Goal: Task Accomplishment & Management: Manage account settings

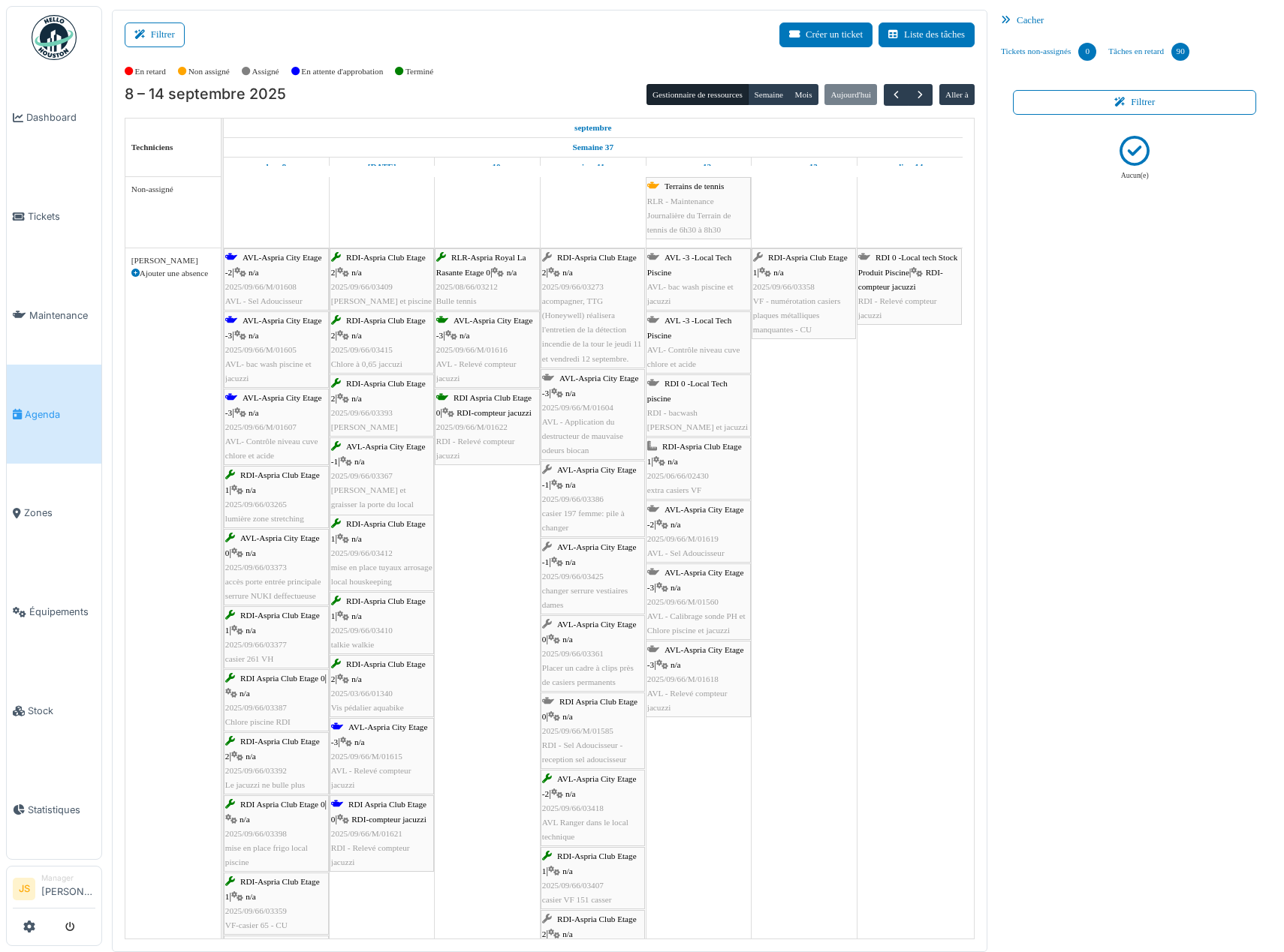
scroll to position [1801, 0]
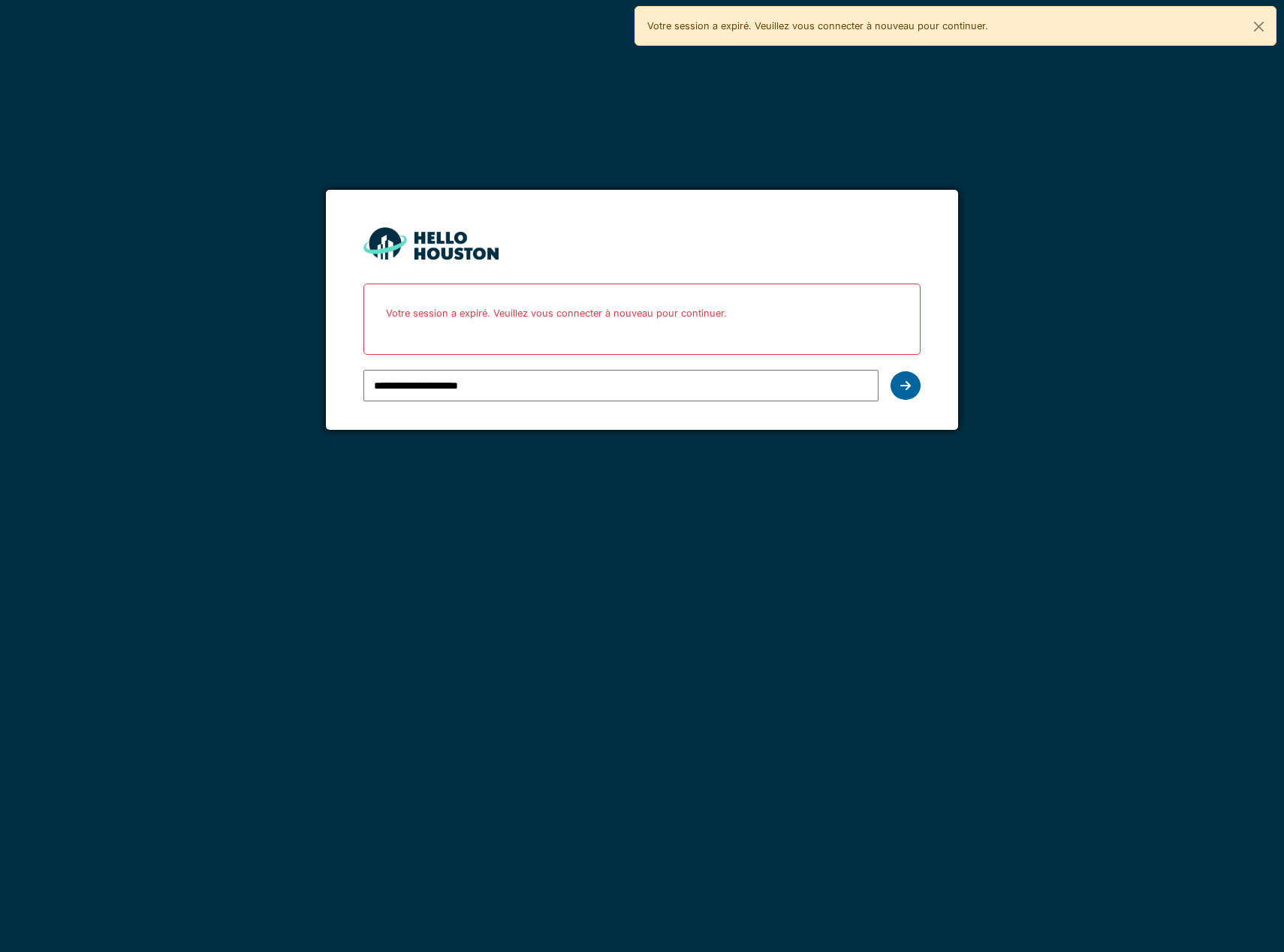
click at [902, 391] on icon at bounding box center [905, 386] width 11 height 12
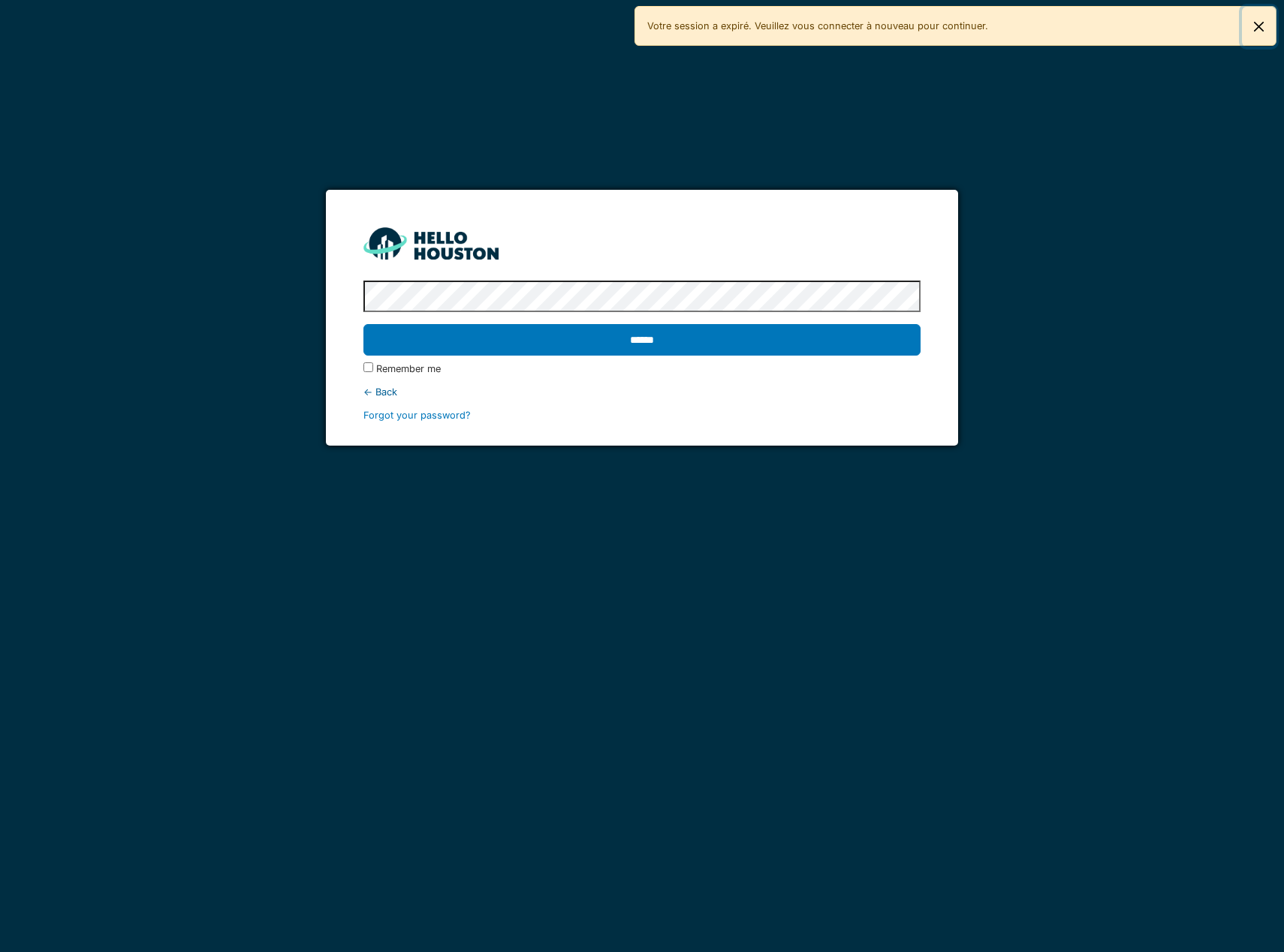
click at [1253, 27] on button "Fermer" at bounding box center [1258, 27] width 34 height 39
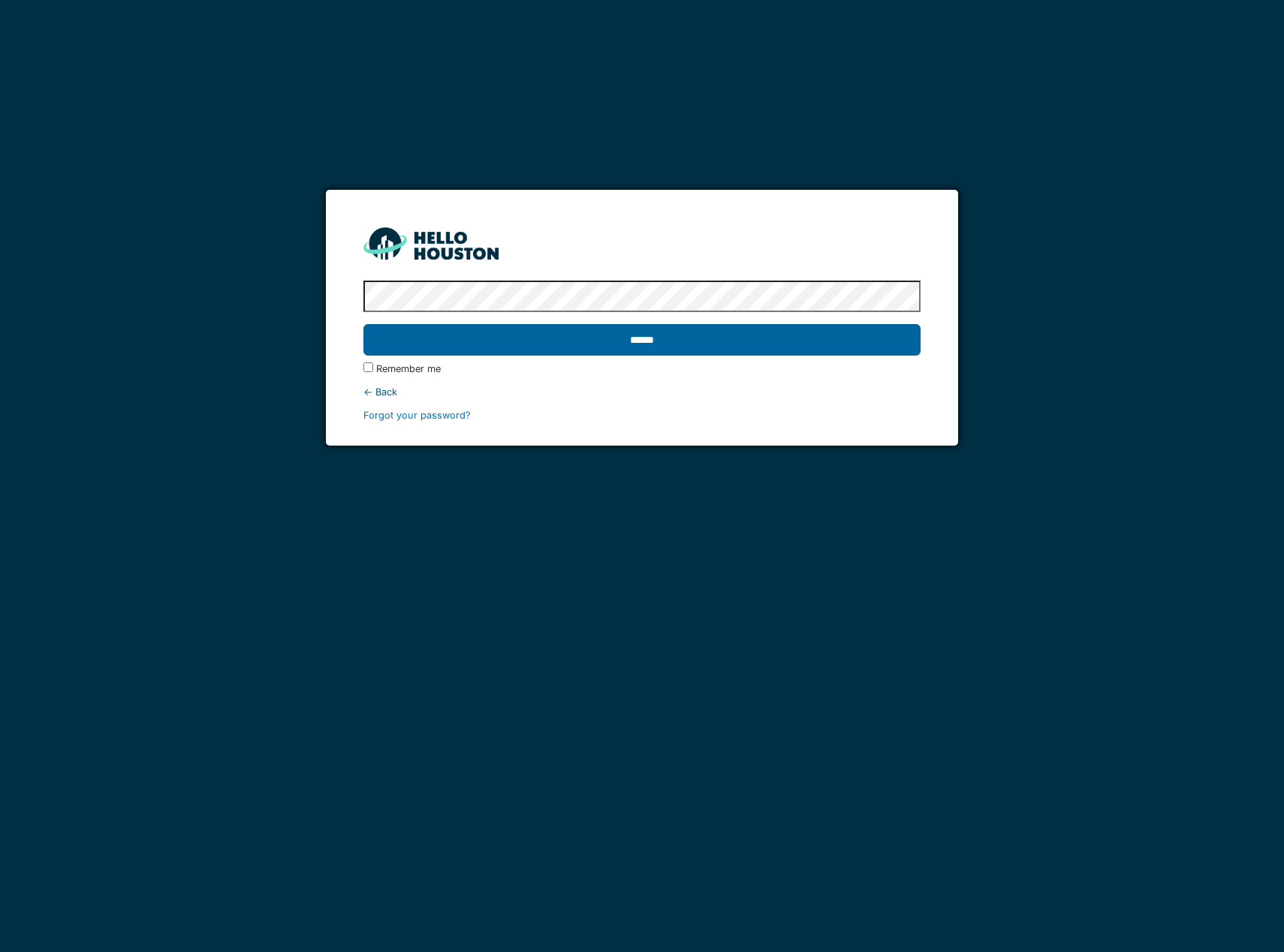
click at [619, 337] on input "******" at bounding box center [642, 340] width 557 height 32
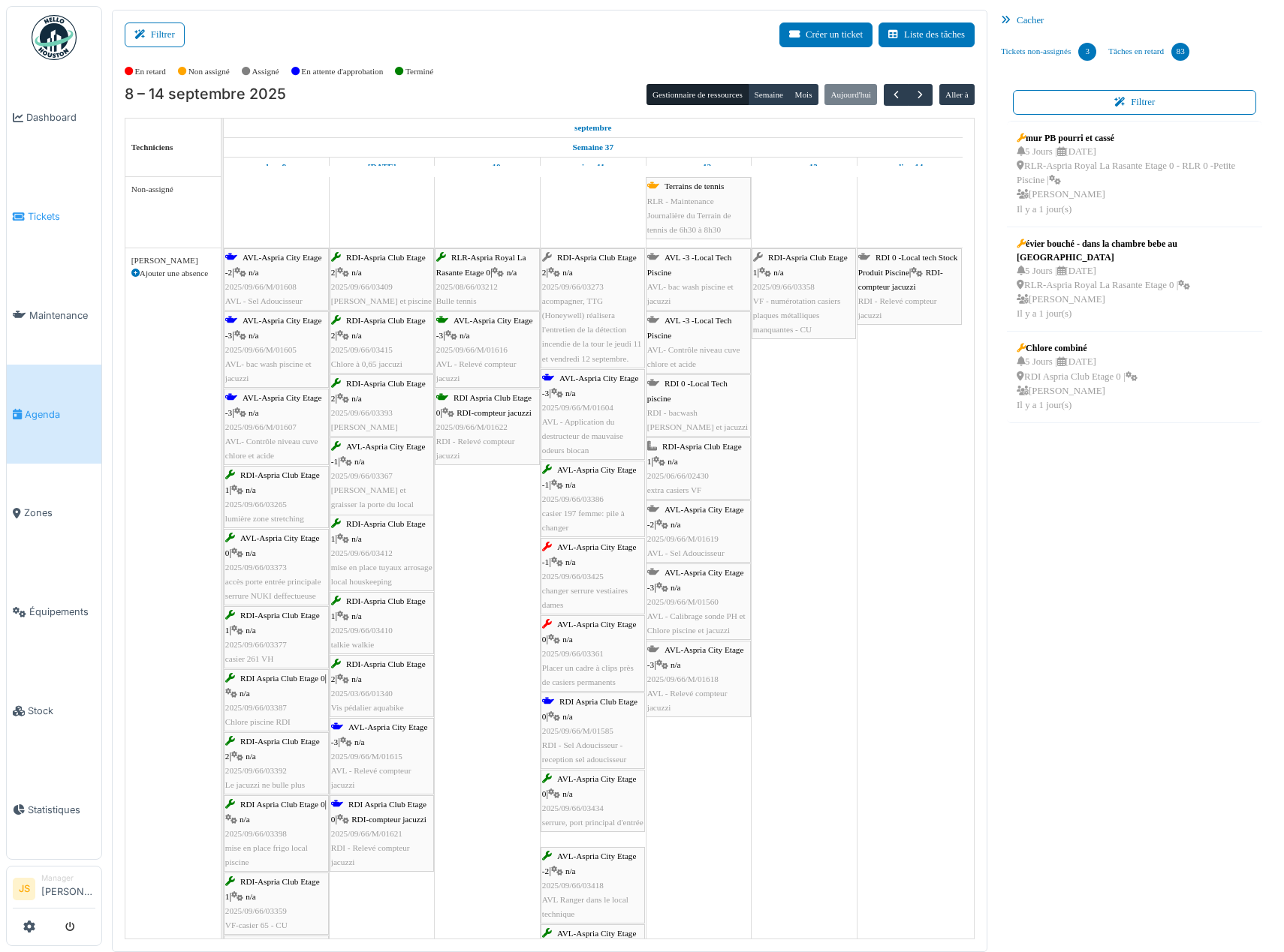
click at [55, 211] on span "Tickets" at bounding box center [61, 216] width 68 height 14
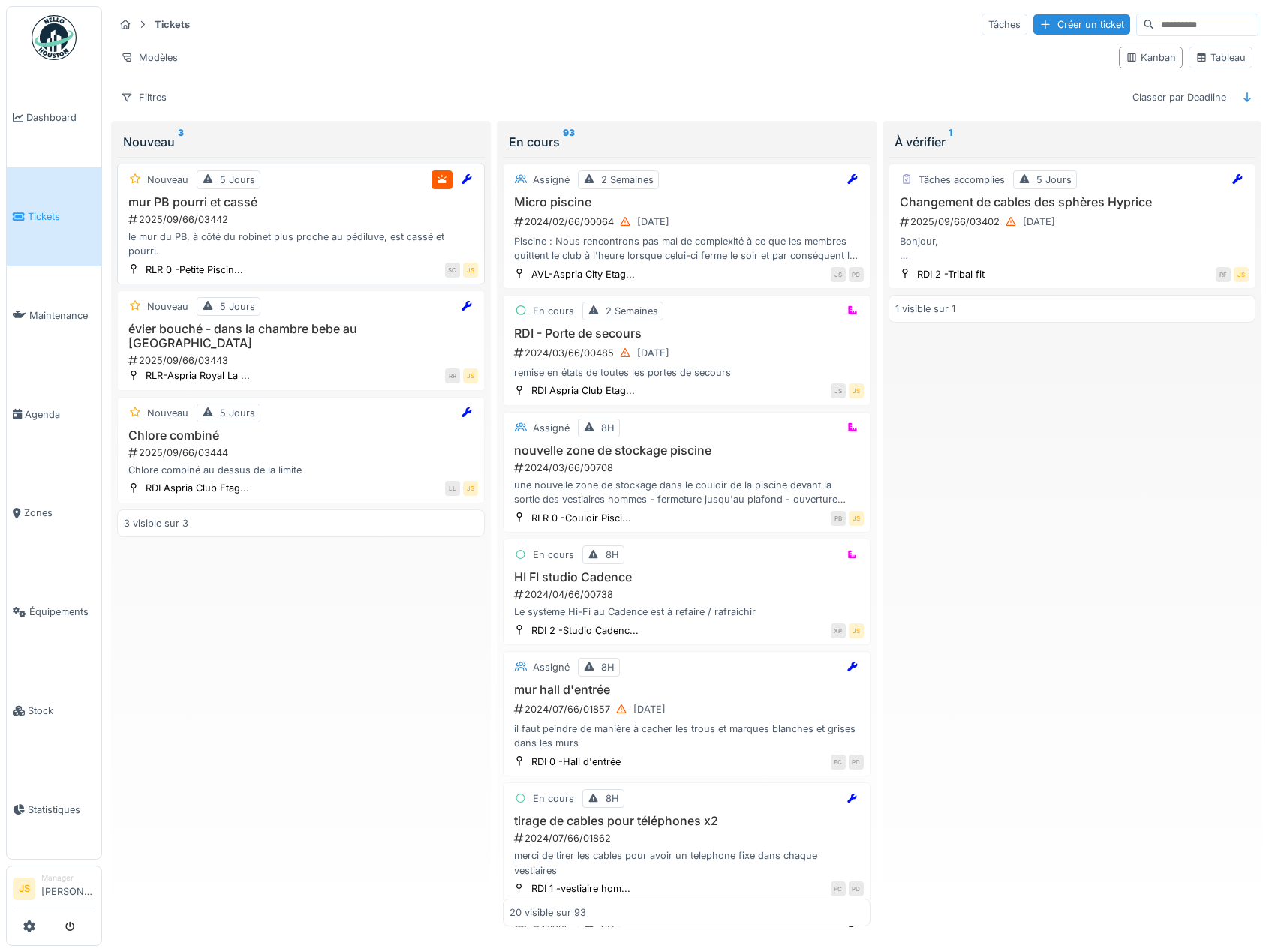
click at [190, 210] on div "mur PB pourri et cassé 2025/09/66/03442 le mur du PB, à côté du robinet plus pr…" at bounding box center [300, 227] width 354 height 64
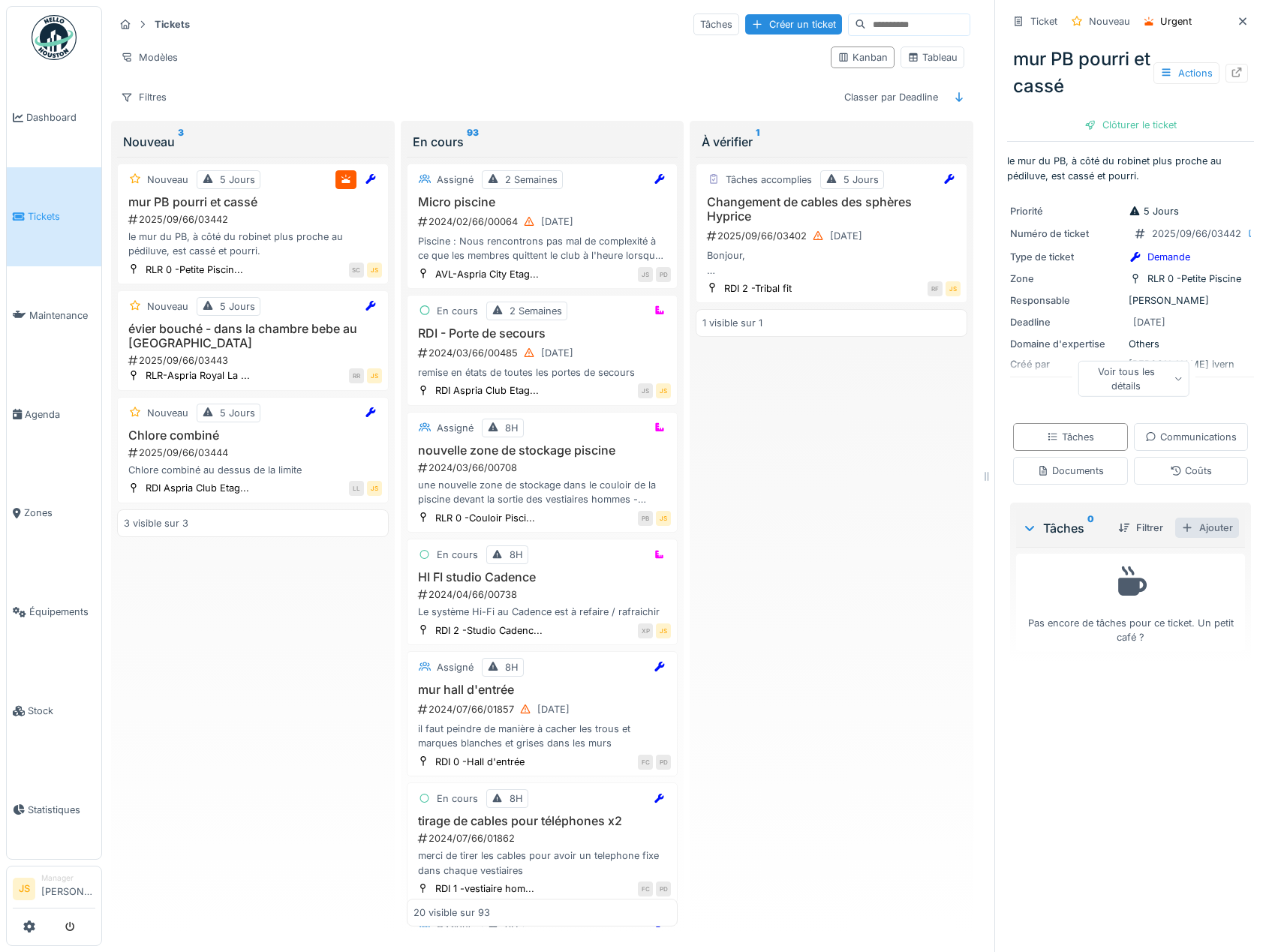
click at [1177, 538] on div "Ajouter" at bounding box center [1207, 528] width 64 height 20
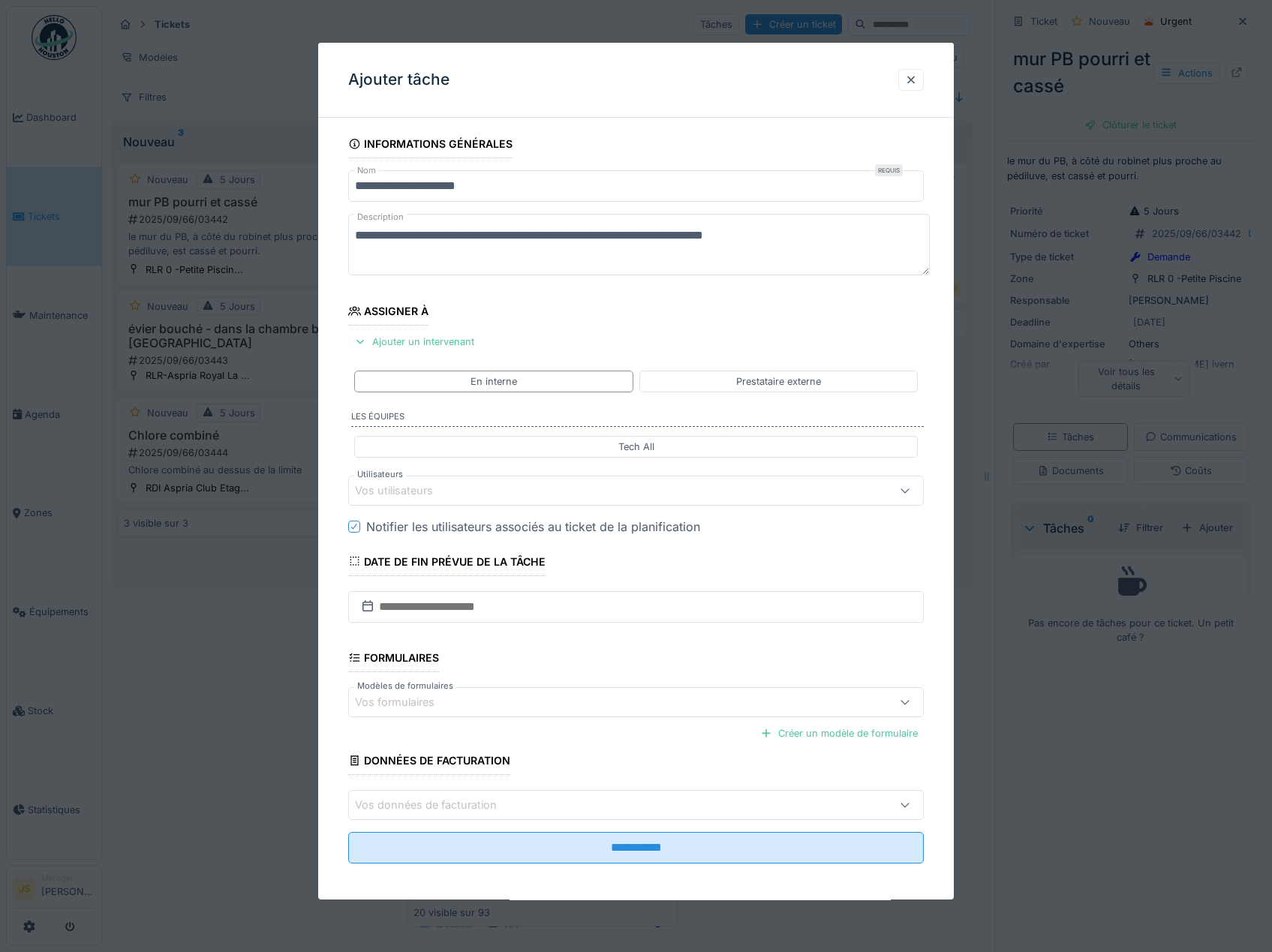
click at [410, 489] on div "Vos utilisateurs" at bounding box center [404, 491] width 99 height 17
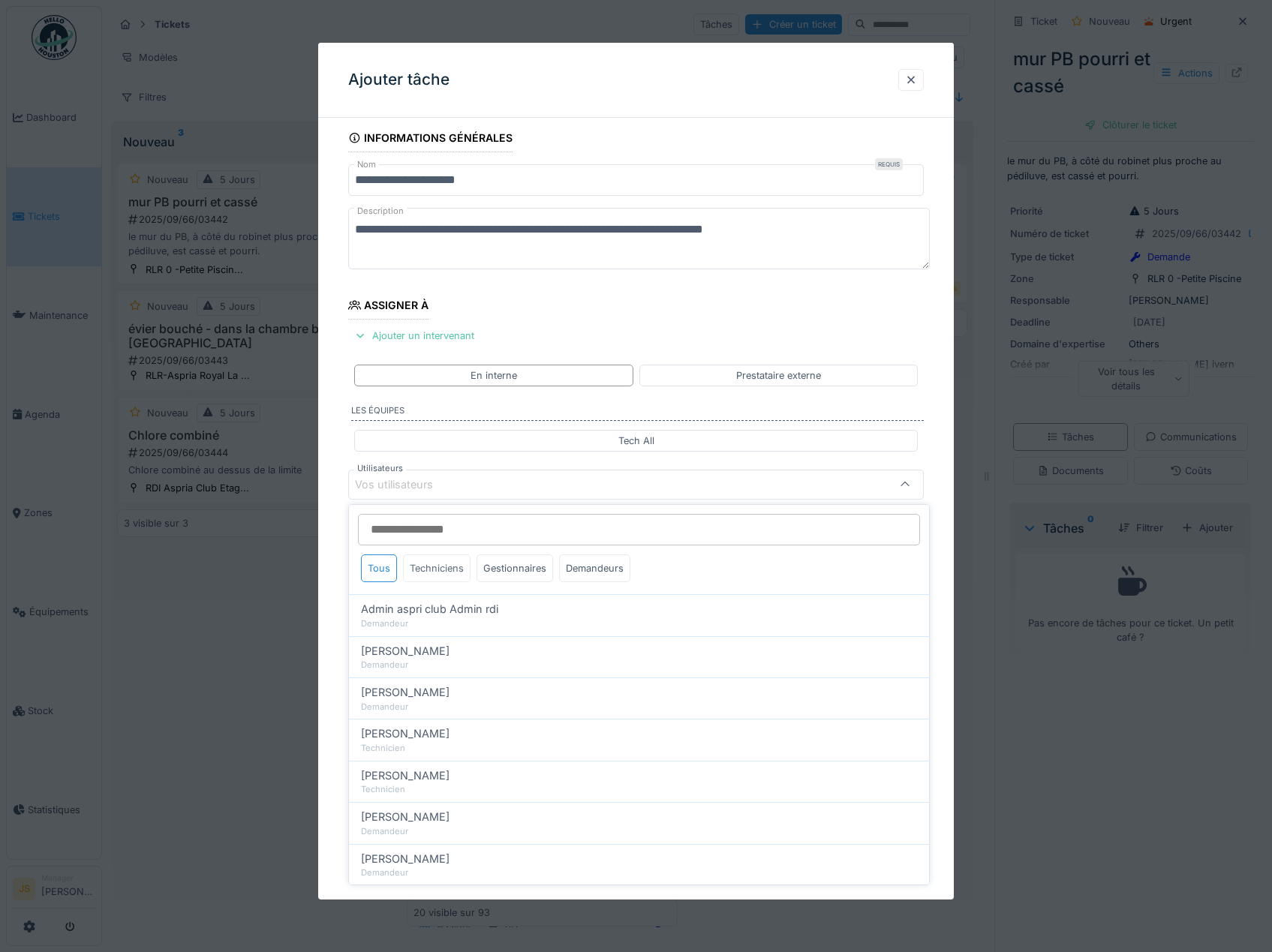
click at [425, 567] on div "Techniciens" at bounding box center [436, 568] width 68 height 28
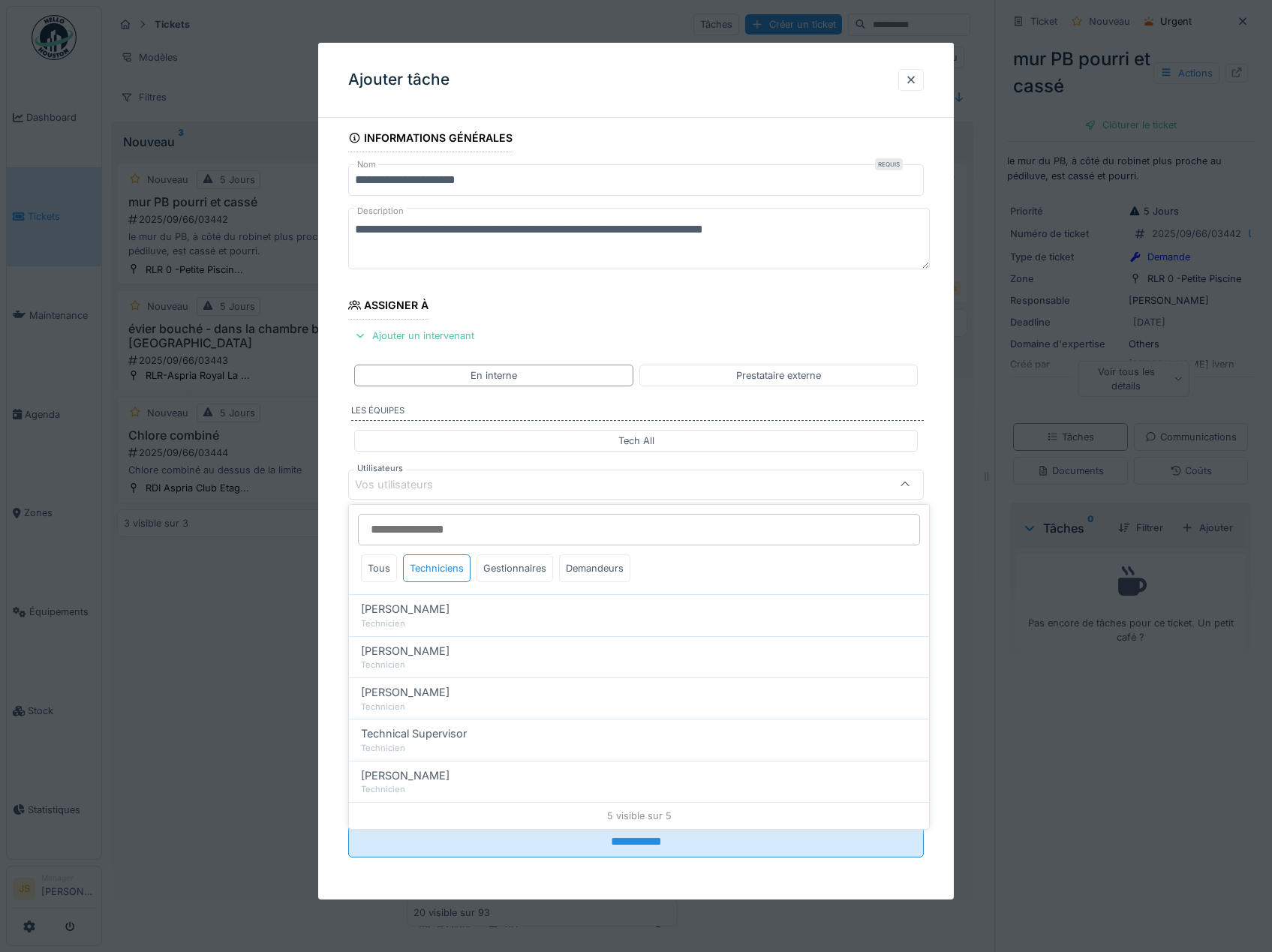
drag, startPoint x: 418, startPoint y: 778, endPoint x: 347, endPoint y: 752, distance: 75.6
click at [417, 778] on span "[PERSON_NAME]" at bounding box center [405, 776] width 89 height 17
type input "****"
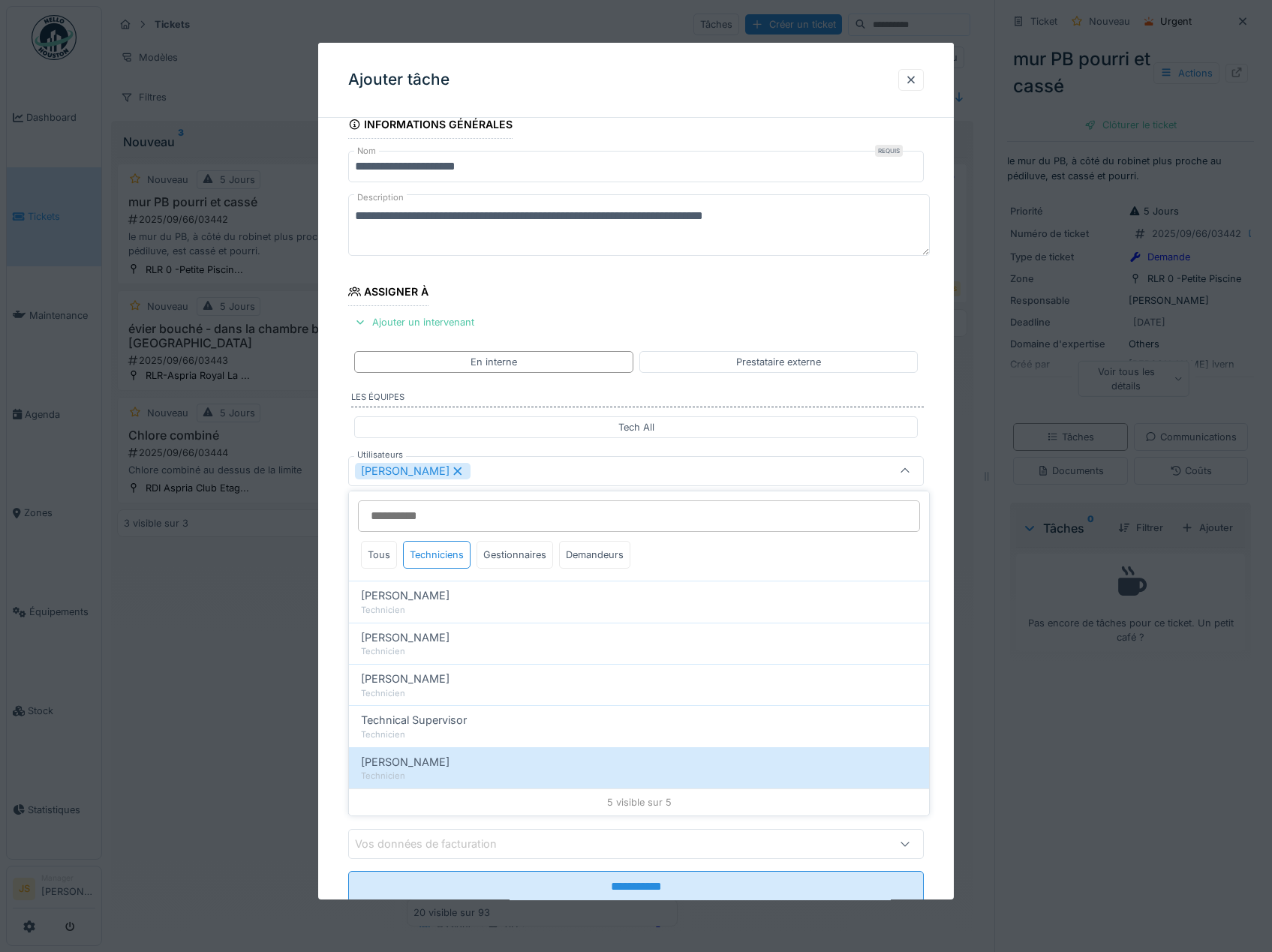
click at [328, 724] on div "**********" at bounding box center [636, 527] width 636 height 834
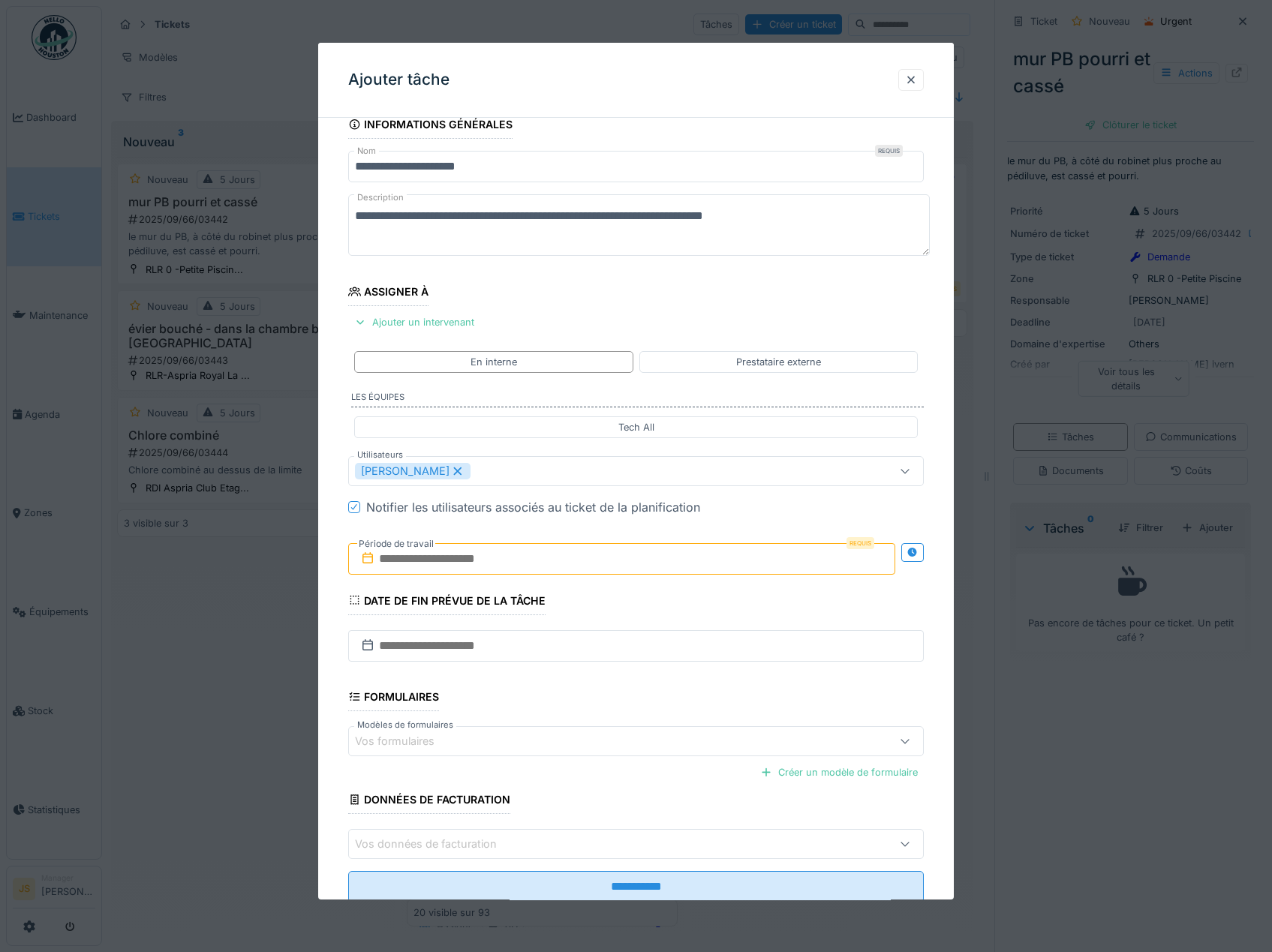
click at [413, 558] on input "text" at bounding box center [622, 559] width 548 height 32
click at [573, 711] on div "16" at bounding box center [575, 706] width 20 height 20
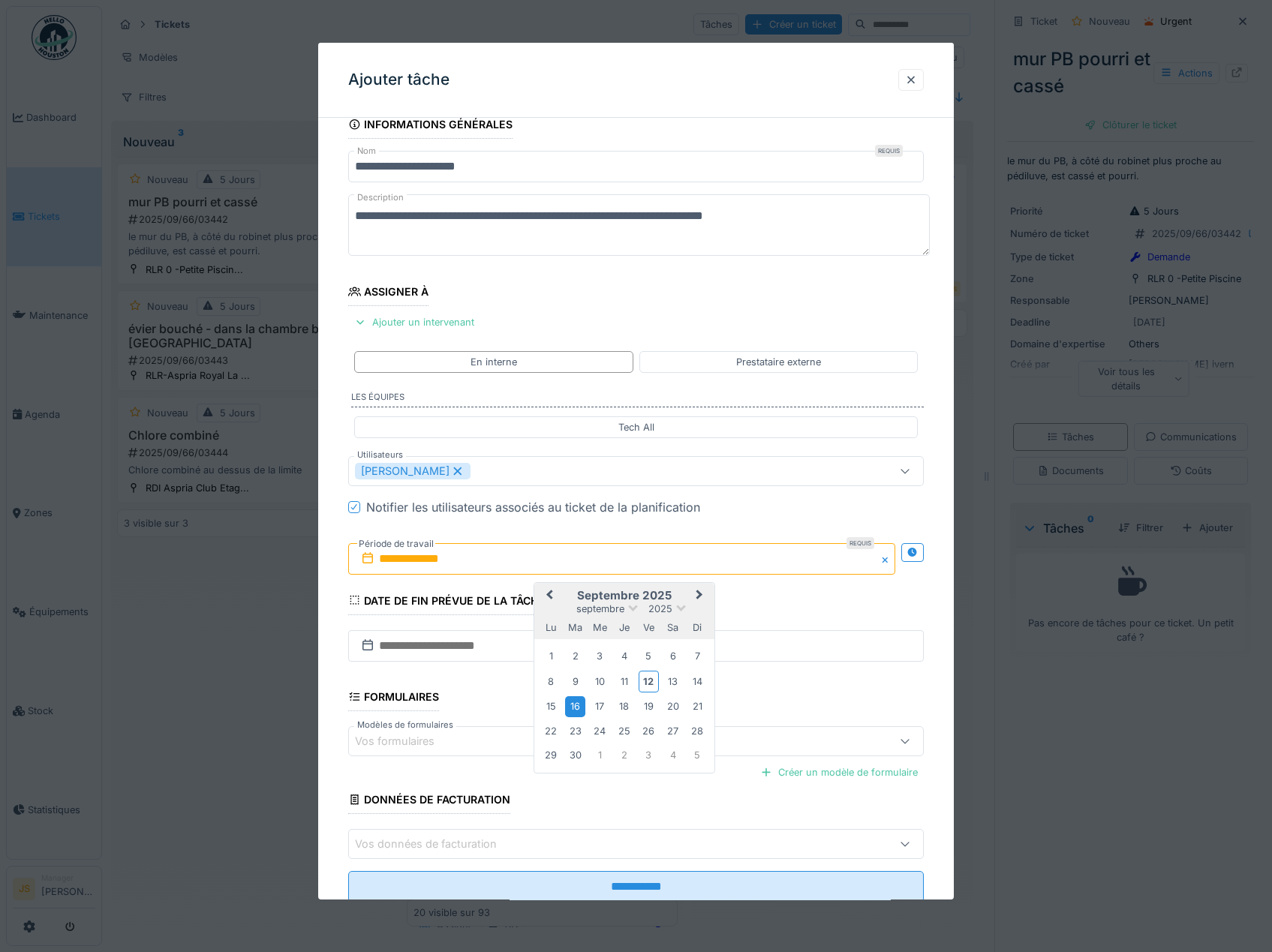
click at [573, 711] on div "16" at bounding box center [575, 706] width 20 height 20
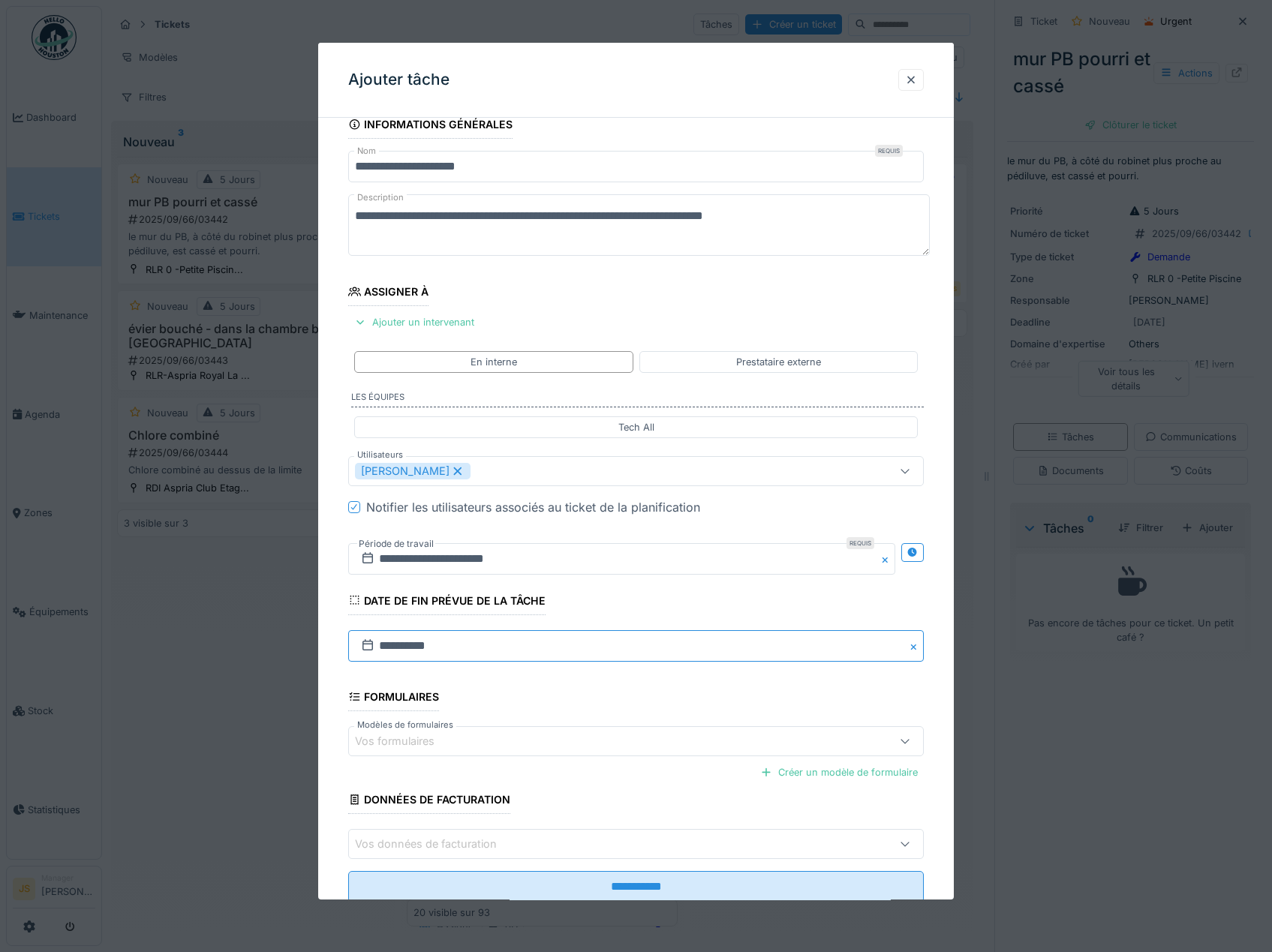
click at [397, 643] on input "**********" at bounding box center [636, 646] width 576 height 32
click at [665, 839] on div "3" at bounding box center [663, 843] width 20 height 20
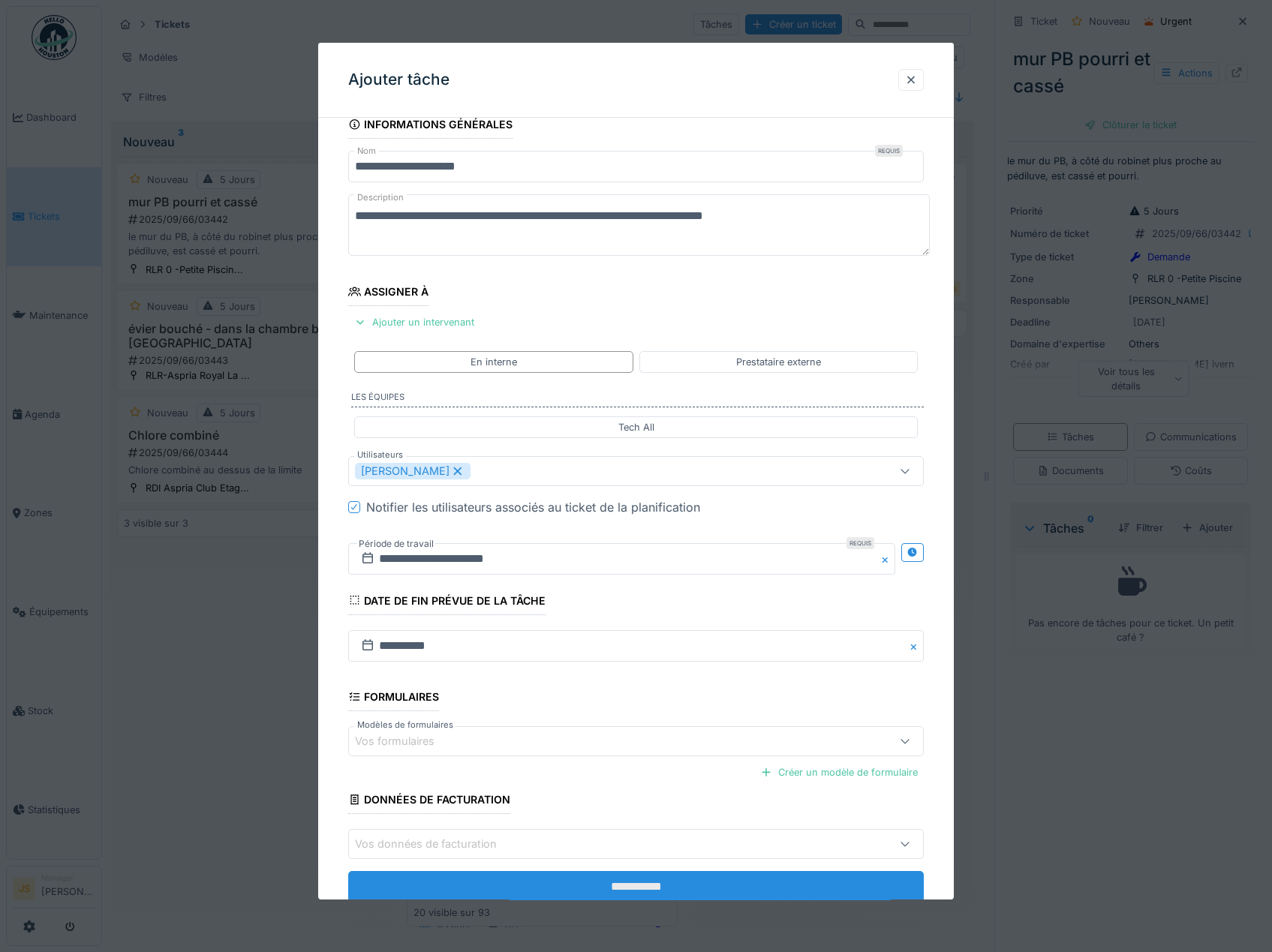
click at [554, 880] on input "**********" at bounding box center [636, 888] width 576 height 32
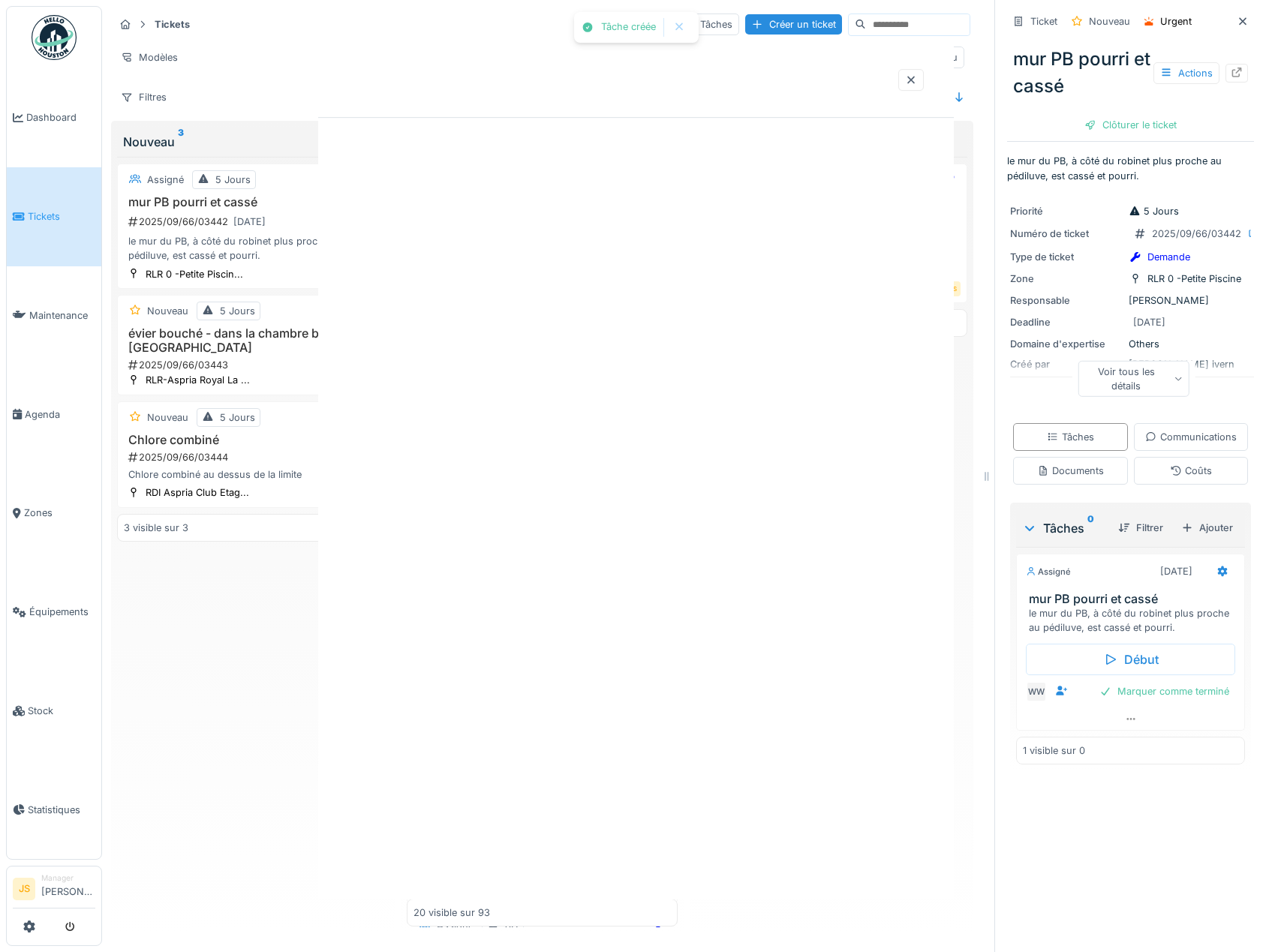
scroll to position [0, 0]
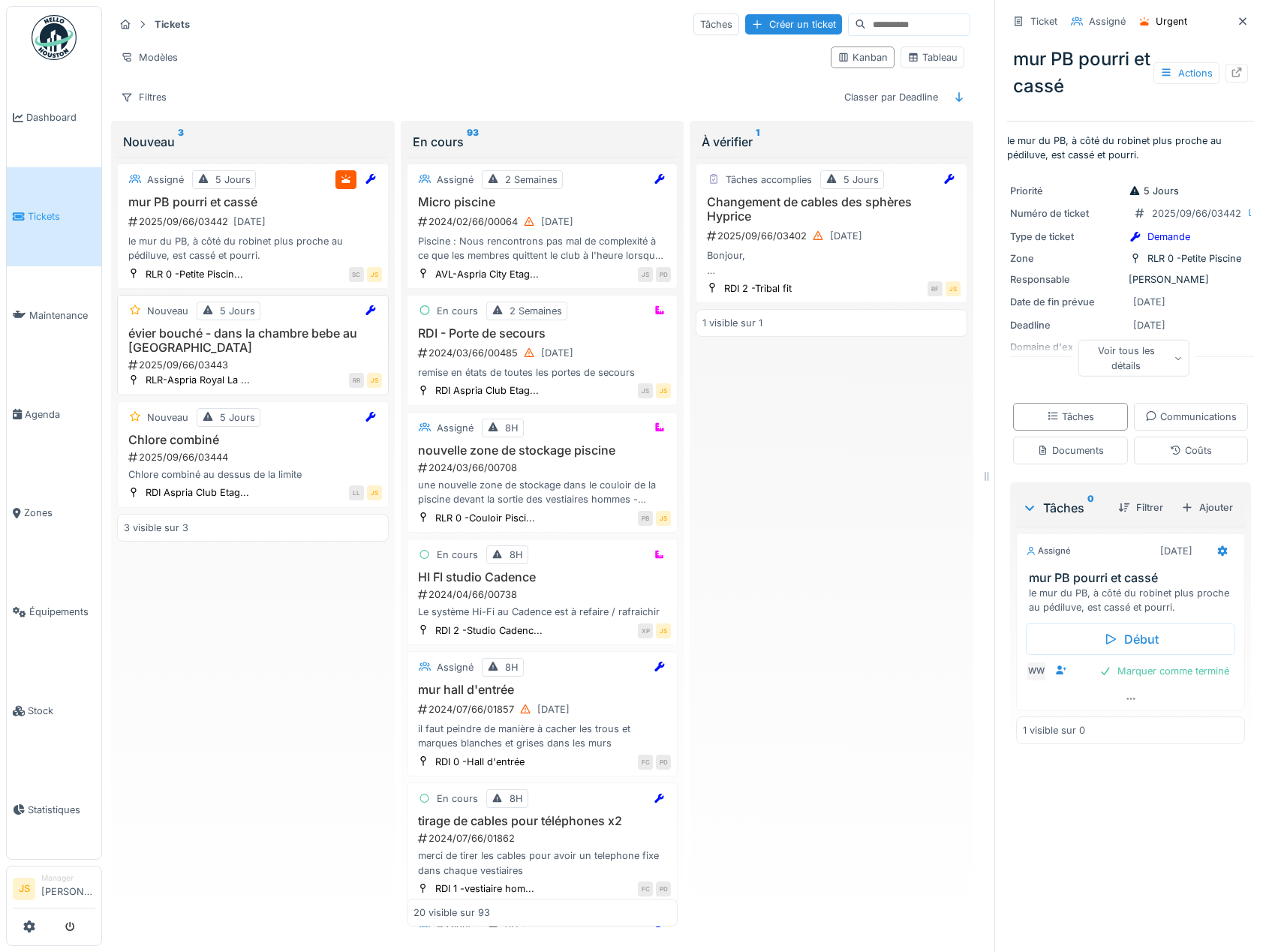
click at [252, 337] on h3 "évier bouché - dans la chambre bebe au vest dame" at bounding box center [253, 341] width 258 height 29
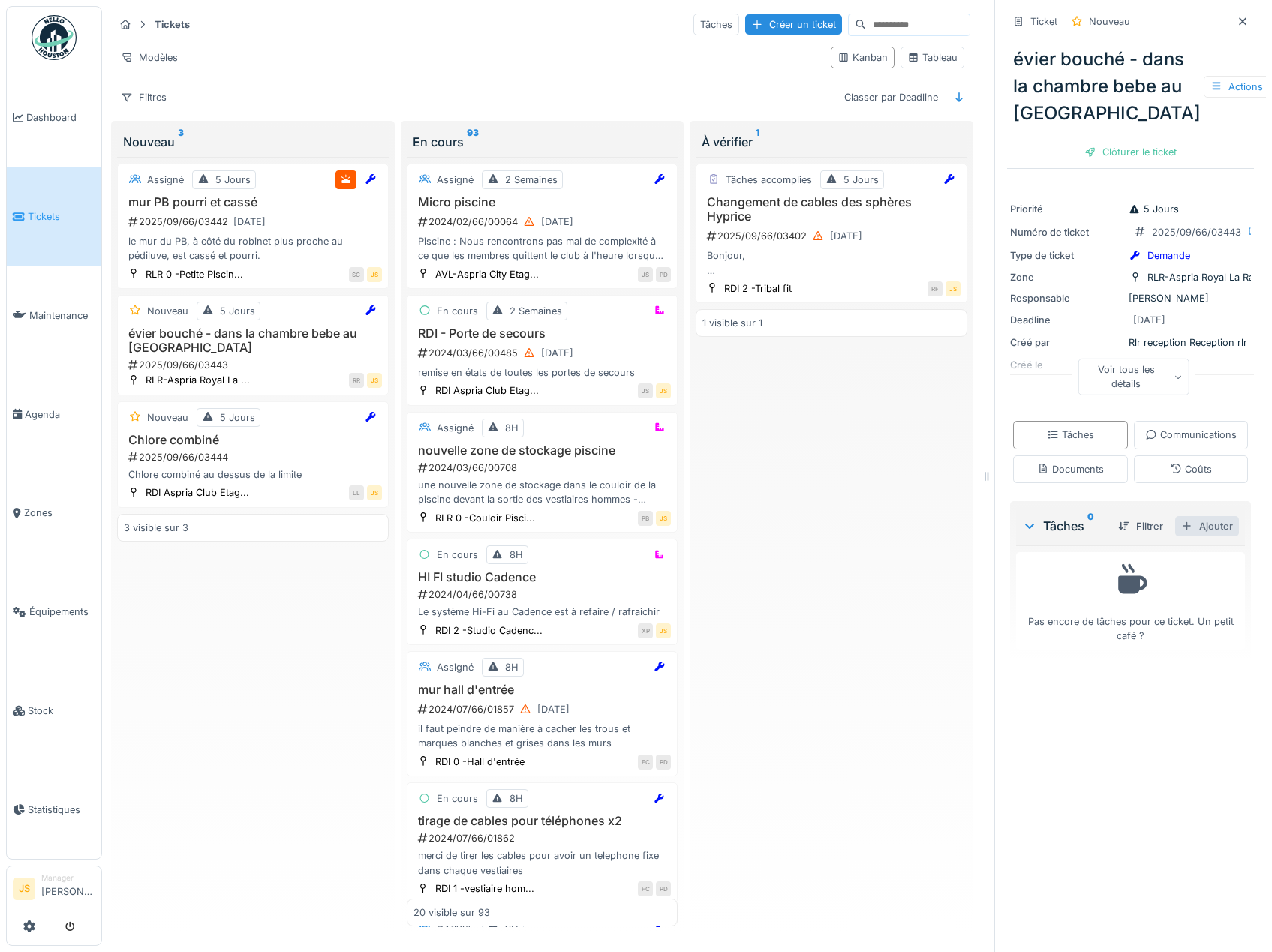
click at [1192, 536] on div "Ajouter" at bounding box center [1207, 526] width 64 height 20
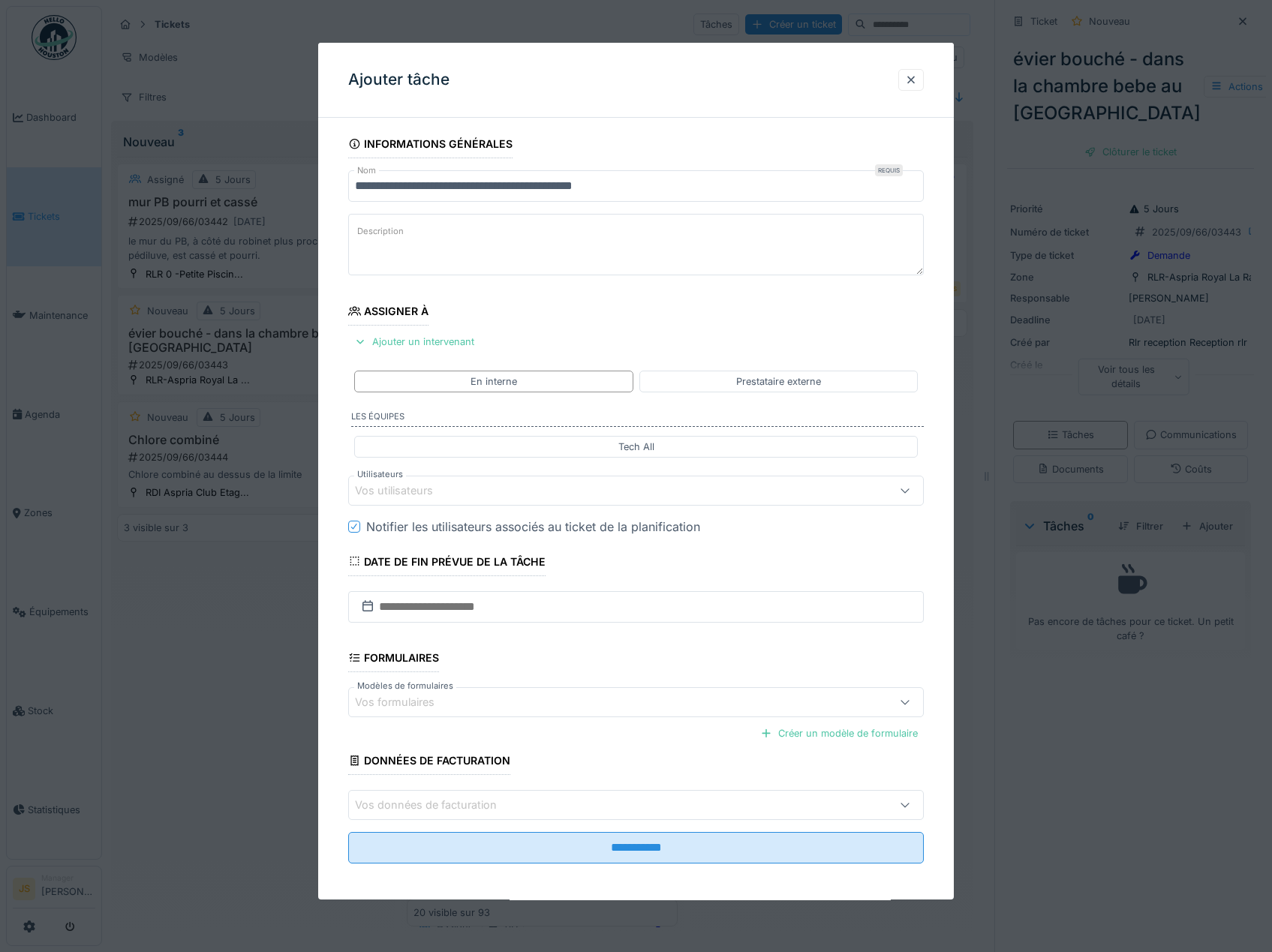
click at [406, 491] on div "Vos utilisateurs" at bounding box center [404, 491] width 99 height 17
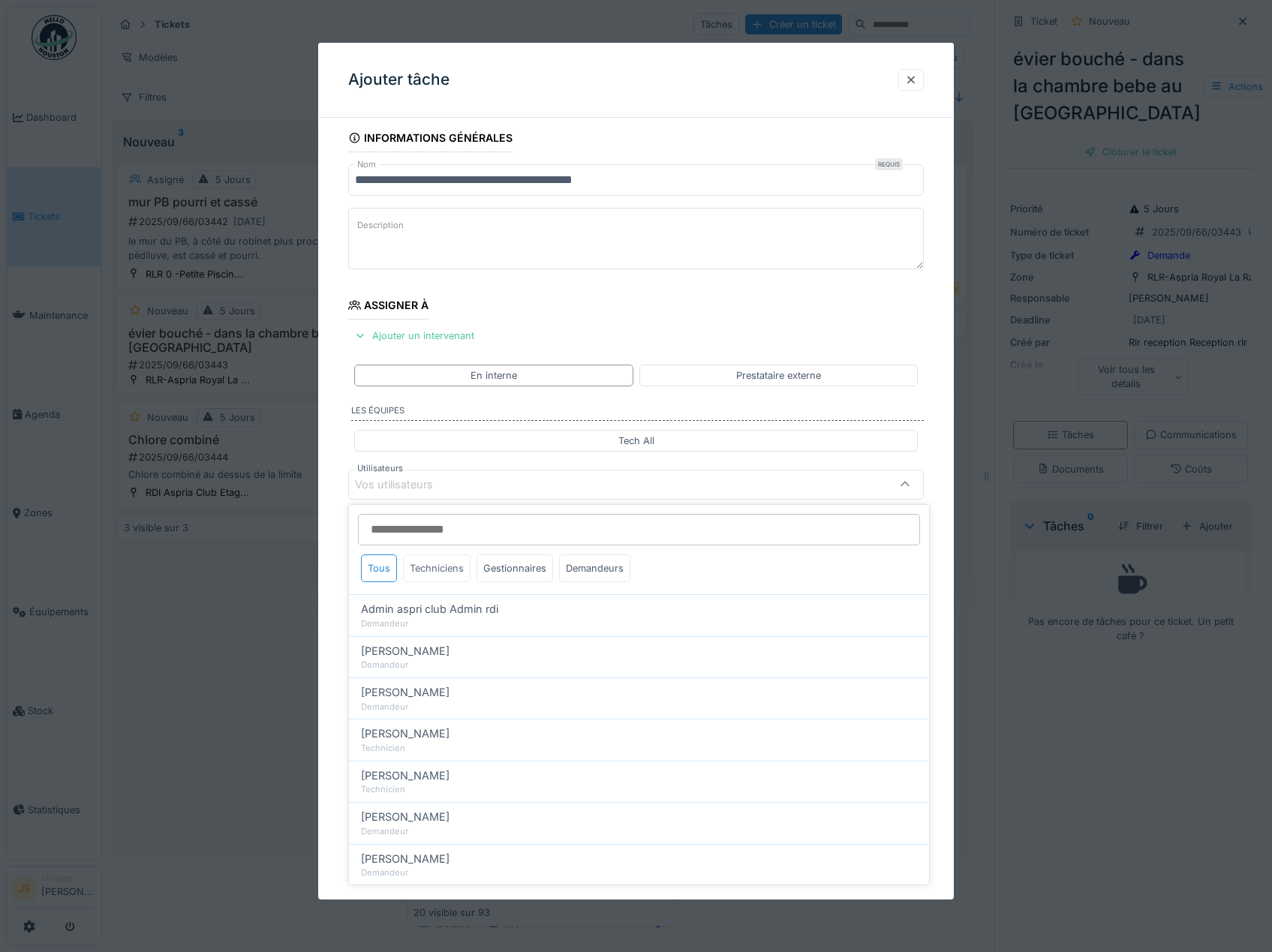
click at [438, 567] on div "Techniciens" at bounding box center [436, 568] width 68 height 28
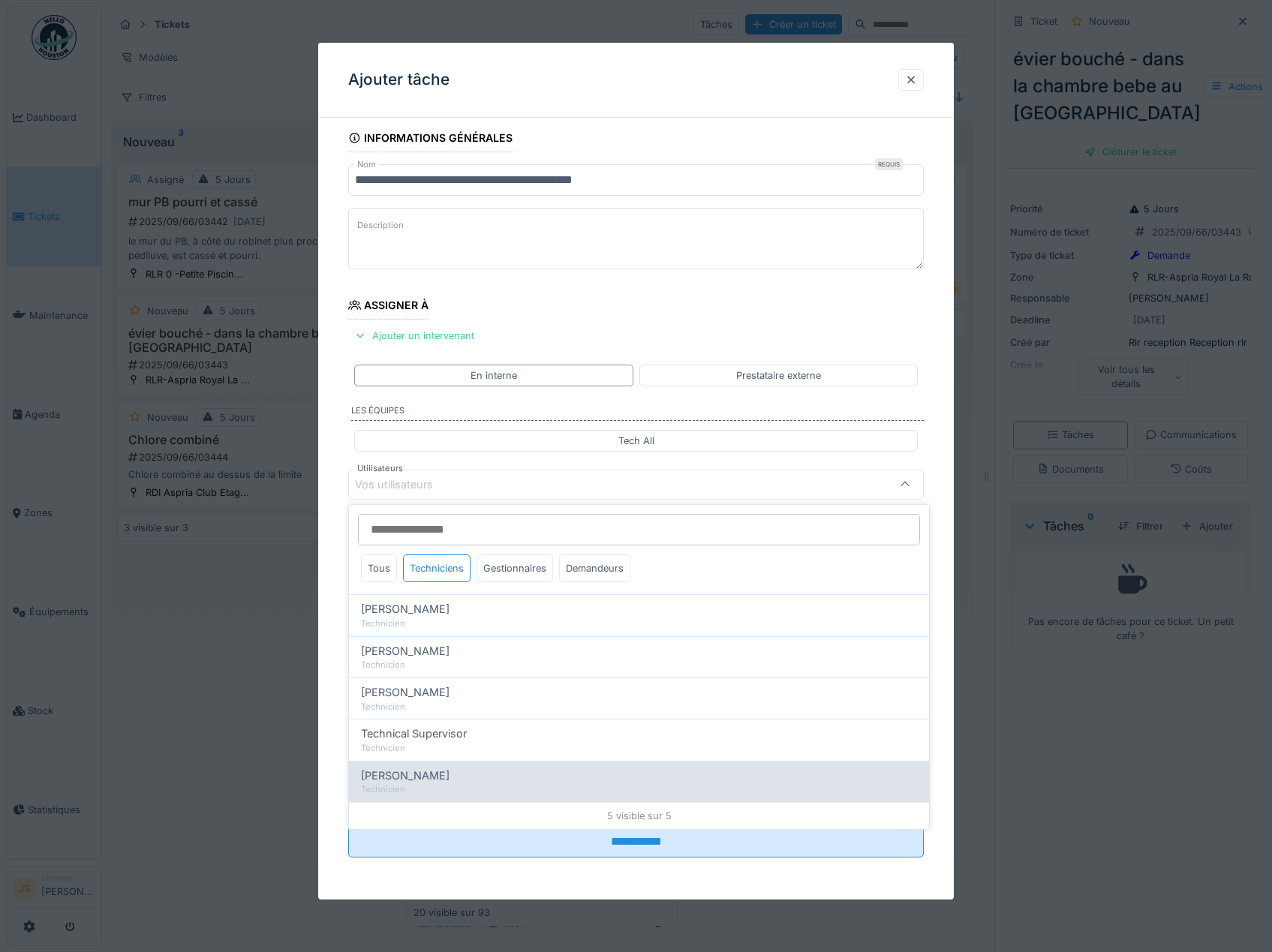
click at [450, 784] on span "Wojciech Wierozebski" at bounding box center [405, 776] width 89 height 17
type input "****"
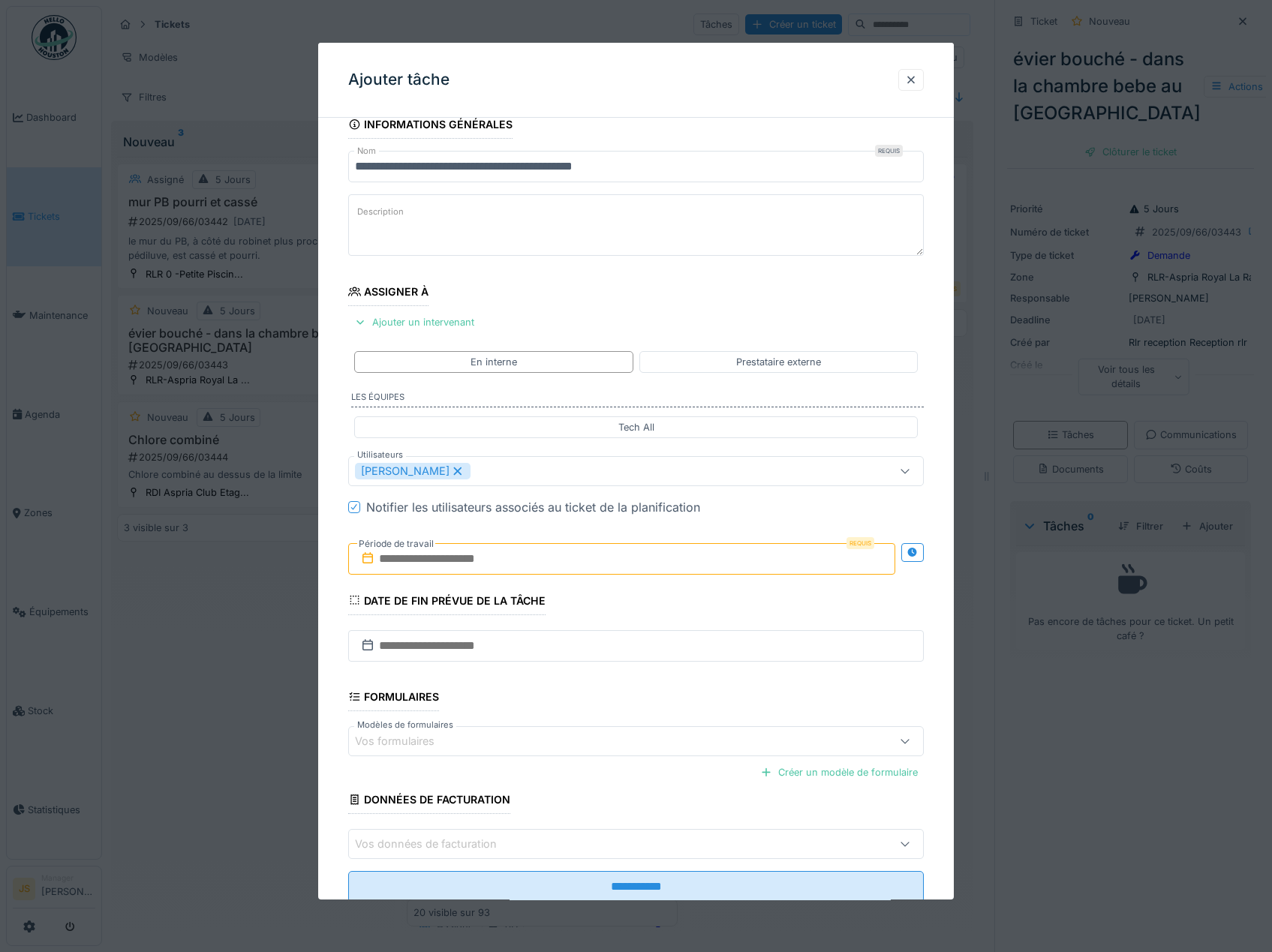
click at [328, 721] on div "**********" at bounding box center [636, 527] width 636 height 834
click at [402, 562] on input "text" at bounding box center [622, 559] width 548 height 32
click at [646, 682] on div "12" at bounding box center [649, 681] width 20 height 22
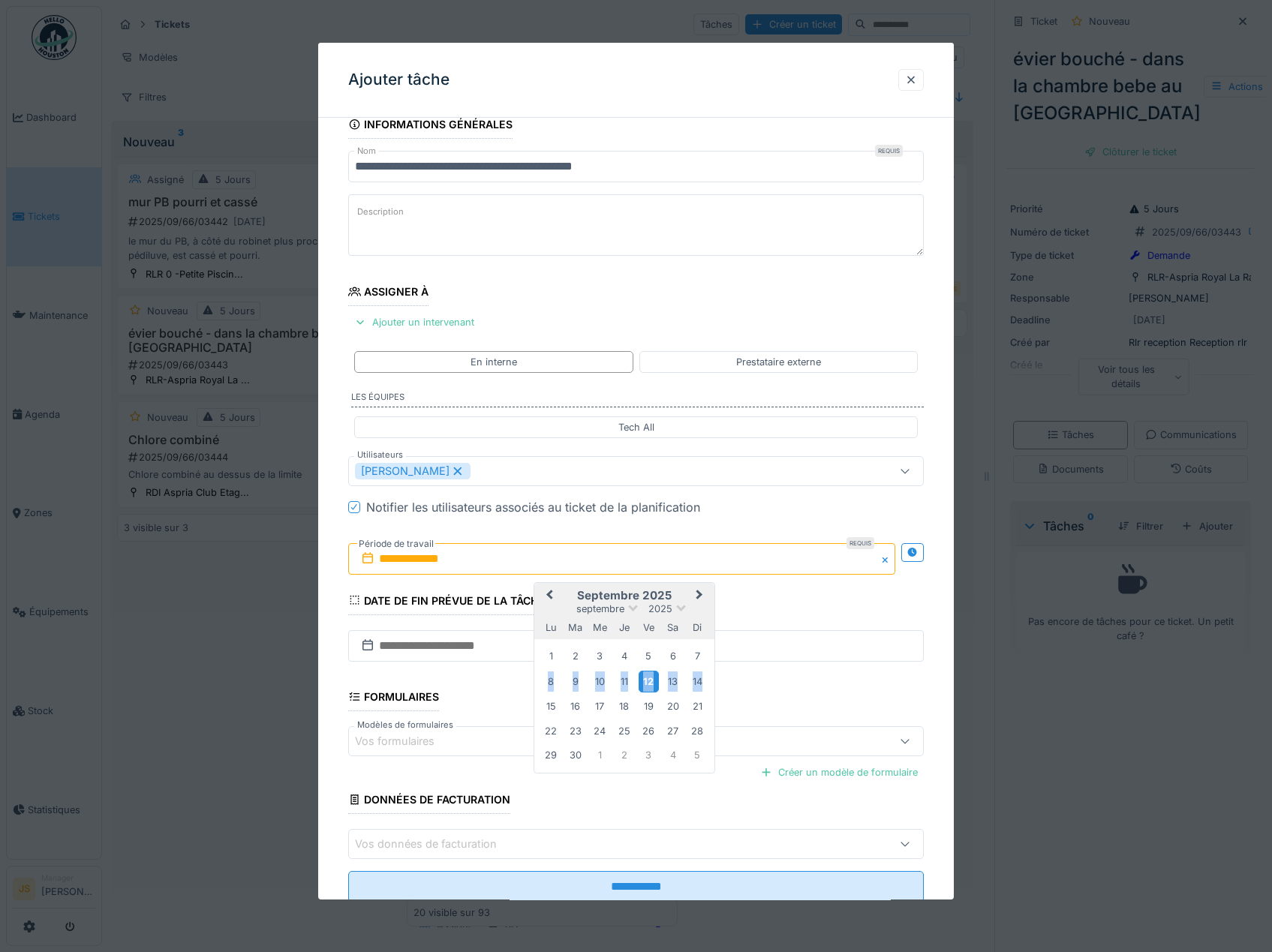
click at [647, 682] on div "12" at bounding box center [649, 681] width 20 height 22
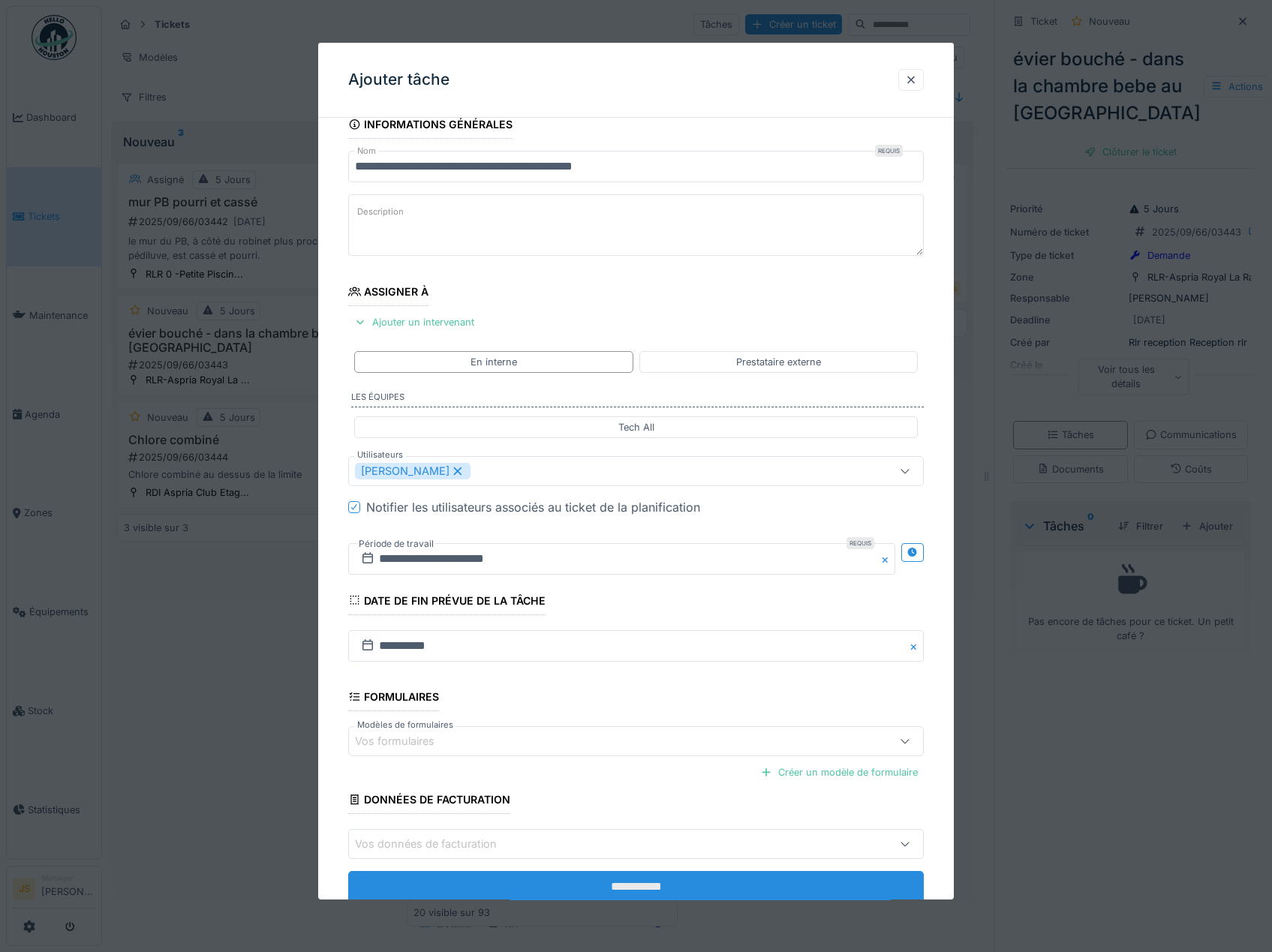
click at [661, 883] on input "**********" at bounding box center [636, 888] width 576 height 32
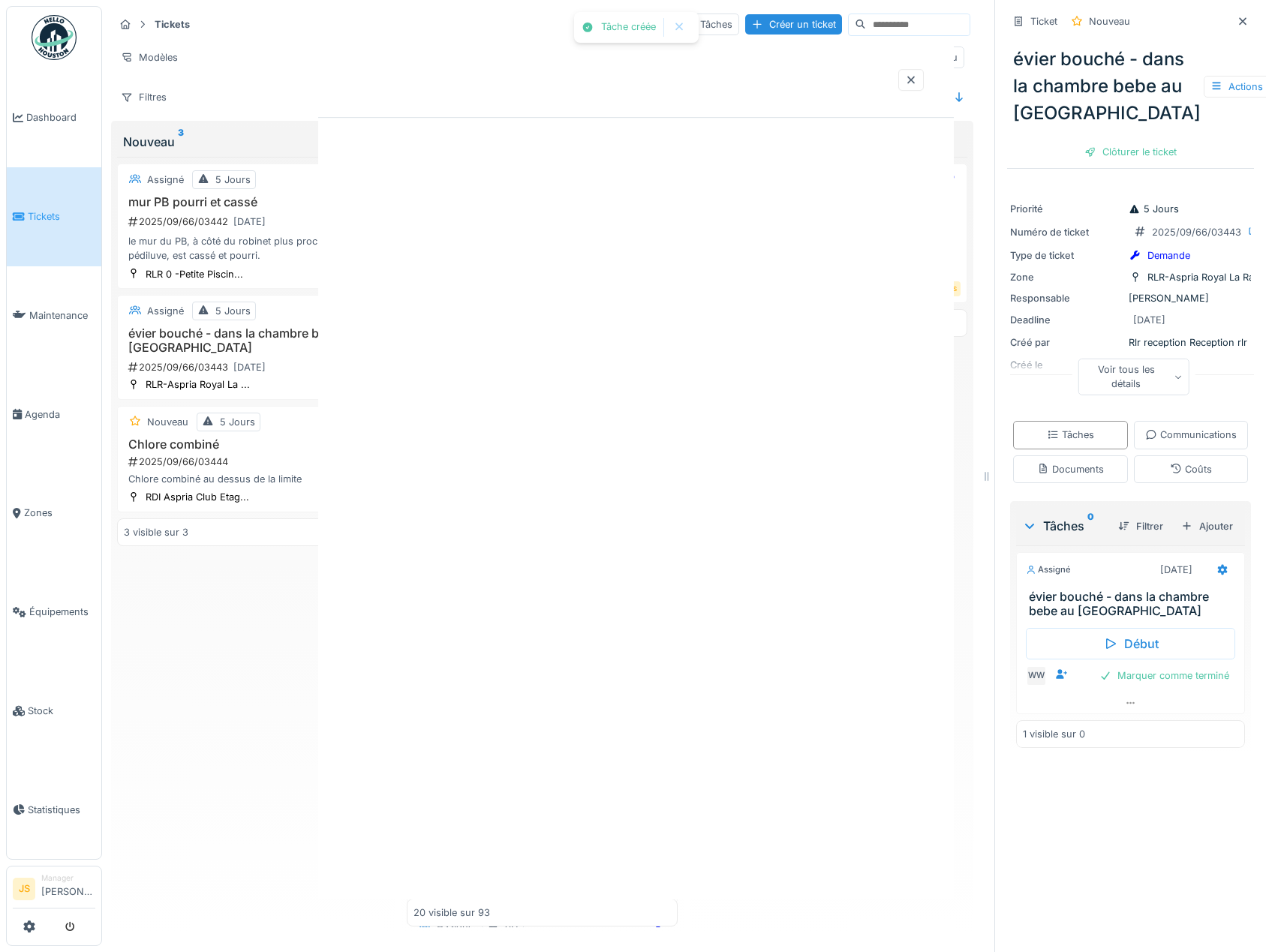
scroll to position [0, 0]
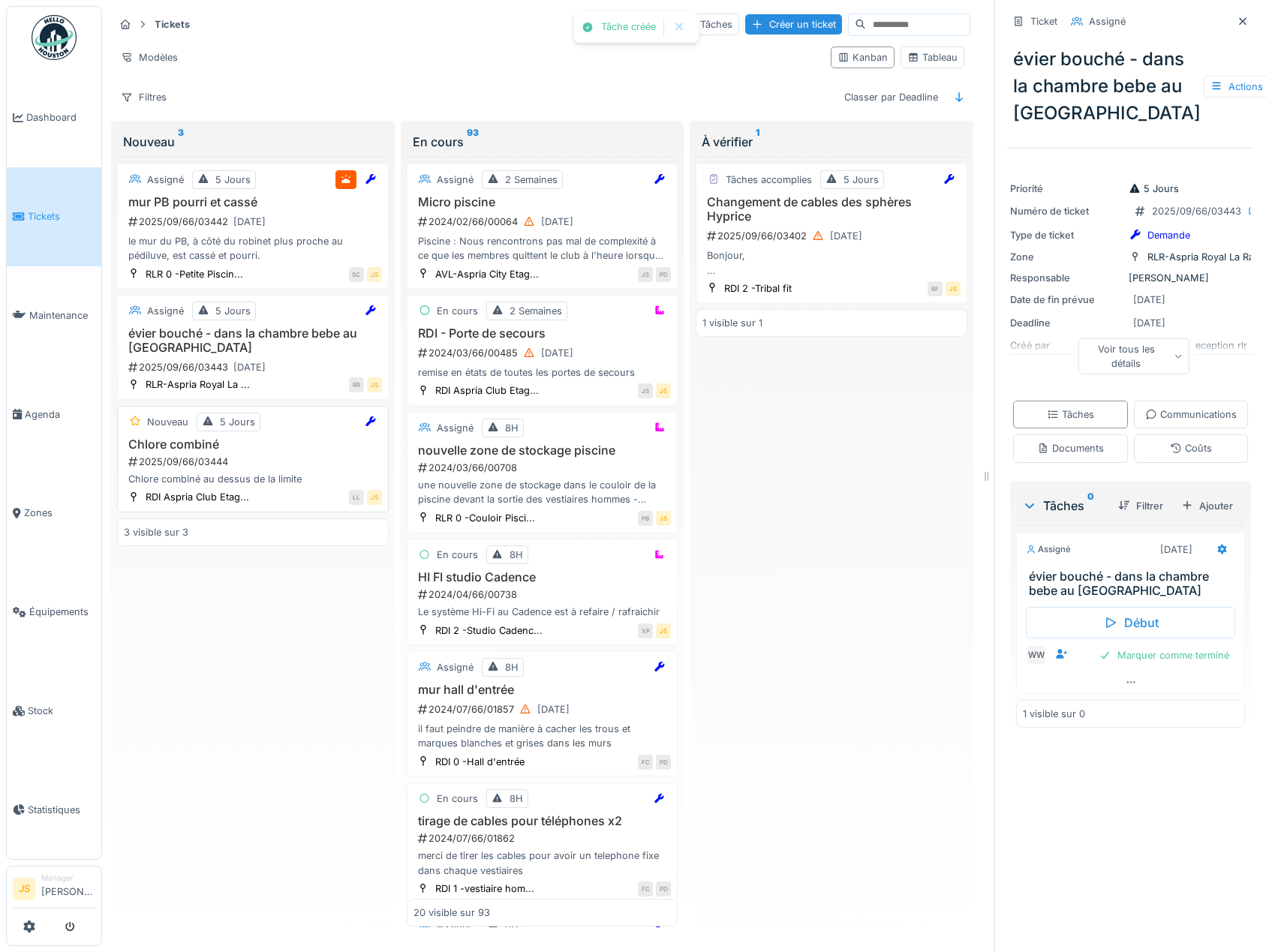
click at [230, 471] on div "Chlore combiné 2025/09/66/03444 Chlore combiné au dessus de la limite" at bounding box center [253, 462] width 258 height 49
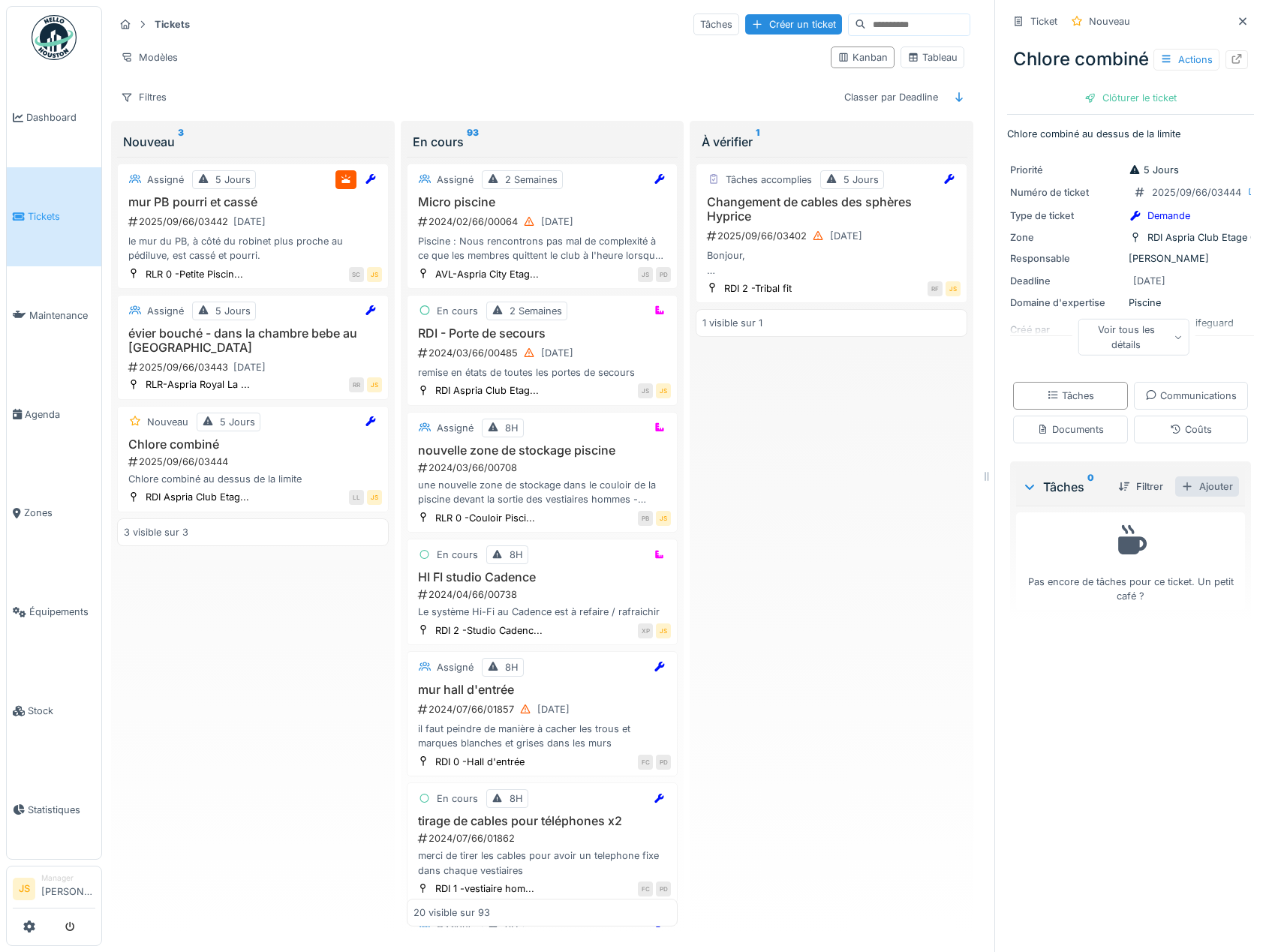
click at [1200, 497] on div "Ajouter" at bounding box center [1207, 486] width 64 height 20
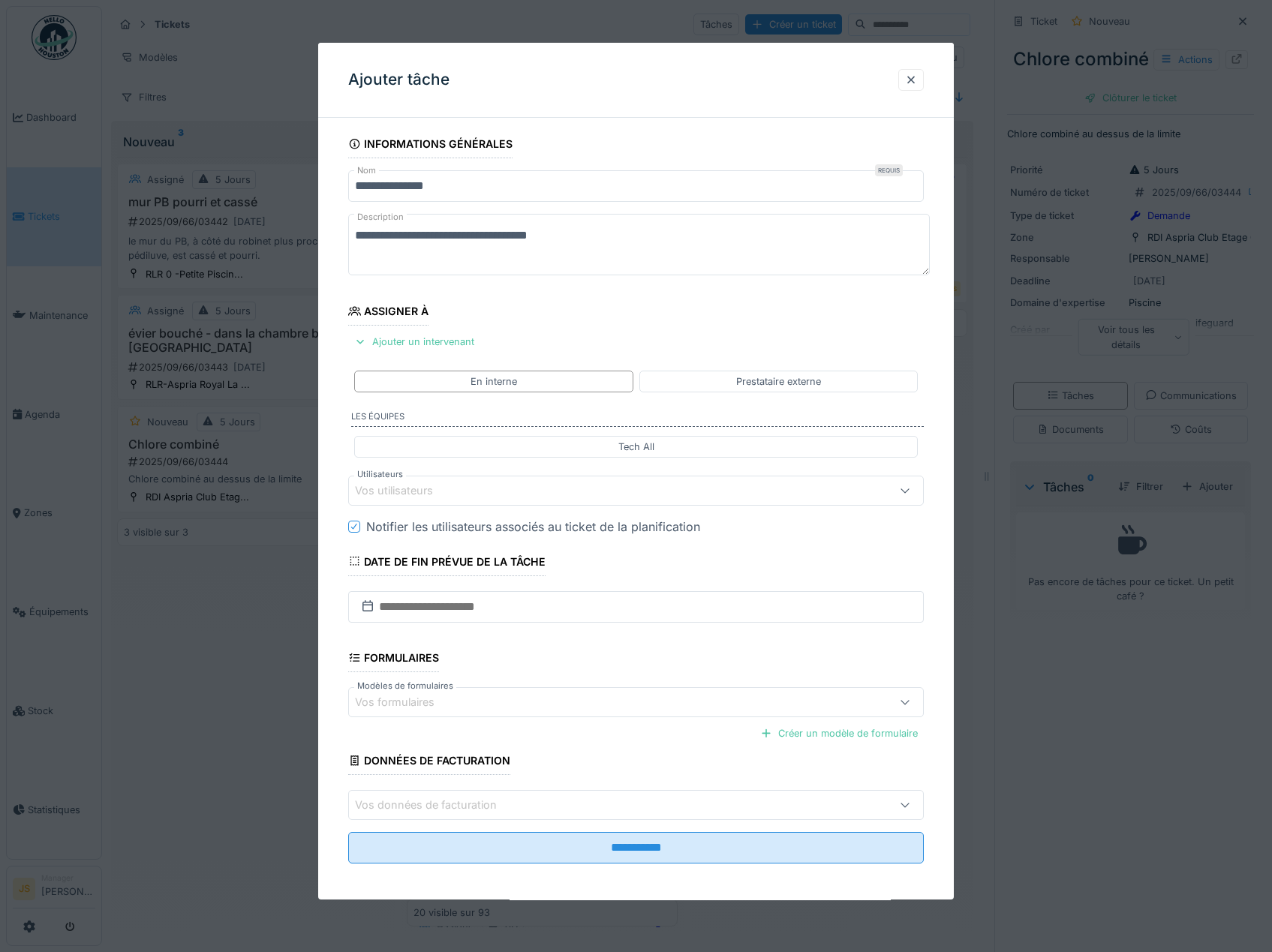
click at [397, 488] on div "Vos utilisateurs" at bounding box center [404, 491] width 99 height 17
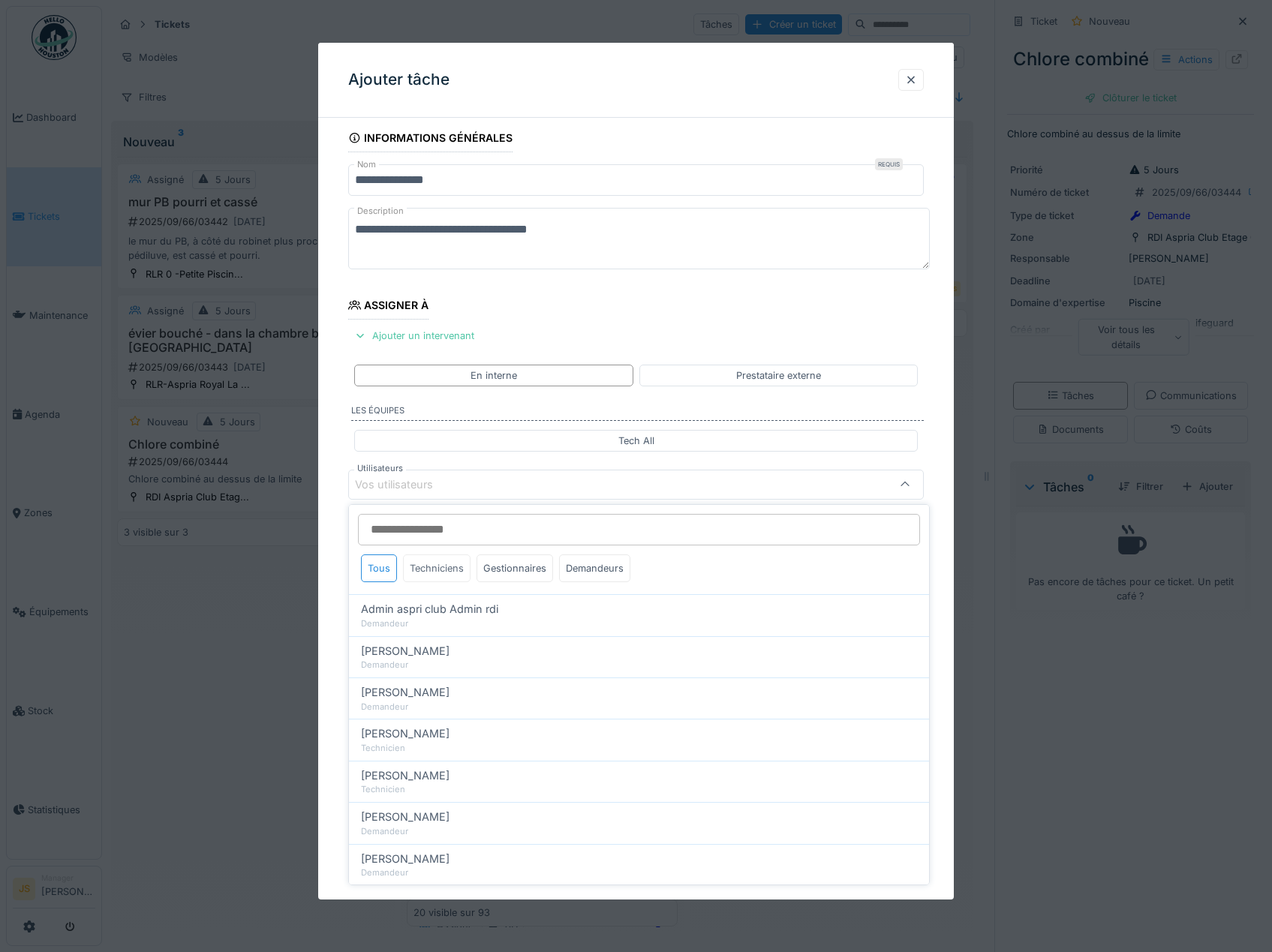
click at [439, 571] on div "Techniciens" at bounding box center [436, 568] width 68 height 28
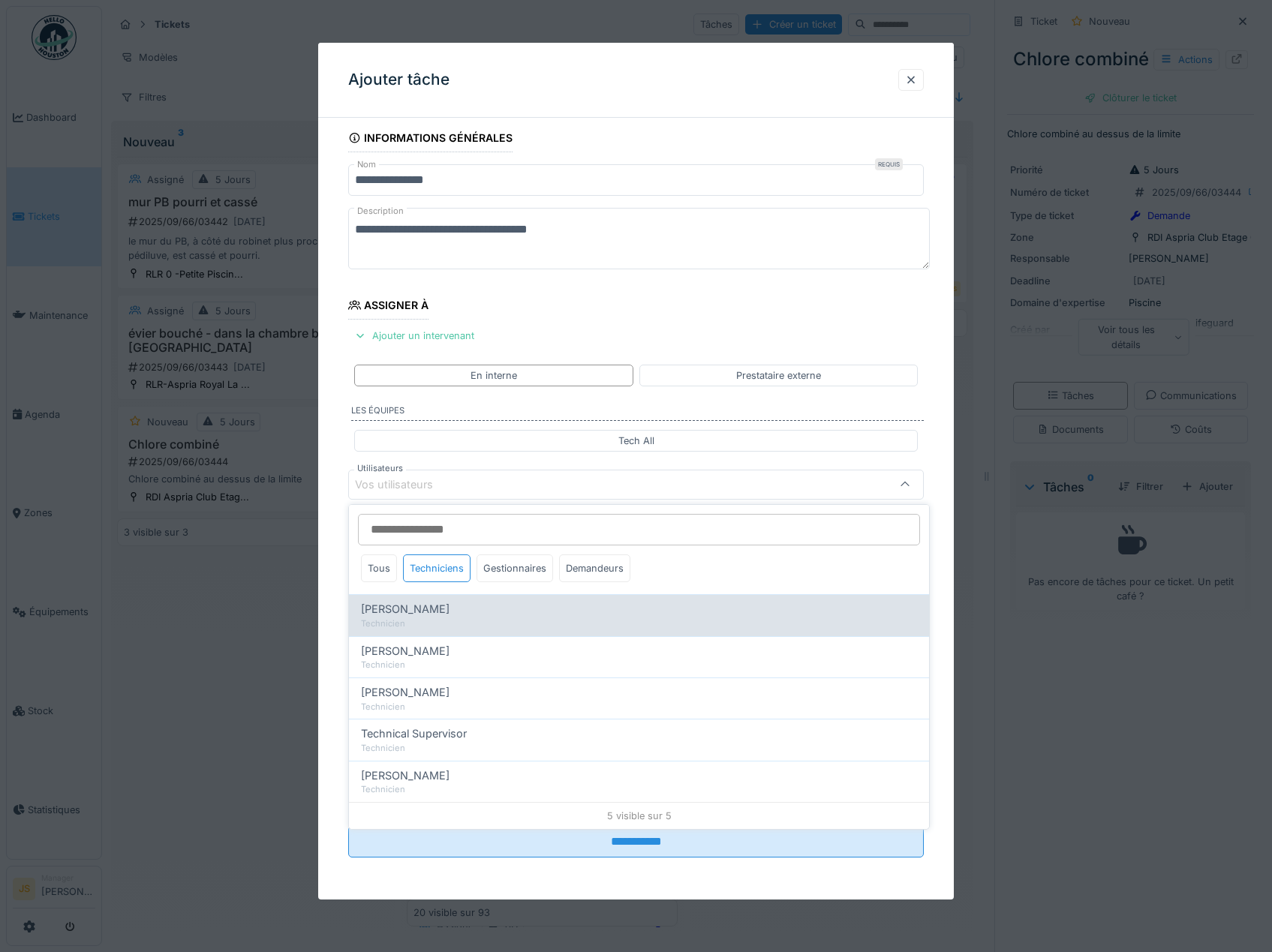
click at [454, 617] on div "Technicien" at bounding box center [639, 624] width 556 height 13
type input "*****"
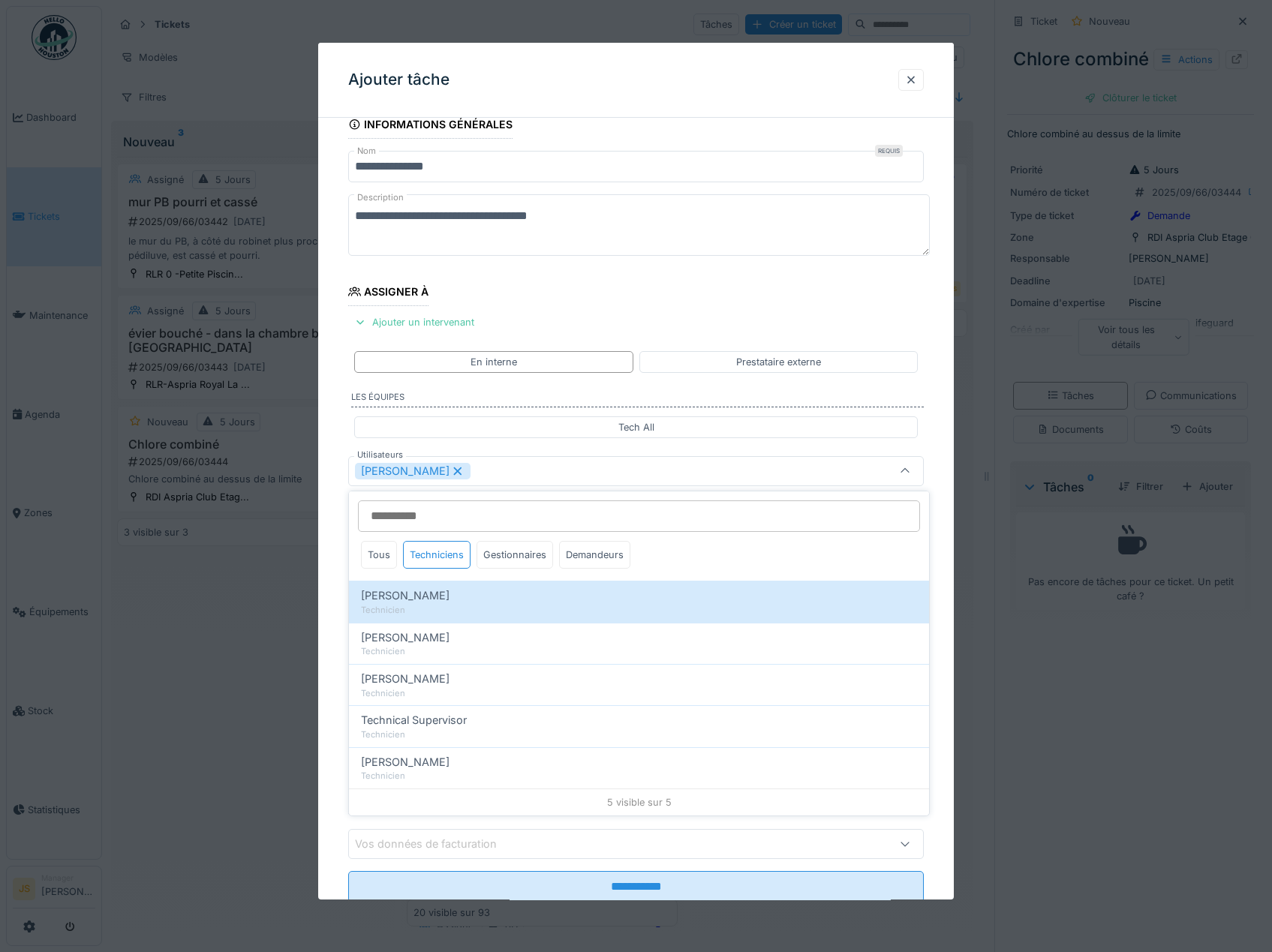
click at [334, 623] on div "**********" at bounding box center [636, 527] width 636 height 834
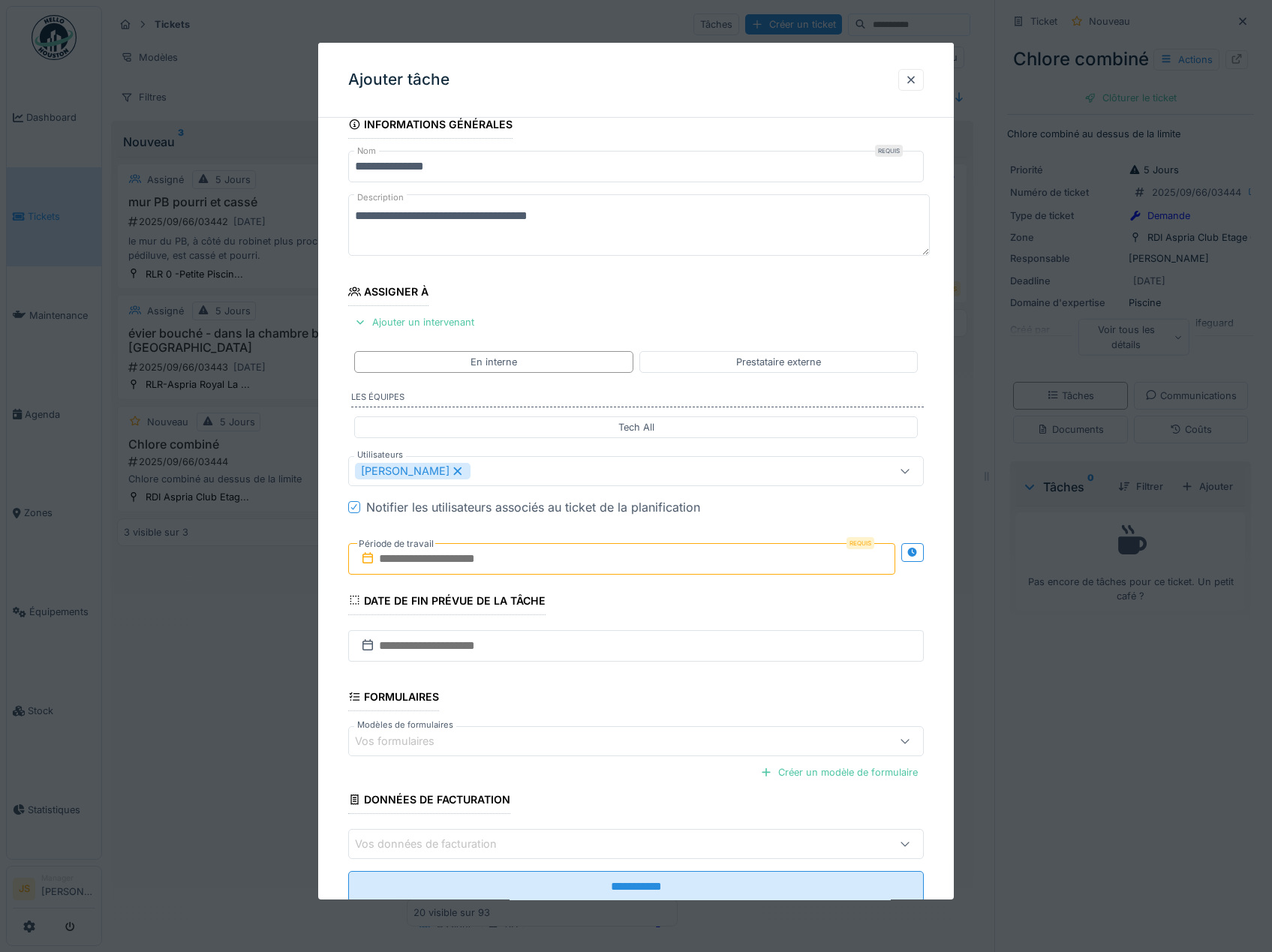
click at [443, 559] on input "text" at bounding box center [622, 559] width 548 height 32
click at [645, 681] on div "12" at bounding box center [649, 681] width 20 height 22
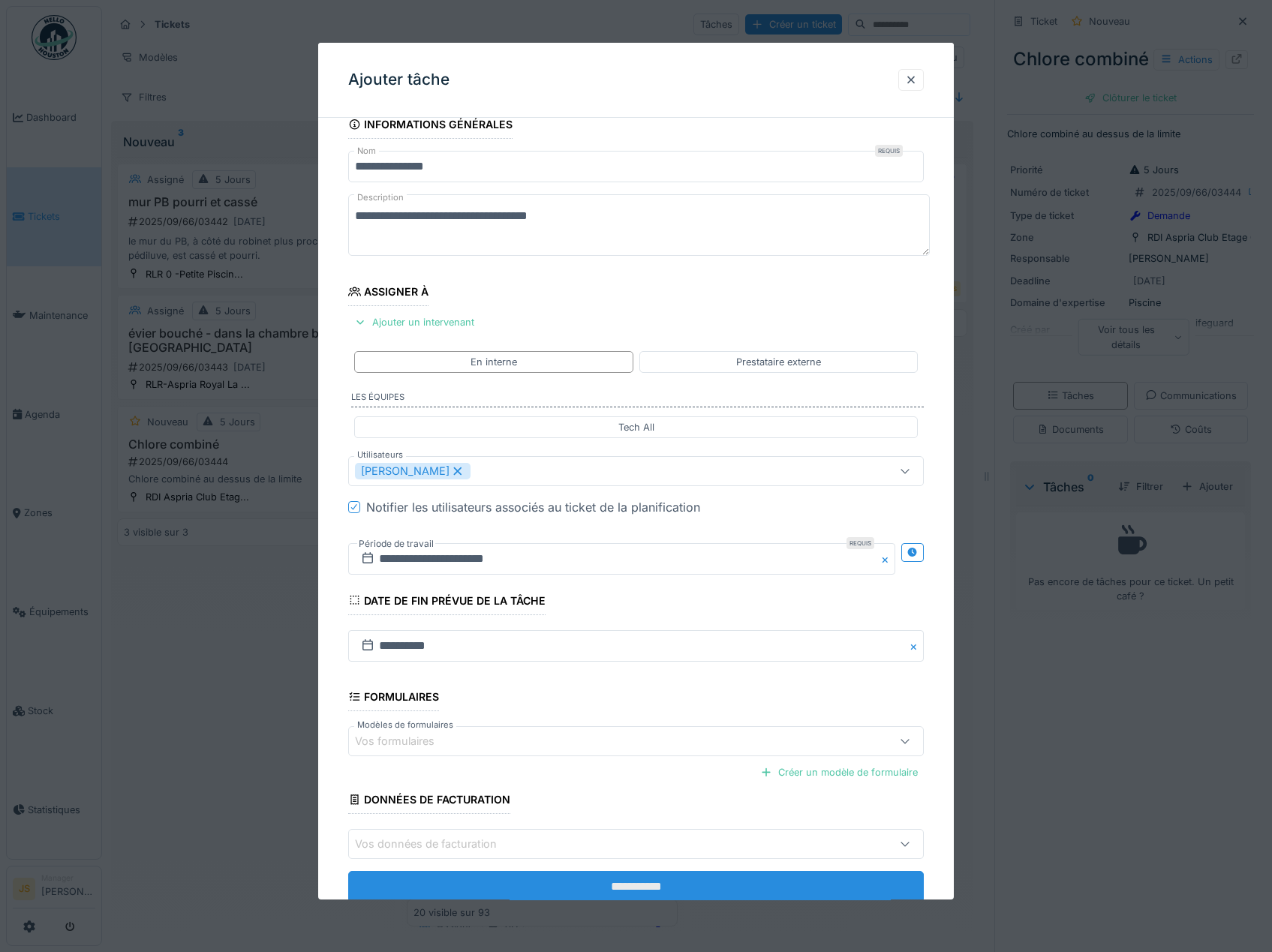
click at [712, 891] on input "**********" at bounding box center [636, 888] width 576 height 32
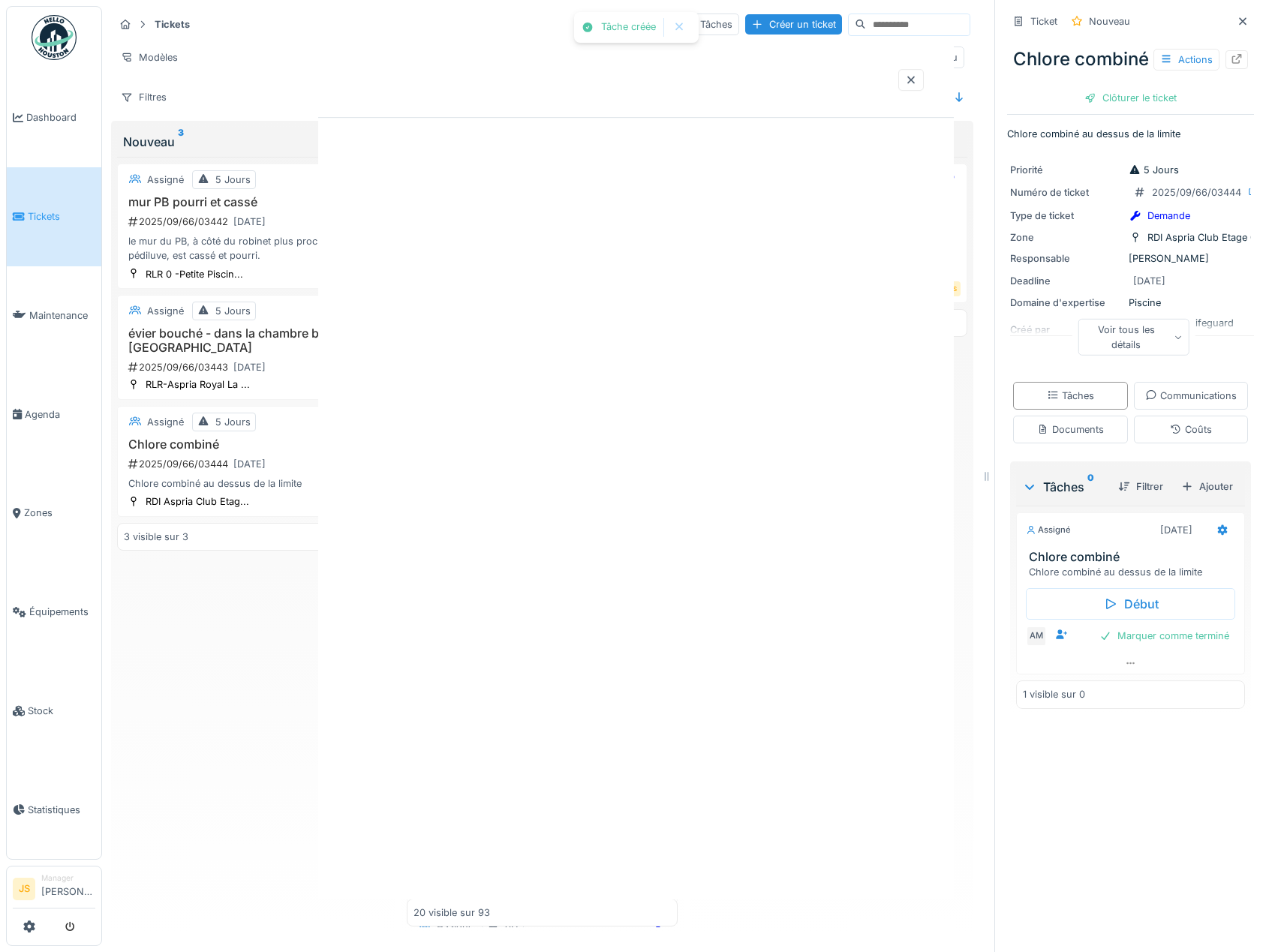
scroll to position [0, 0]
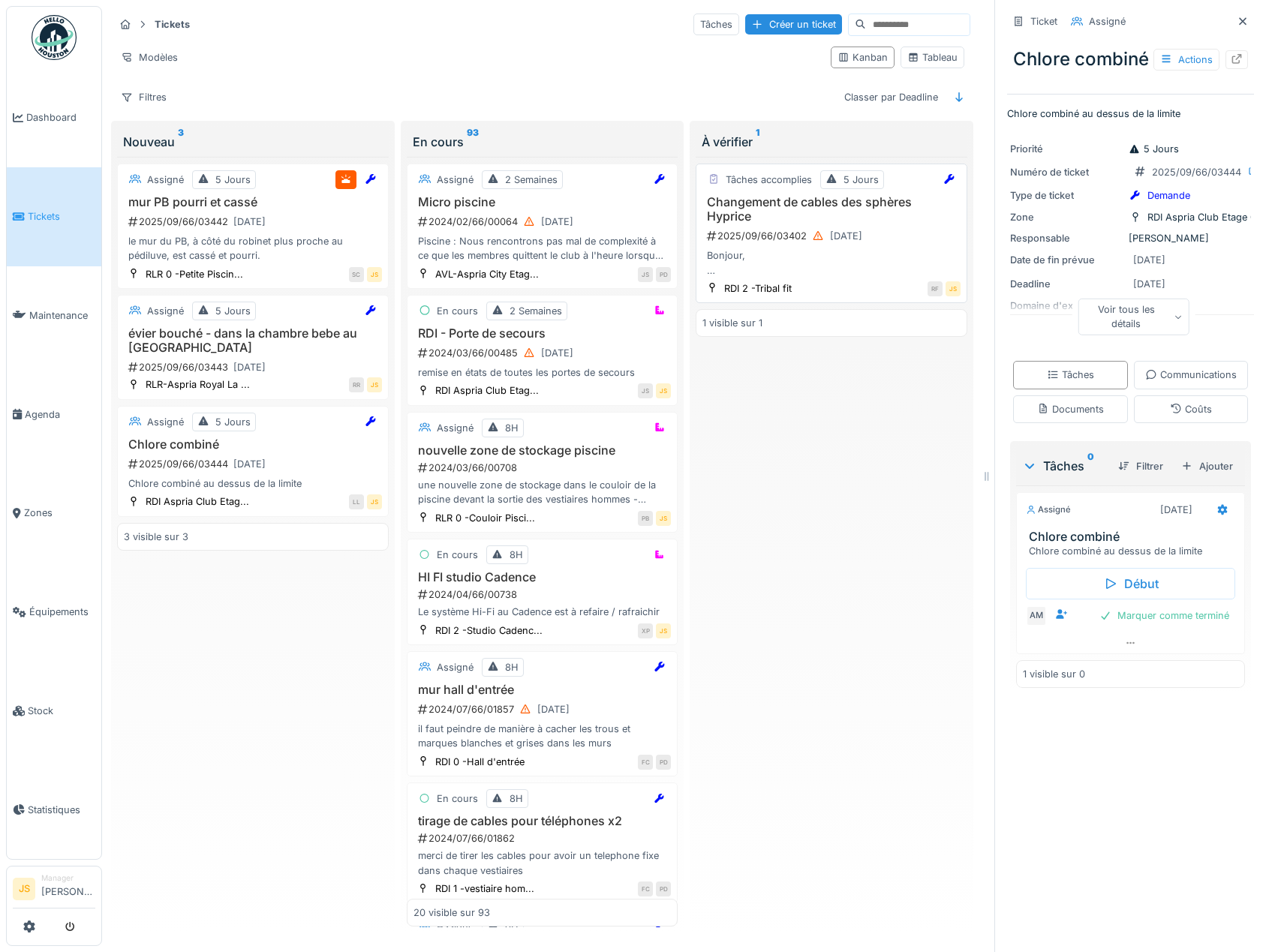
drag, startPoint x: 773, startPoint y: 217, endPoint x: 758, endPoint y: 200, distance: 22.7
click at [758, 200] on h3 "Changement de cables des sphères Hyprice" at bounding box center [831, 209] width 258 height 29
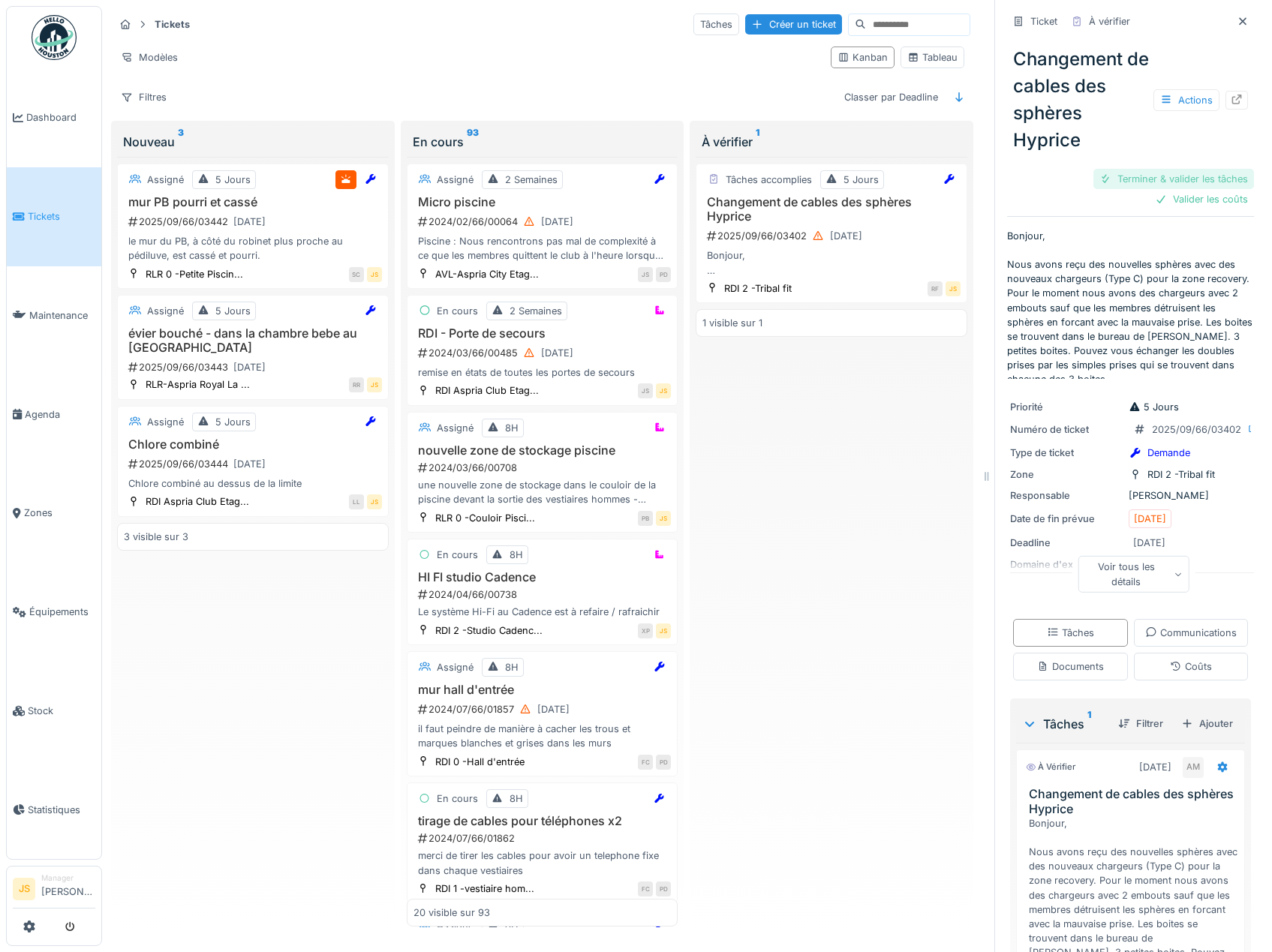
click at [1155, 176] on div "Terminer & valider les tâches" at bounding box center [1173, 179] width 161 height 20
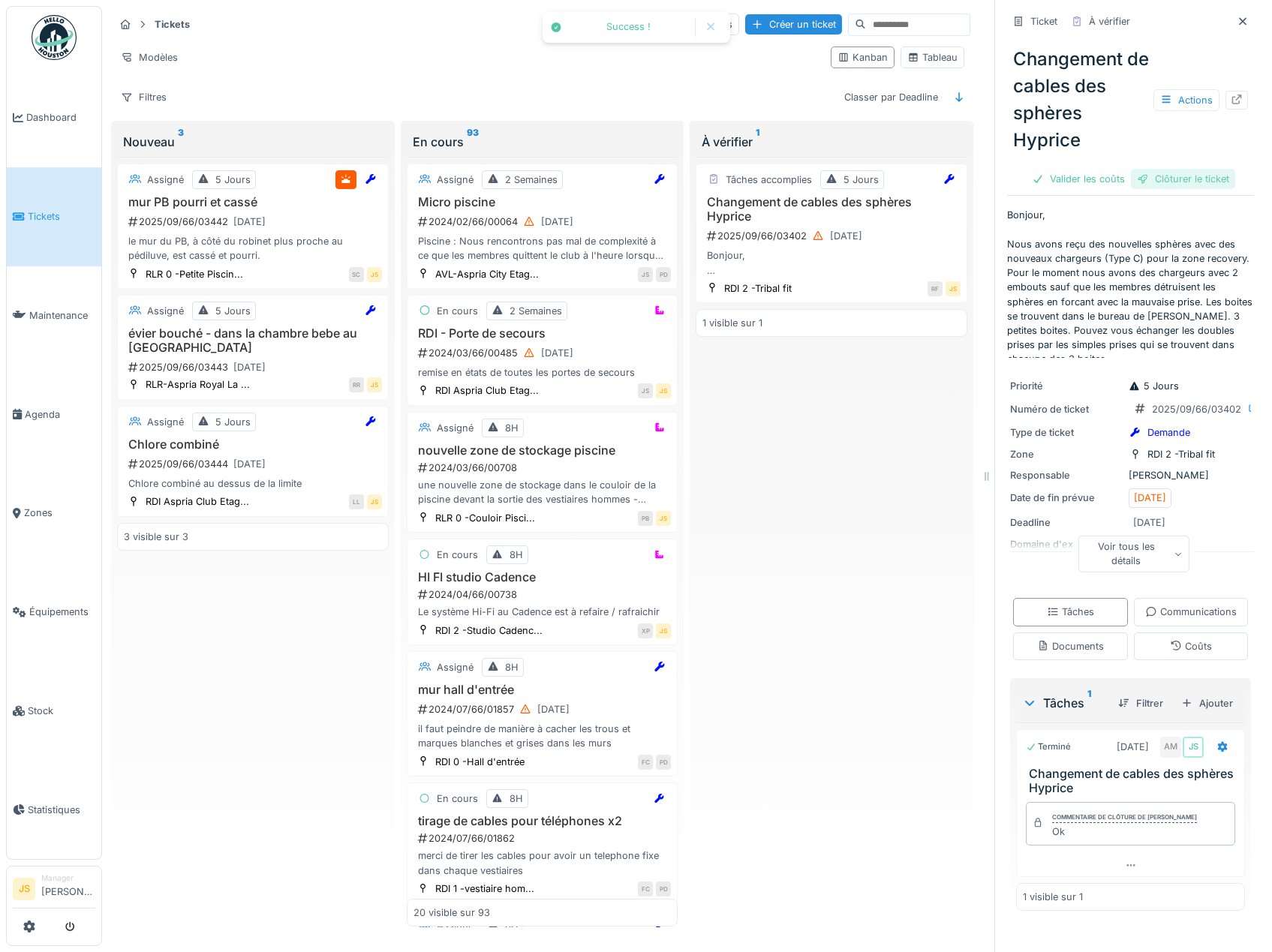
click at [1155, 176] on div "Clôturer le ticket" at bounding box center [1183, 179] width 105 height 20
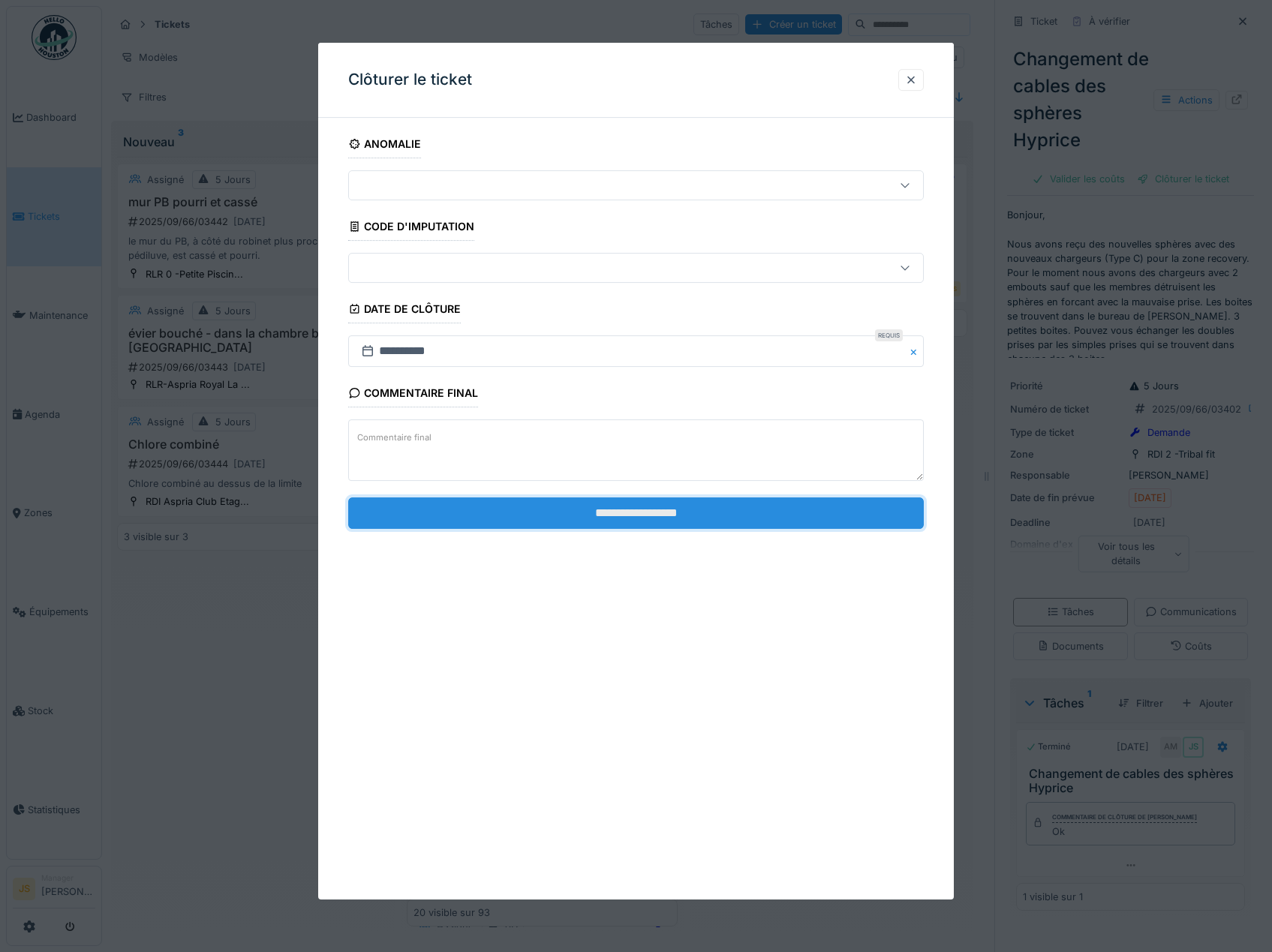
click at [624, 511] on input "**********" at bounding box center [636, 514] width 576 height 32
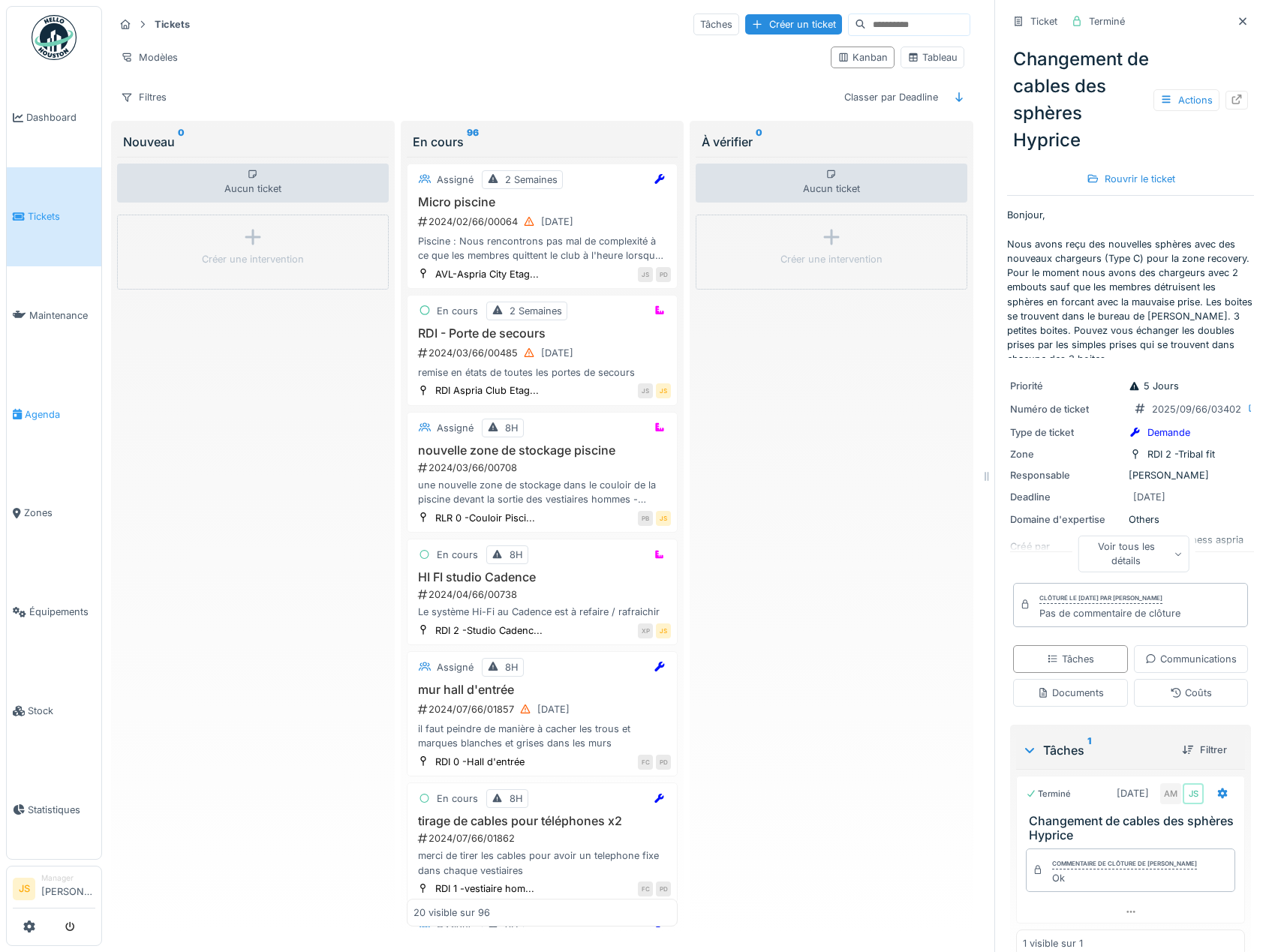
click at [48, 407] on span "Agenda" at bounding box center [60, 414] width 71 height 14
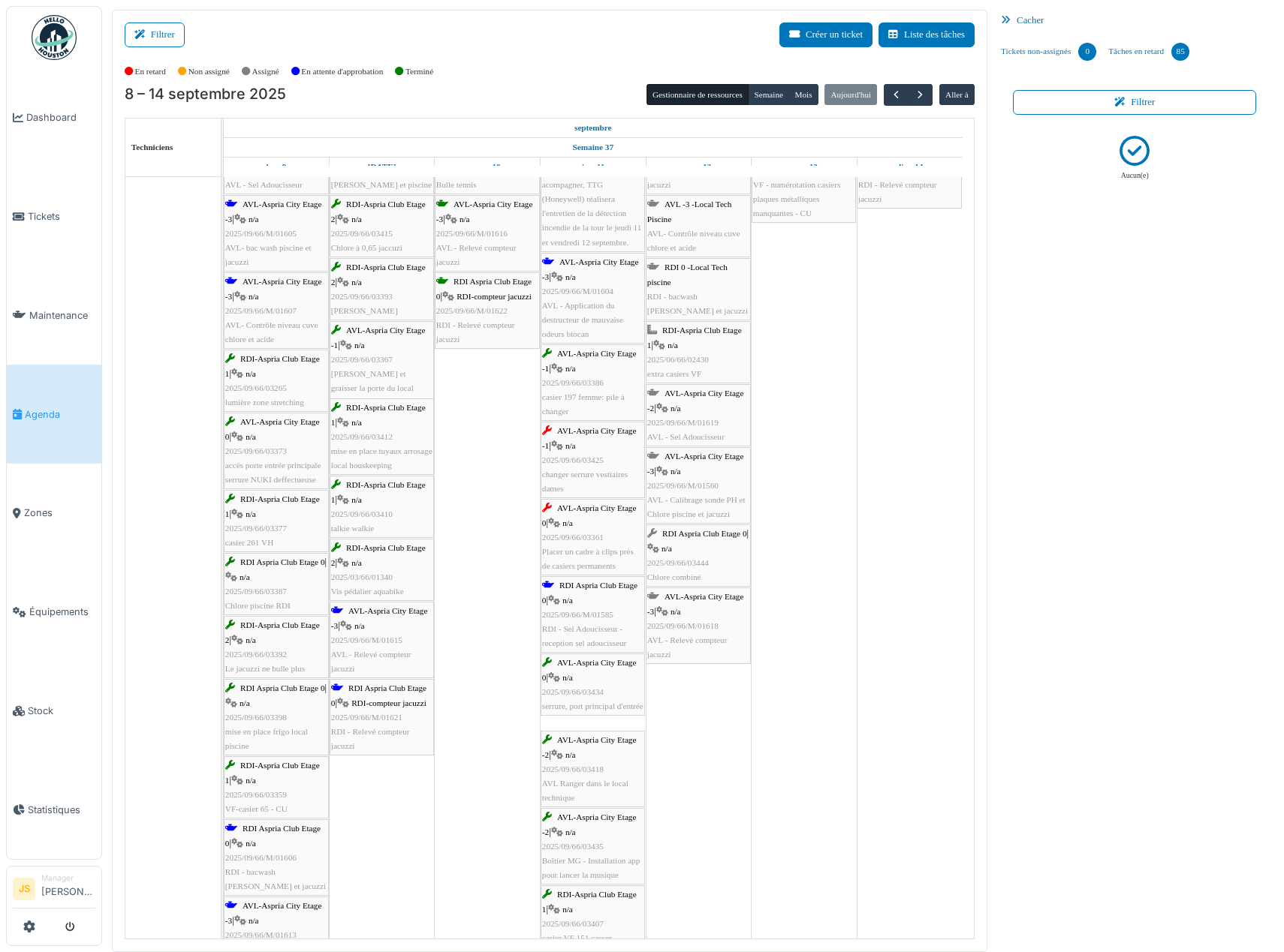
scroll to position [150, 0]
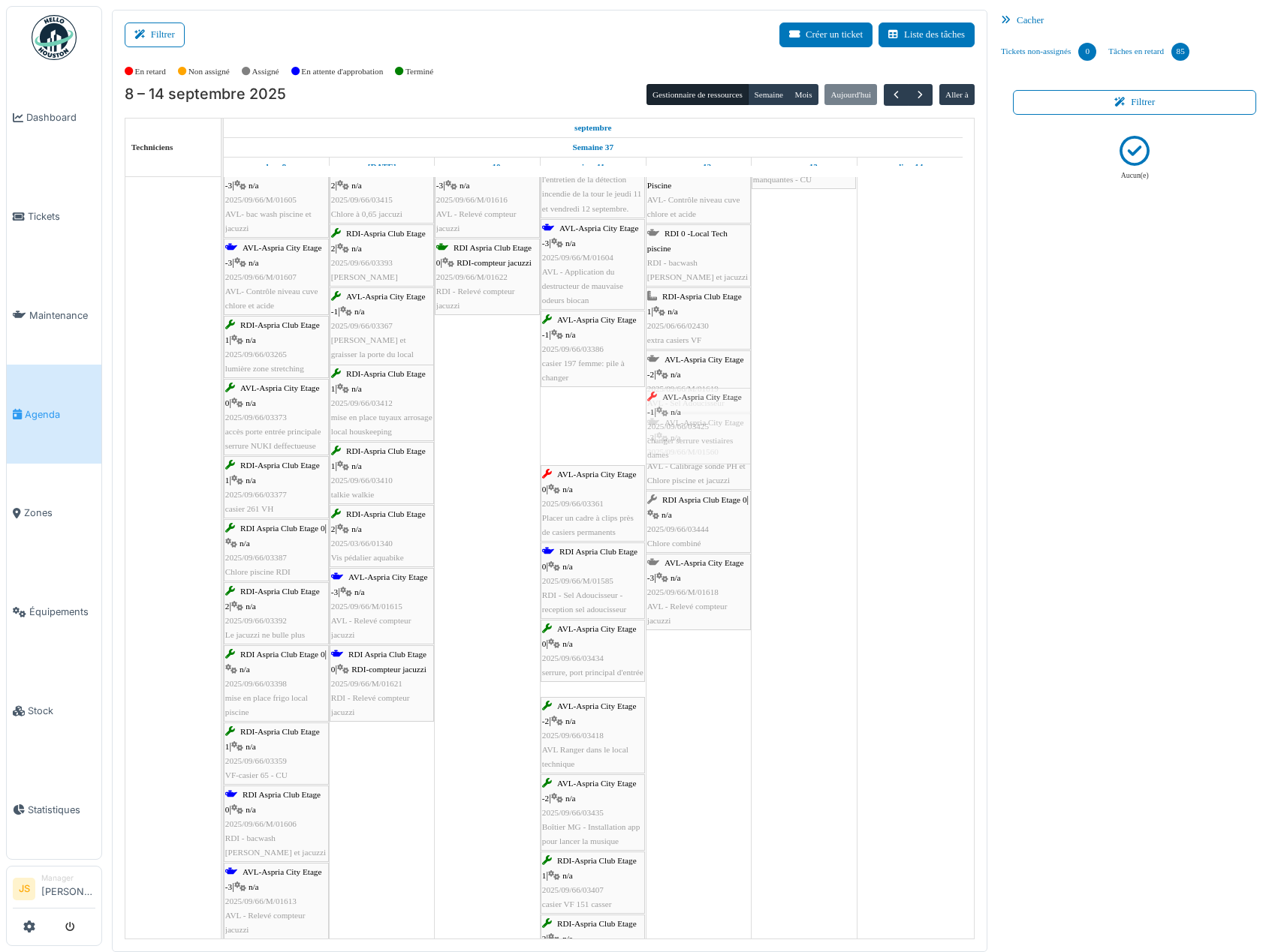
drag, startPoint x: 565, startPoint y: 441, endPoint x: 688, endPoint y: 430, distance: 123.5
click at [224, 430] on div "AVL-Aspria City Etage -2 | n/a 2025/09/66/M/01608 AVL - Sel Adoucisseur RDI-Asp…" at bounding box center [224, 953] width 0 height 1709
drag, startPoint x: 593, startPoint y: 429, endPoint x: 699, endPoint y: 429, distance: 106.0
click at [224, 429] on div "AVL-Aspria City Etage -2 | n/a 2025/09/66/M/01608 AVL - Sel Adoucisseur RDI-Asp…" at bounding box center [224, 914] width 0 height 1632
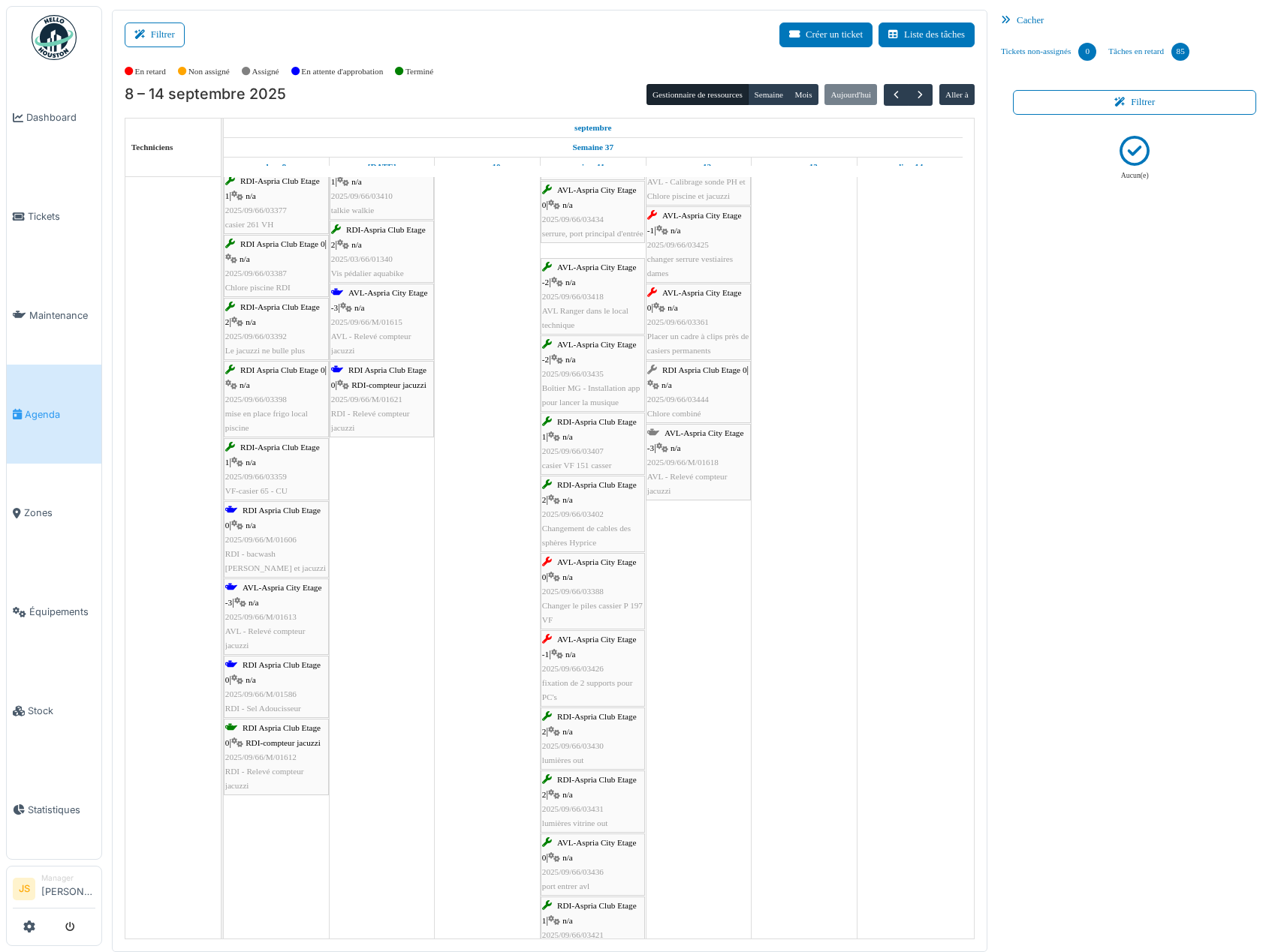
scroll to position [451, 0]
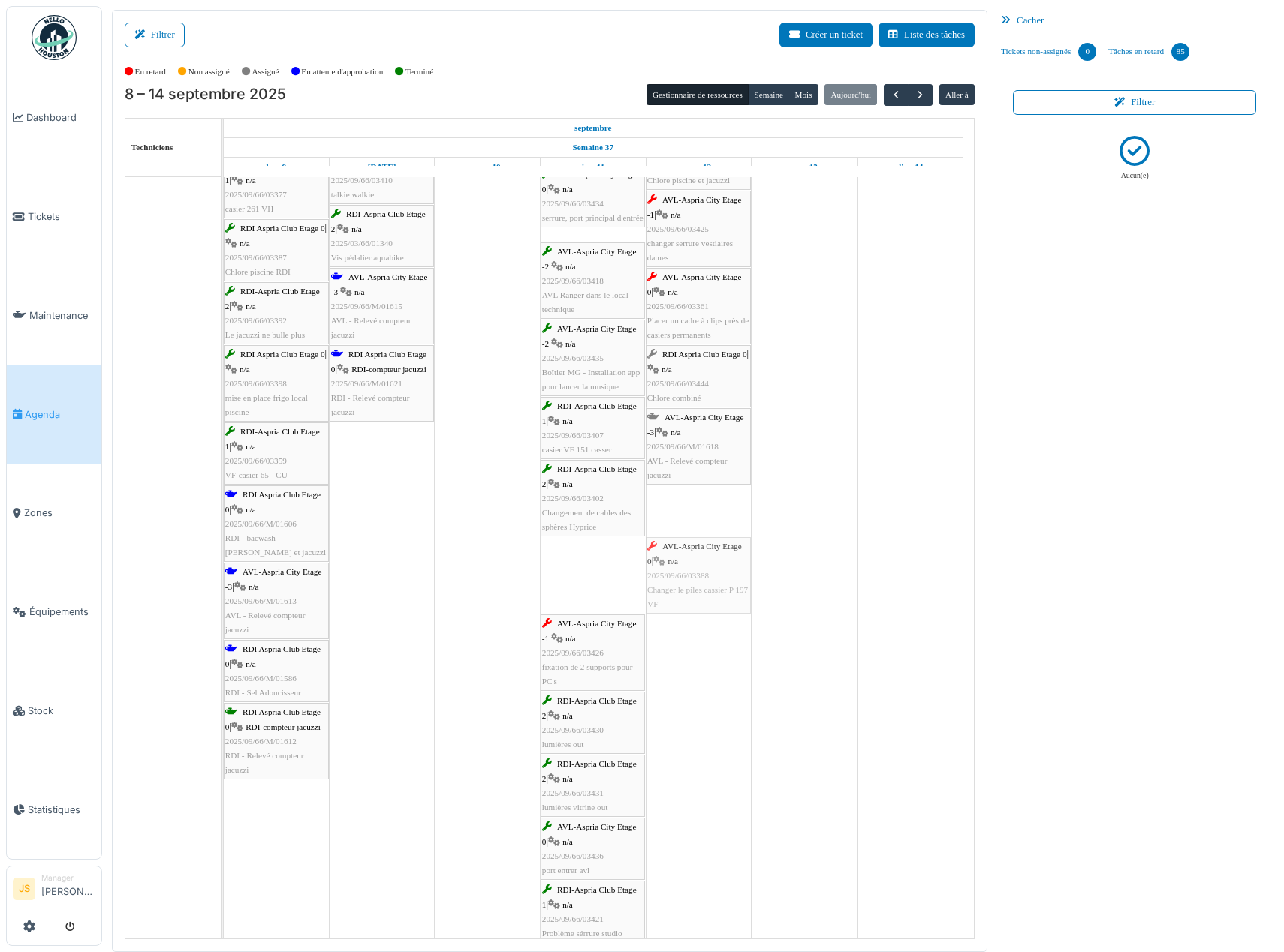
drag, startPoint x: 587, startPoint y: 578, endPoint x: 667, endPoint y: 576, distance: 80.0
click at [224, 576] on div "AVL-Aspria City Etage -2 | n/a 2025/09/66/M/01608 AVL - Sel Adoucisseur RDI-Asp…" at bounding box center [224, 575] width 0 height 1554
drag, startPoint x: 605, startPoint y: 586, endPoint x: 659, endPoint y: 584, distance: 54.0
click at [224, 583] on div "AVL-Aspria City Etage -2 | n/a 2025/09/66/M/01608 AVL - Sel Adoucisseur RDI-Asp…" at bounding box center [224, 536] width 0 height 1477
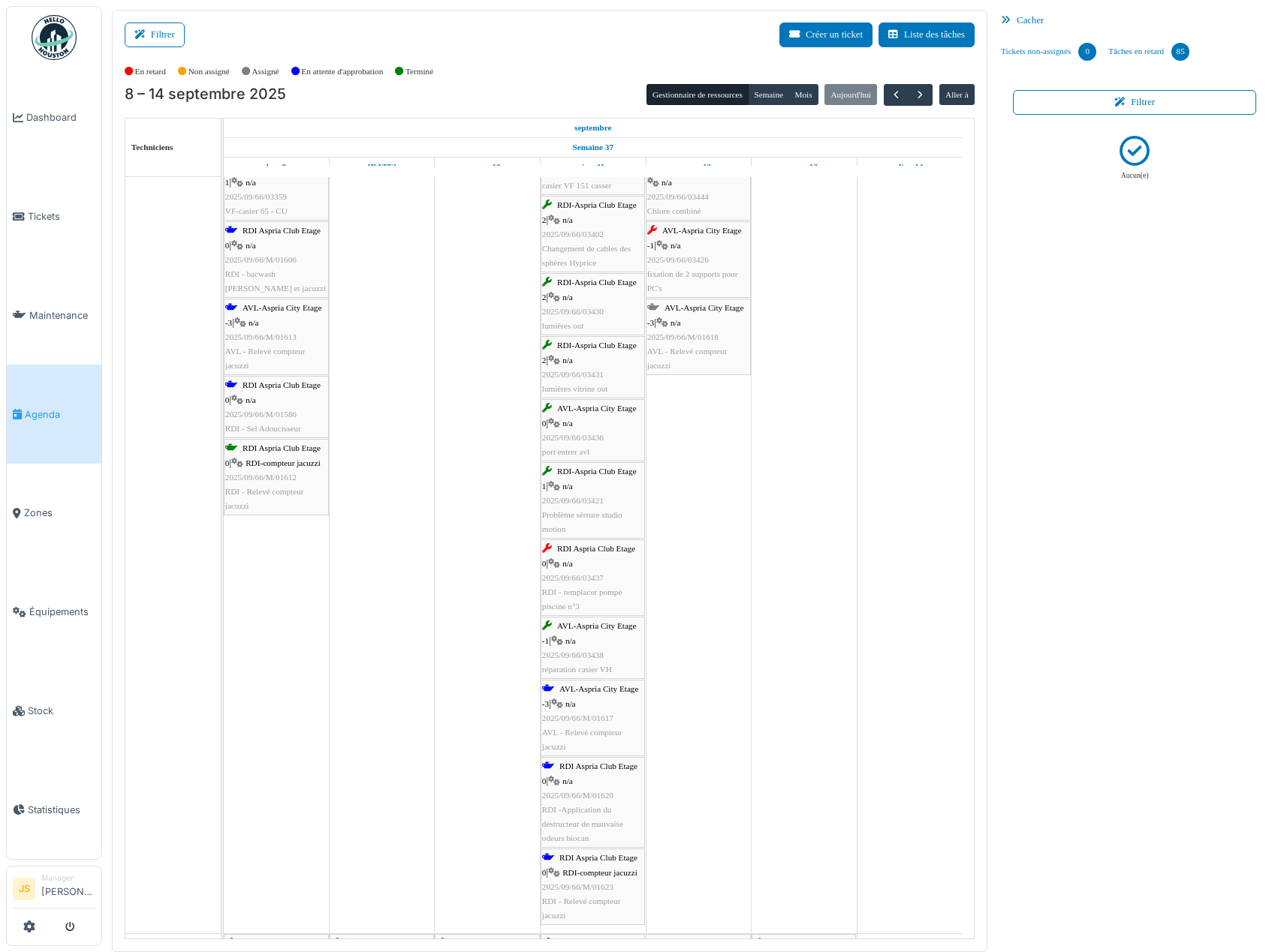
scroll to position [750, 0]
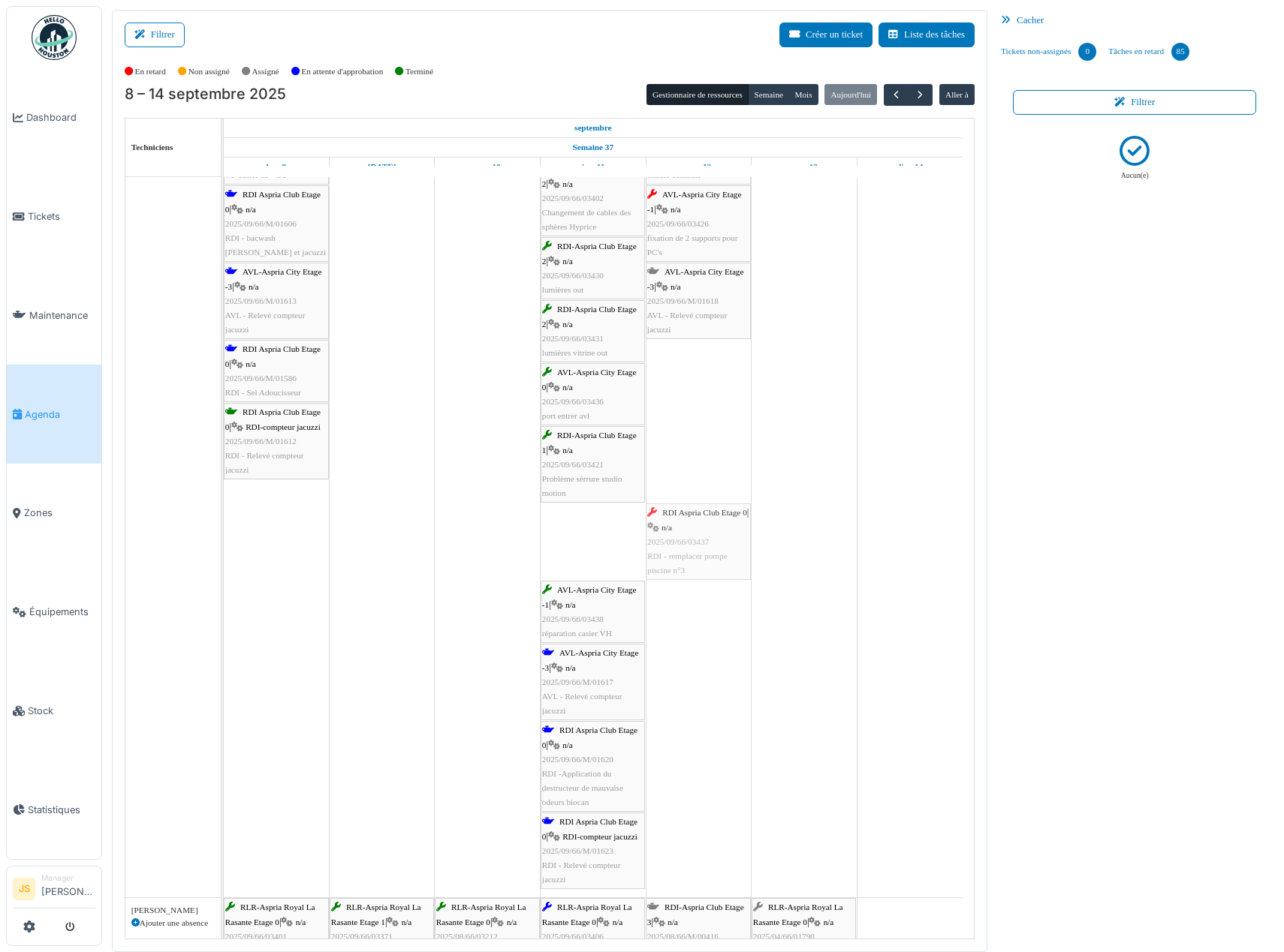
drag, startPoint x: 581, startPoint y: 548, endPoint x: 687, endPoint y: 541, distance: 106.2
click at [224, 541] on div "AVL-Aspria City Etage -2 | n/a 2025/09/66/M/01608 AVL - Sel Adoucisseur RDI-Asp…" at bounding box center [224, 197] width 0 height 1400
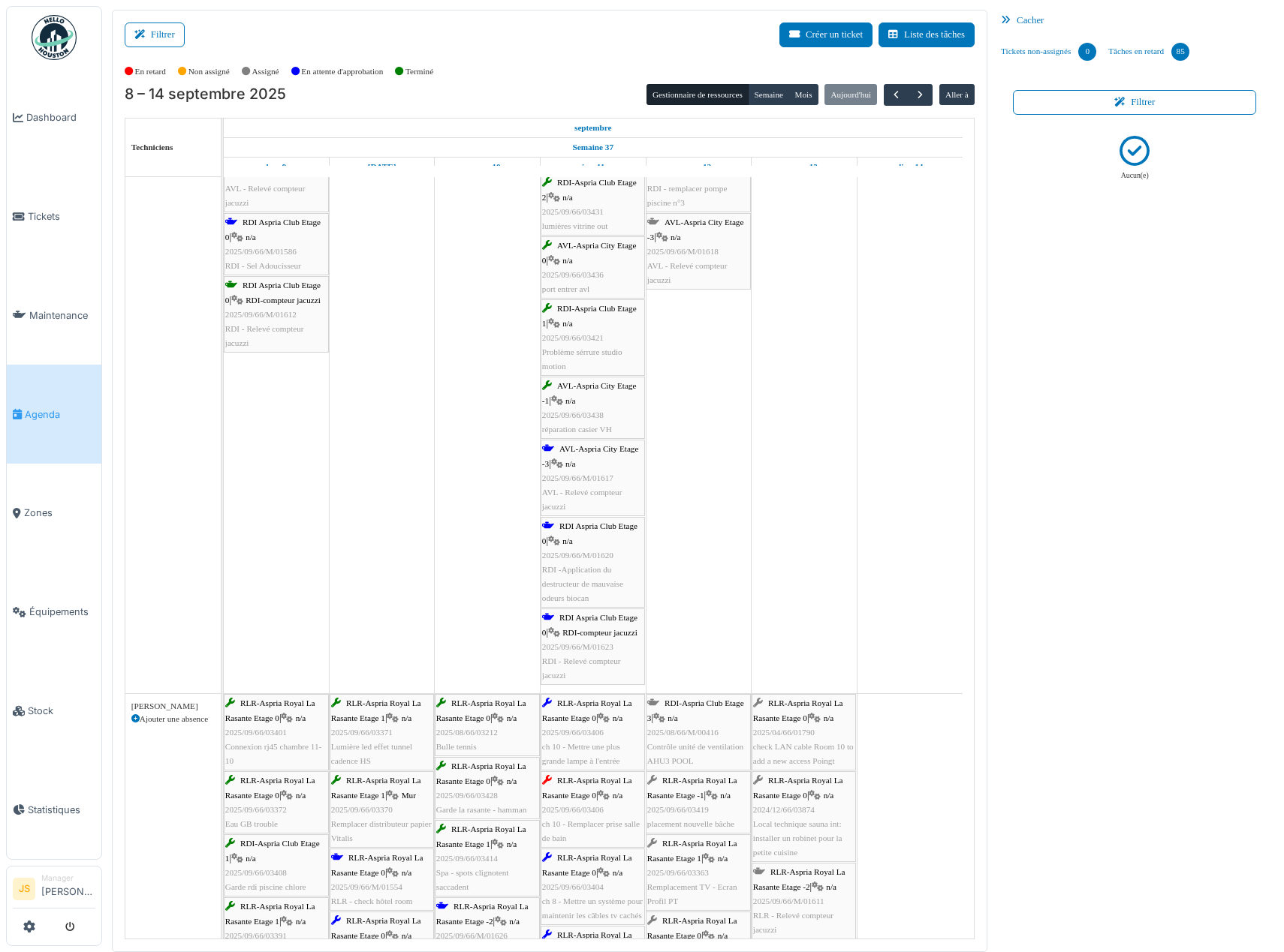
scroll to position [0, 0]
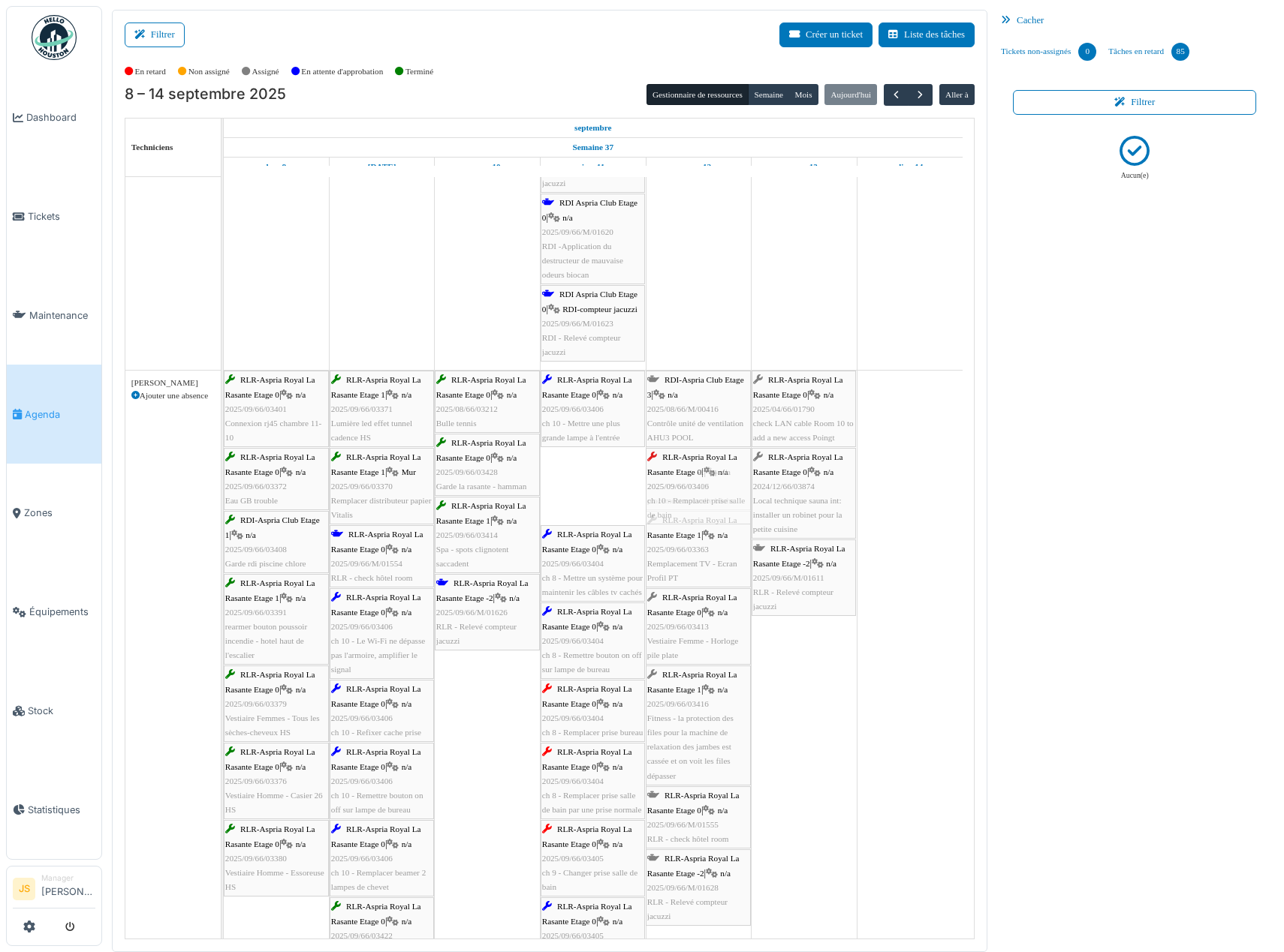
drag, startPoint x: 590, startPoint y: 495, endPoint x: 689, endPoint y: 485, distance: 99.5
click at [224, 485] on div "RLR-Aspria Royal La Rasante Etage 0 | n/a 2025/09/66/03401 Connexion rj45 chamb…" at bounding box center [224, 933] width 0 height 1124
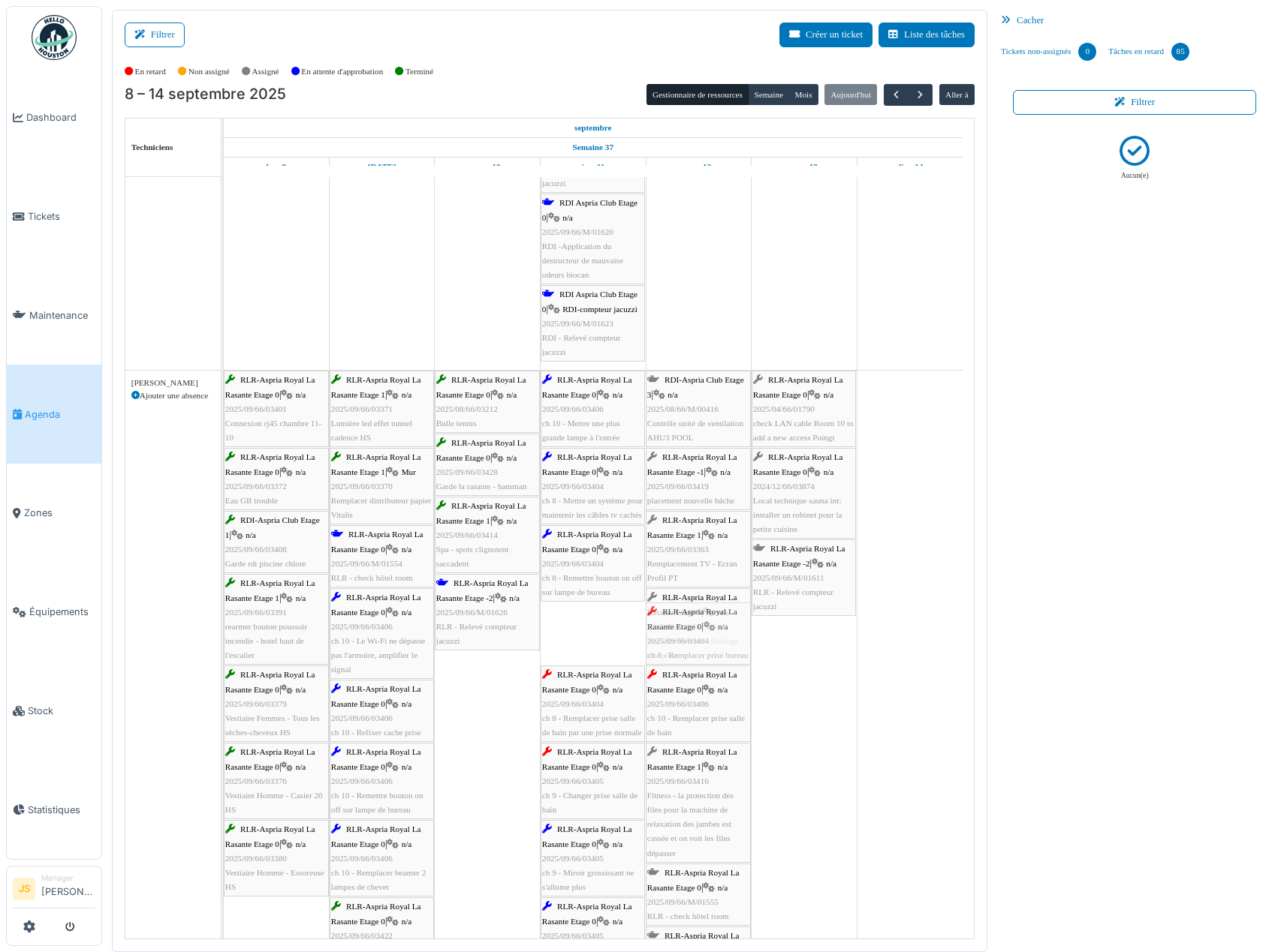
drag, startPoint x: 599, startPoint y: 627, endPoint x: 656, endPoint y: 628, distance: 57.0
click at [224, 627] on div "RLR-Aspria Royal La Rasante Etage 0 | n/a 2025/09/66/03401 Connexion rj45 chamb…" at bounding box center [224, 894] width 0 height 1047
drag, startPoint x: 606, startPoint y: 646, endPoint x: 688, endPoint y: 643, distance: 82.1
click at [224, 643] on div "RLR-Aspria Royal La Rasante Etage 0 | n/a 2025/09/66/03401 Connexion rj45 chamb…" at bounding box center [224, 862] width 0 height 984
drag, startPoint x: 607, startPoint y: 650, endPoint x: 664, endPoint y: 650, distance: 57.0
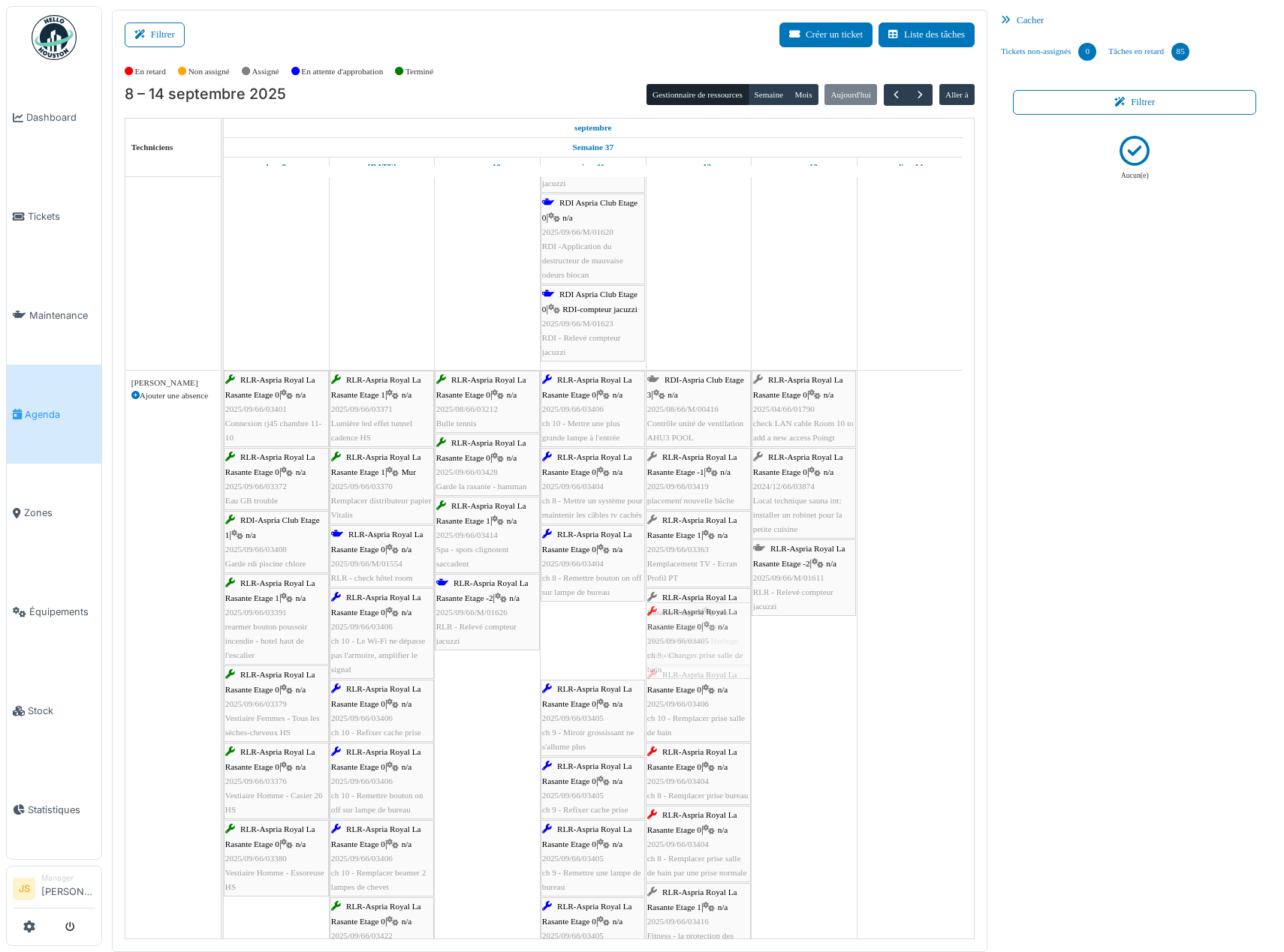
click at [224, 646] on div "RLR-Aspria Royal La Rasante Etage 0 | n/a 2025/09/66/03401 Connexion rj45 chamb…" at bounding box center [224, 824] width 0 height 906
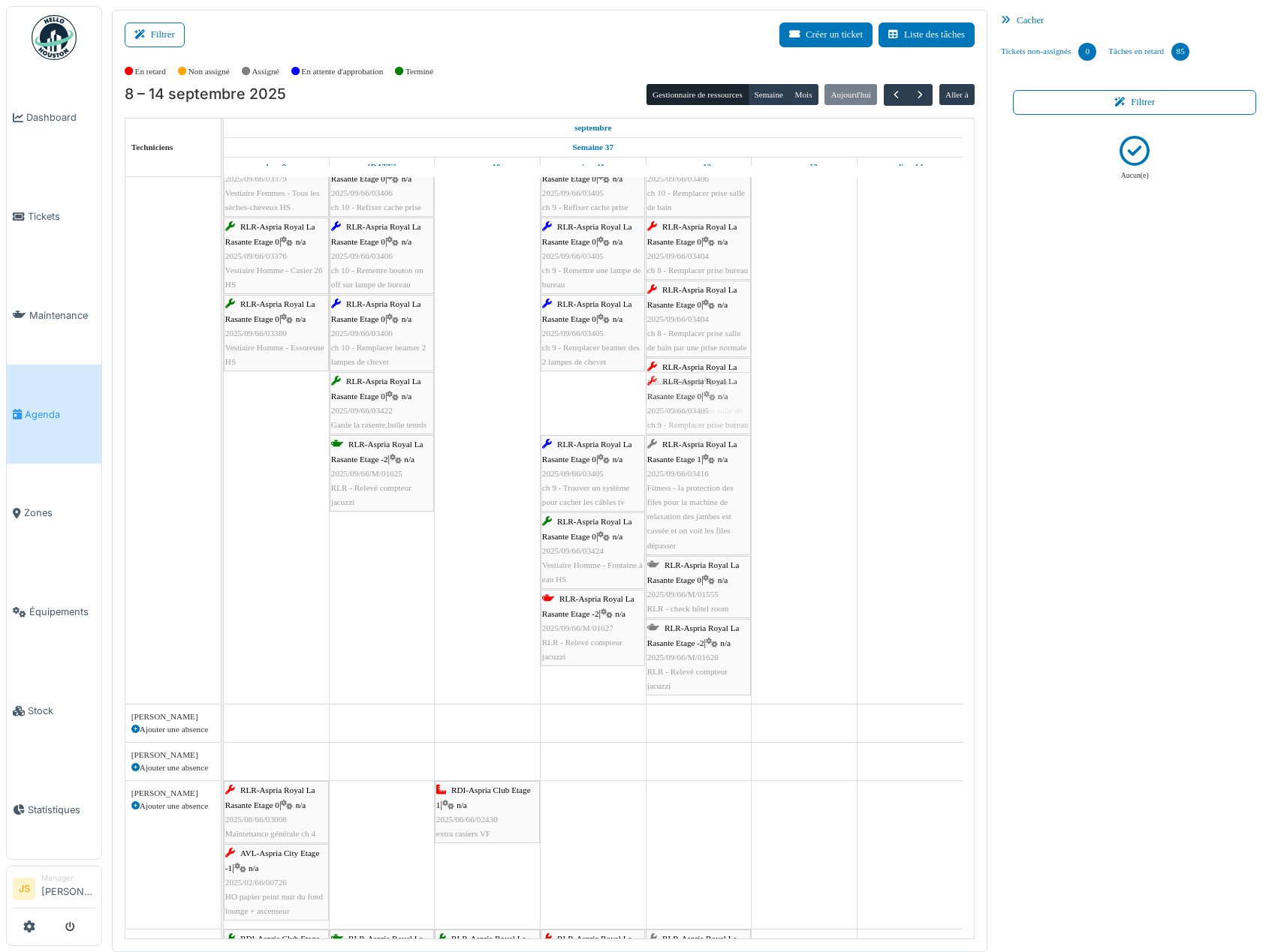
drag, startPoint x: 583, startPoint y: 418, endPoint x: 725, endPoint y: 410, distance: 142.2
click at [224, 410] on div "RLR-Aspria Royal La Rasante Etage 0 | n/a 2025/09/66/03401 Connexion rj45 chamb…" at bounding box center [224, 275] width 0 height 859
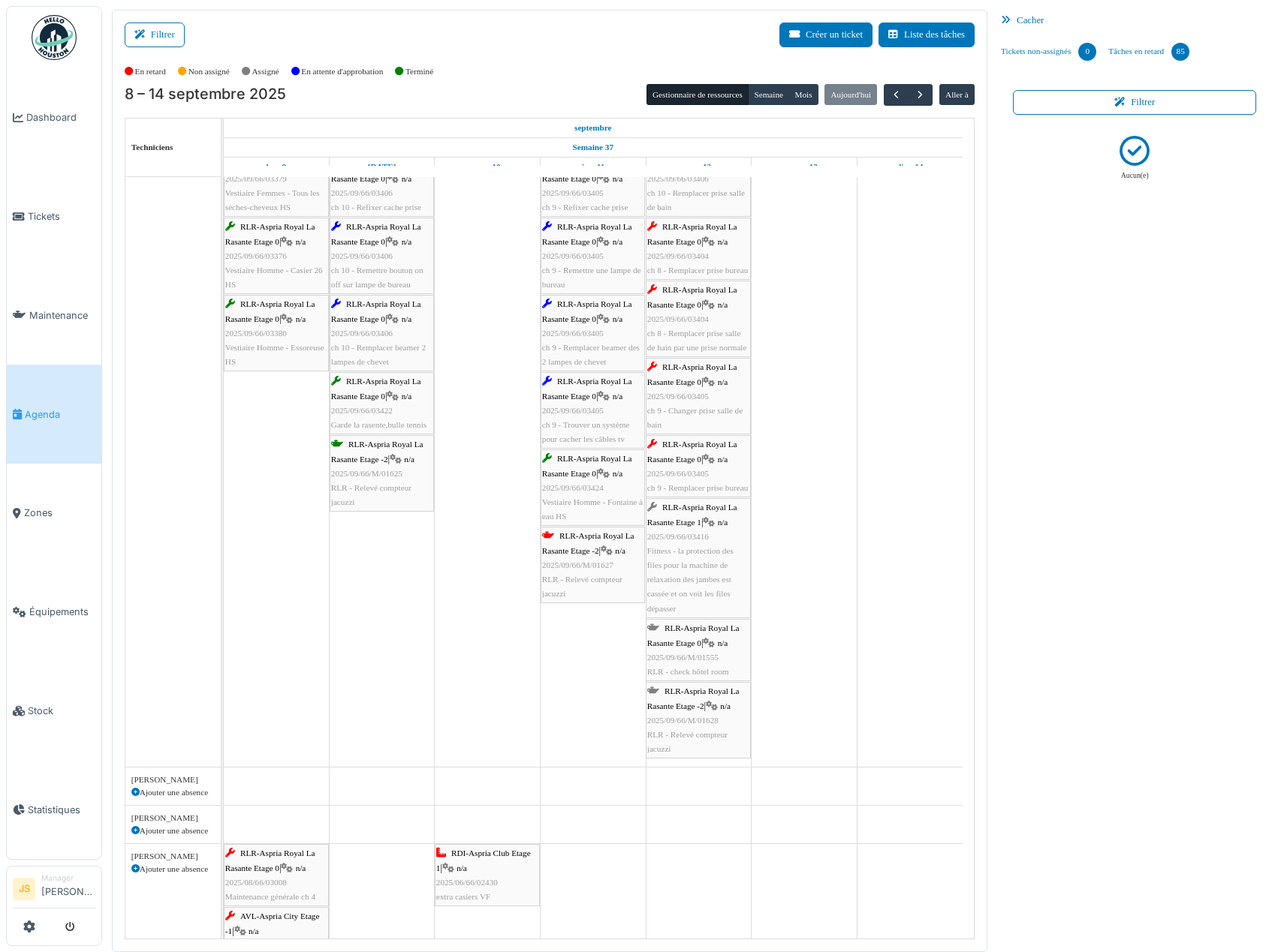
click at [581, 579] on span "RLR - Relevé compteur jacuzzi" at bounding box center [582, 586] width 80 height 24
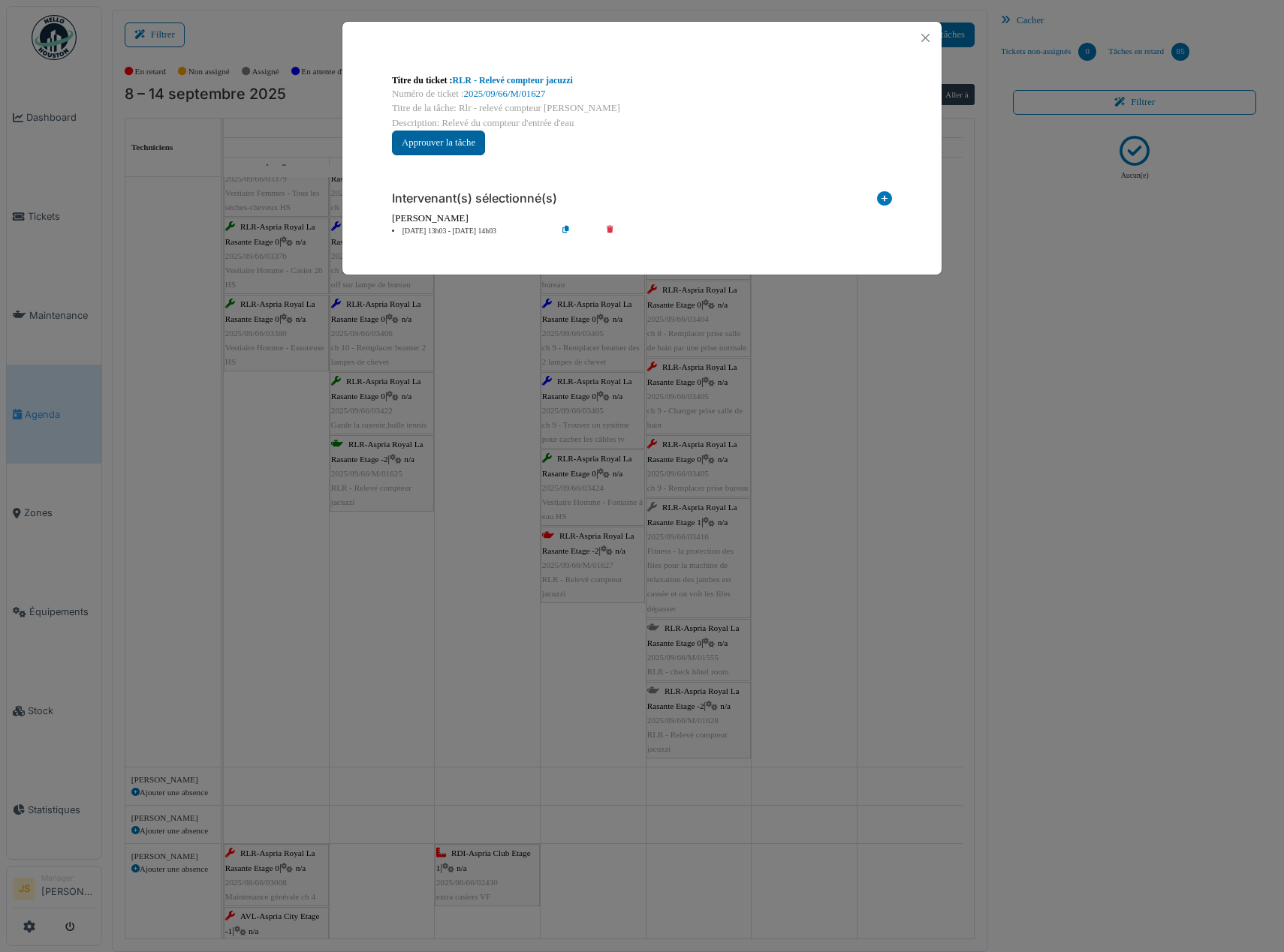
click at [467, 149] on button "Approuver la tâche" at bounding box center [438, 143] width 93 height 25
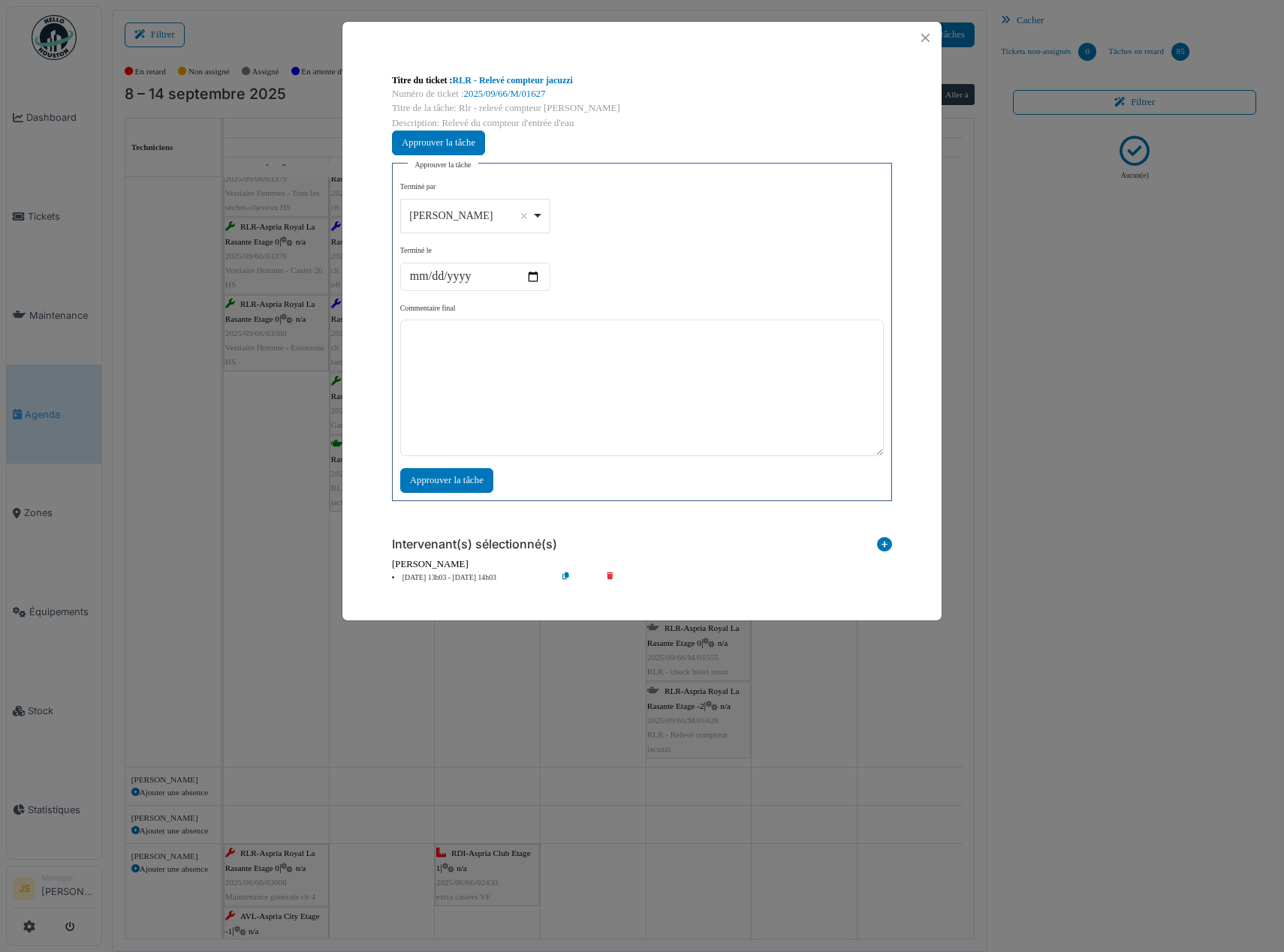
click at [539, 222] on div "Alexandre Michailidis Remove item" at bounding box center [474, 215] width 137 height 22
select select "****"
click at [504, 415] on textarea at bounding box center [641, 388] width 483 height 137
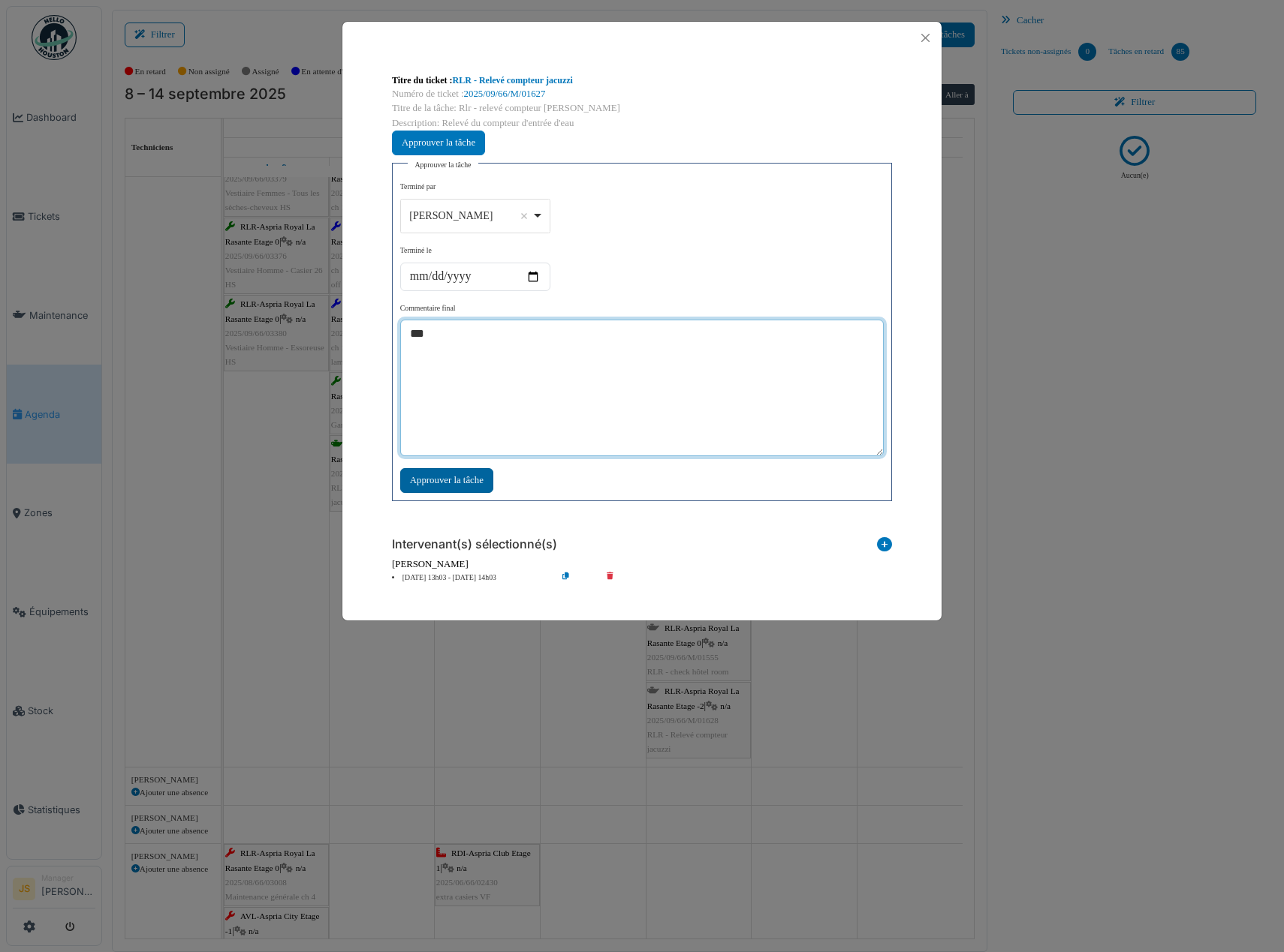
type textarea "***"
click at [450, 487] on div "Approuver la tâche" at bounding box center [446, 480] width 93 height 25
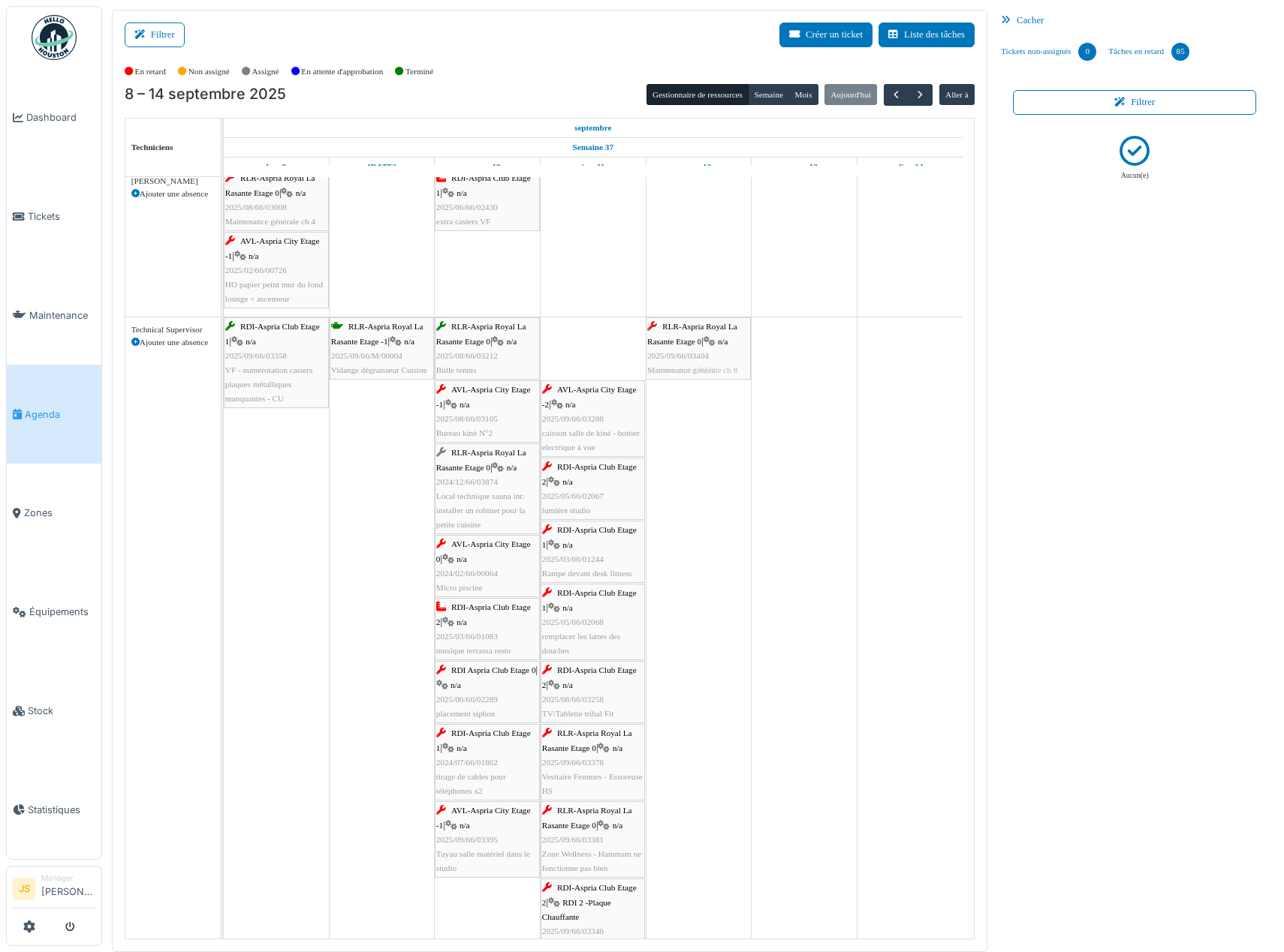
drag, startPoint x: 582, startPoint y: 355, endPoint x: 715, endPoint y: 356, distance: 133.0
click at [224, 356] on div "RDI-Aspria Club Etage 1 | n/a 2025/09/66/03358 VF - numérotation casiers plaque…" at bounding box center [224, 805] width 0 height 976
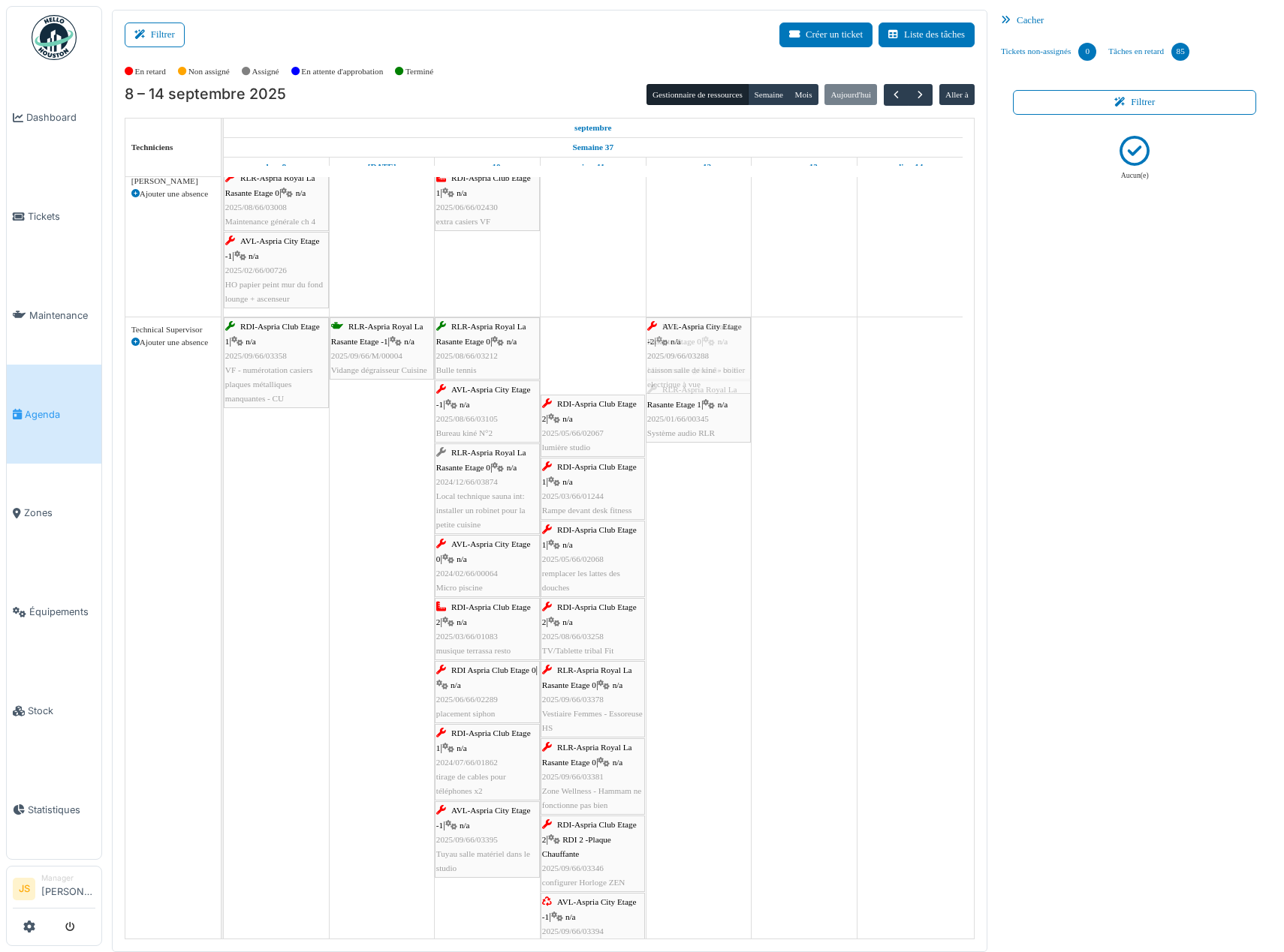
drag, startPoint x: 584, startPoint y: 371, endPoint x: 694, endPoint y: 375, distance: 110.1
click at [224, 375] on div "RDI-Aspria Club Etage 1 | n/a 2025/09/66/03358 VF - numérotation casiers plaque…" at bounding box center [224, 773] width 0 height 913
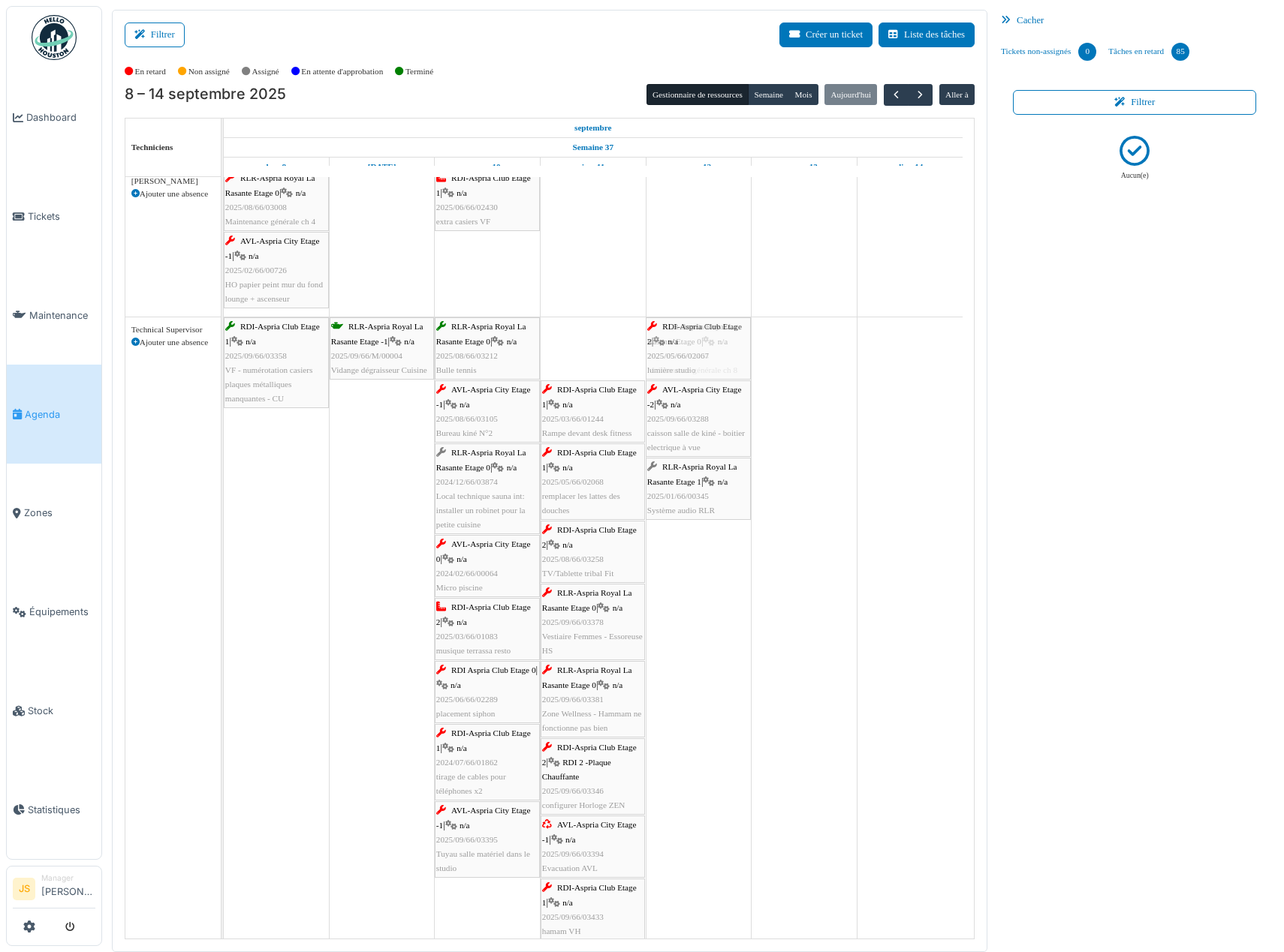
drag, startPoint x: 594, startPoint y: 360, endPoint x: 662, endPoint y: 358, distance: 68.0
click at [224, 358] on div "RDI-Aspria Club Etage 1 | n/a 2025/09/66/03358 VF - numérotation casiers plaque…" at bounding box center [224, 734] width 0 height 835
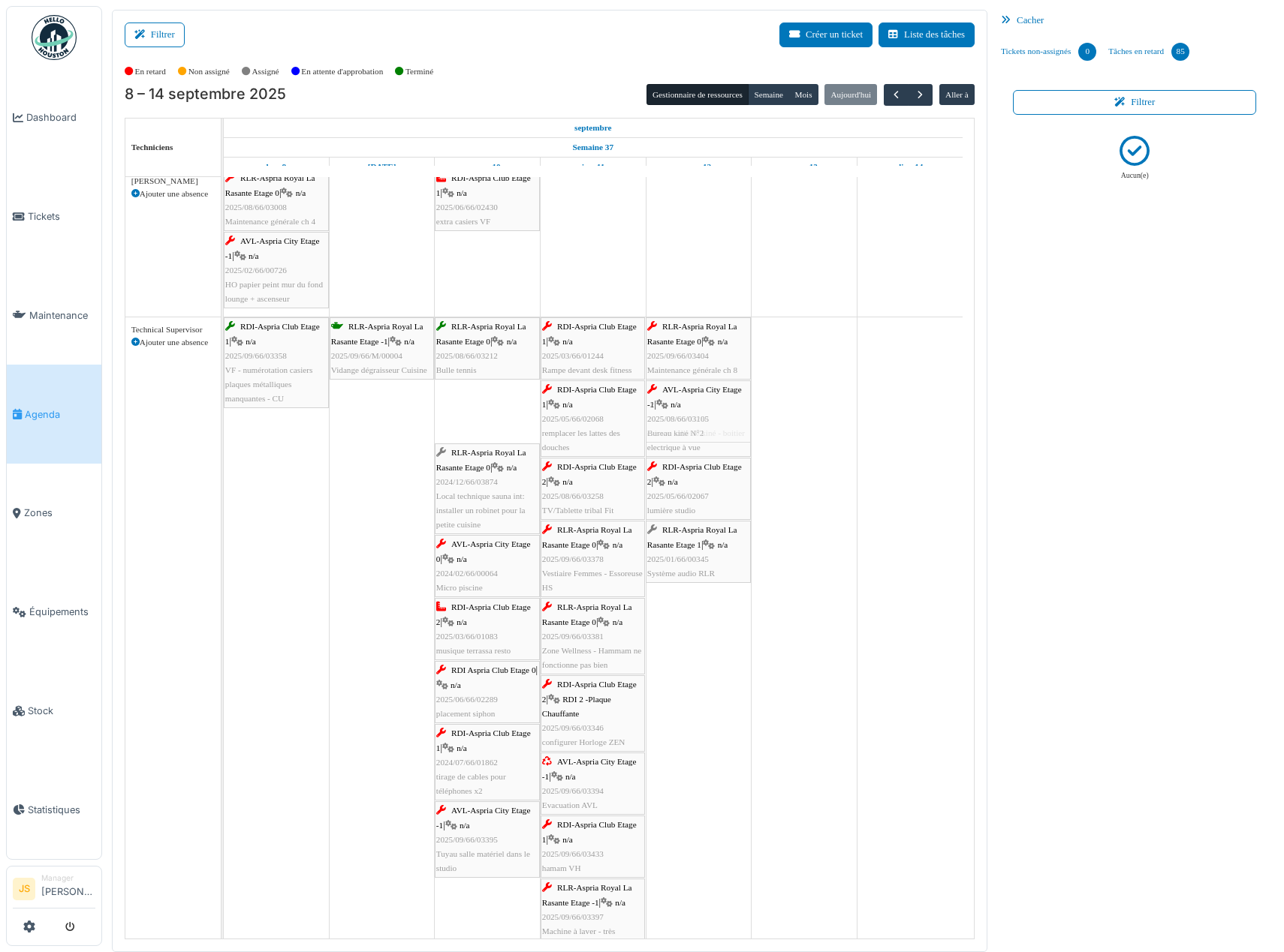
drag, startPoint x: 480, startPoint y: 397, endPoint x: 641, endPoint y: 400, distance: 161.0
click at [224, 404] on div "RDI-Aspria Club Etage 1 | n/a 2025/09/66/03358 VF - numérotation casiers plaque…" at bounding box center [224, 703] width 0 height 772
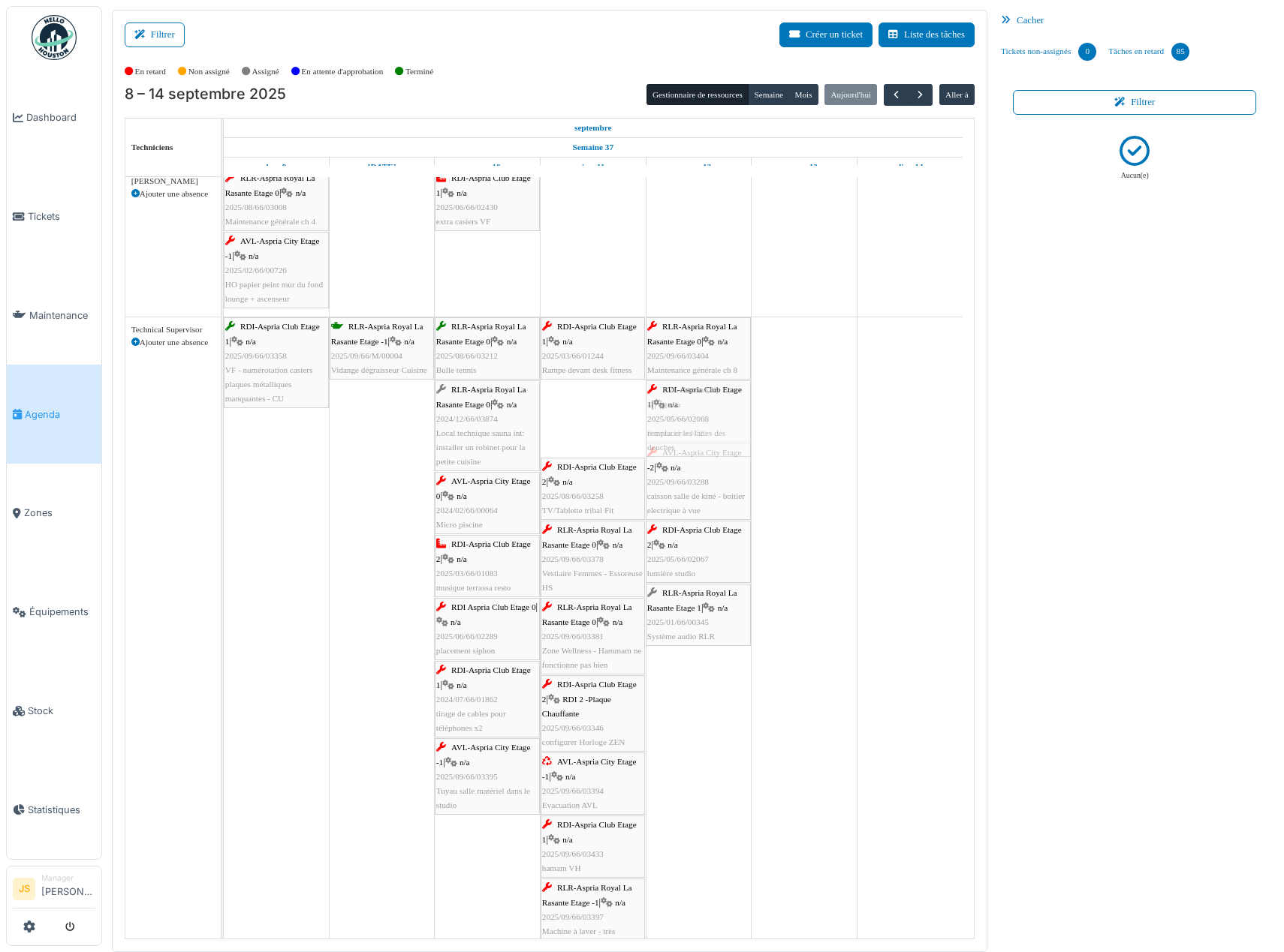
drag, startPoint x: 601, startPoint y: 394, endPoint x: 653, endPoint y: 378, distance: 54.4
click at [224, 390] on div "RDI-Aspria Club Etage 1 | n/a 2025/09/66/03358 VF - numérotation casiers plaque…" at bounding box center [224, 703] width 0 height 772
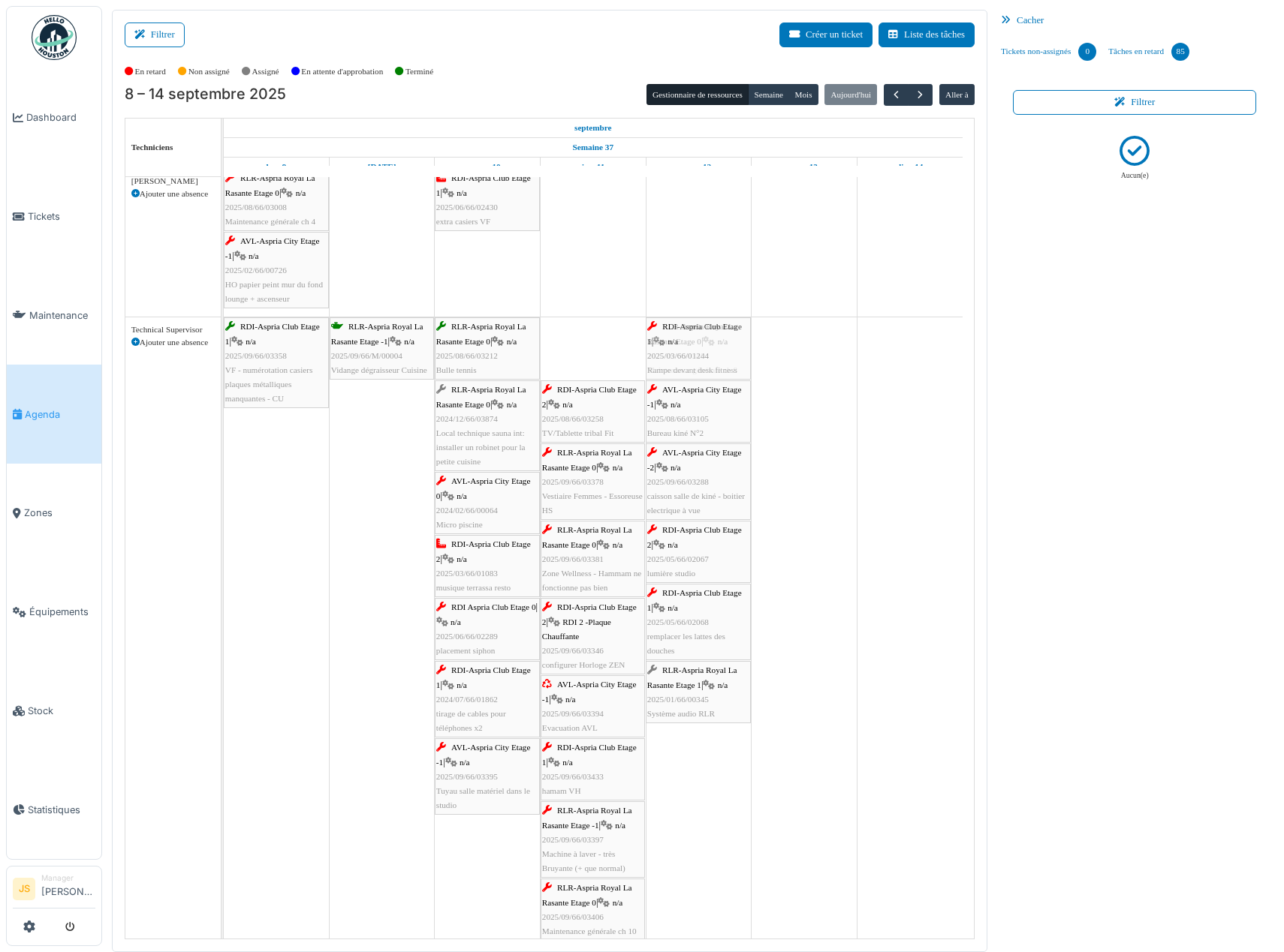
drag, startPoint x: 604, startPoint y: 351, endPoint x: 732, endPoint y: 353, distance: 128.0
click at [224, 353] on div "RDI-Aspria Club Etage 1 | n/a 2025/09/66/03358 VF - numérotation casiers plaque…" at bounding box center [224, 665] width 0 height 695
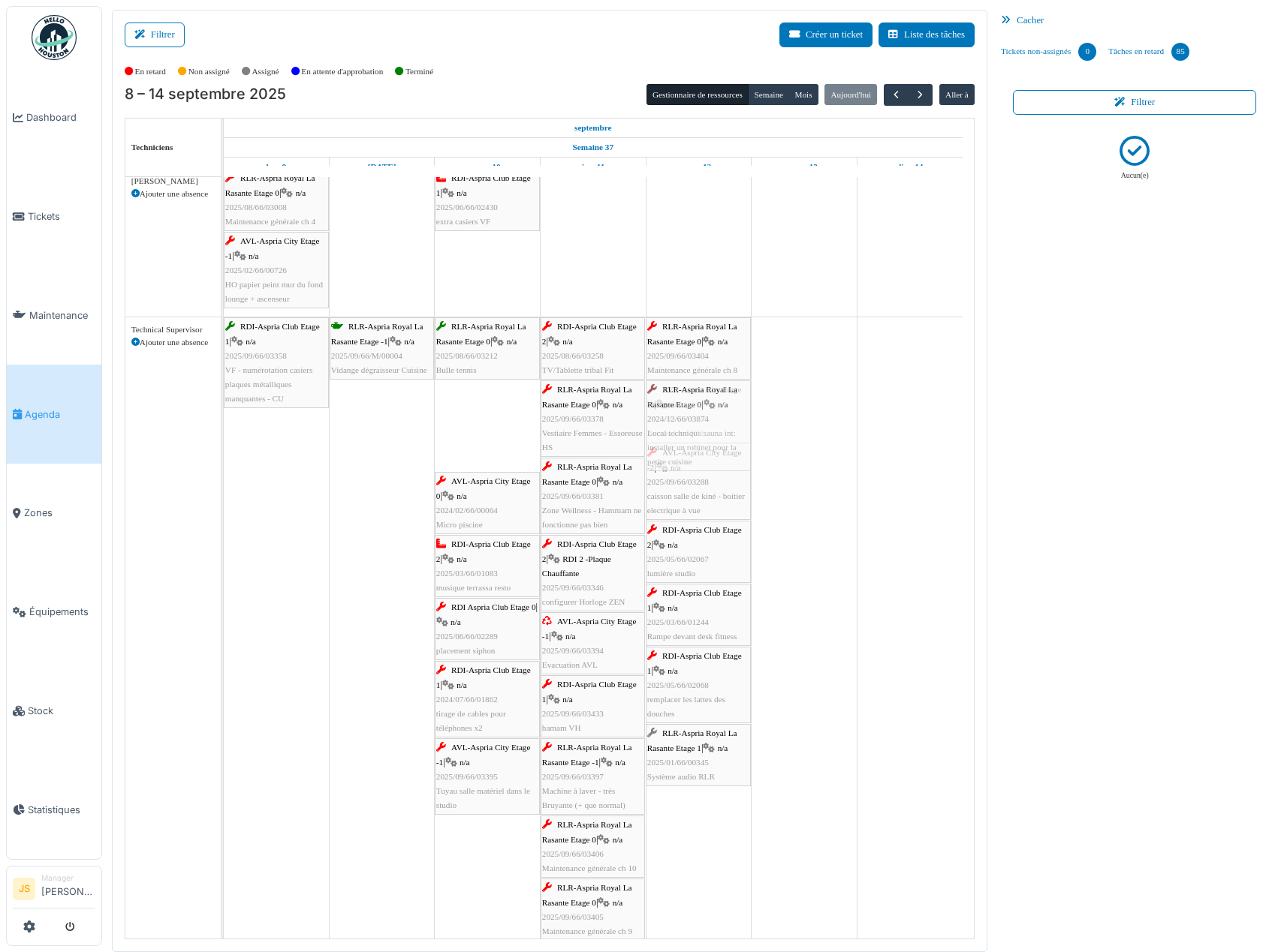
drag, startPoint x: 485, startPoint y: 441, endPoint x: 707, endPoint y: 443, distance: 222.0
click at [224, 447] on div "RDI-Aspria Club Etage 1 | n/a 2025/09/66/03358 VF - numérotation casiers plaque…" at bounding box center [224, 633] width 0 height 632
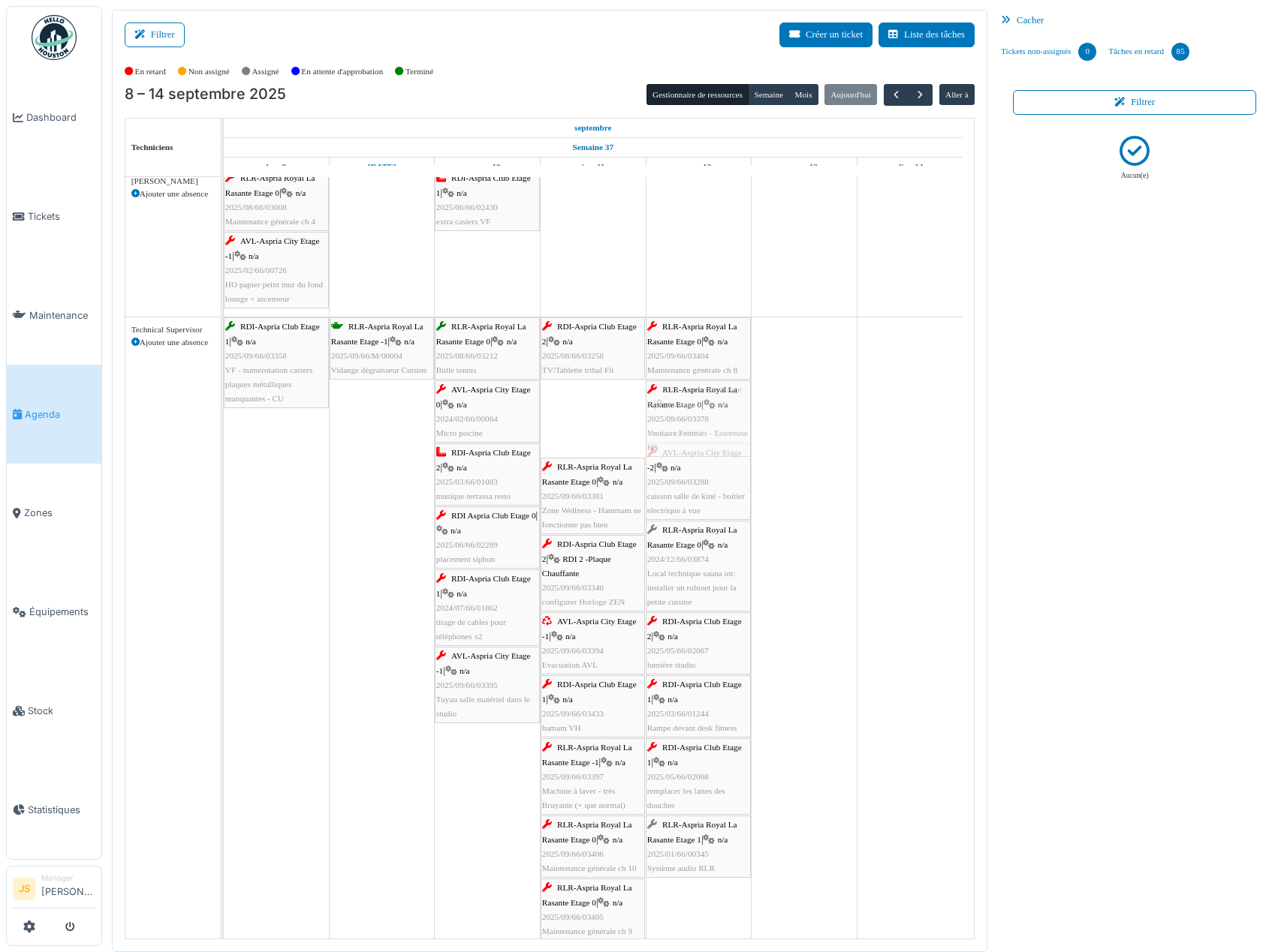
drag, startPoint x: 593, startPoint y: 428, endPoint x: 634, endPoint y: 400, distance: 49.6
click at [224, 429] on div "RDI-Aspria Club Etage 1 | n/a 2025/09/66/03358 VF - numérotation casiers plaque…" at bounding box center [224, 633] width 0 height 632
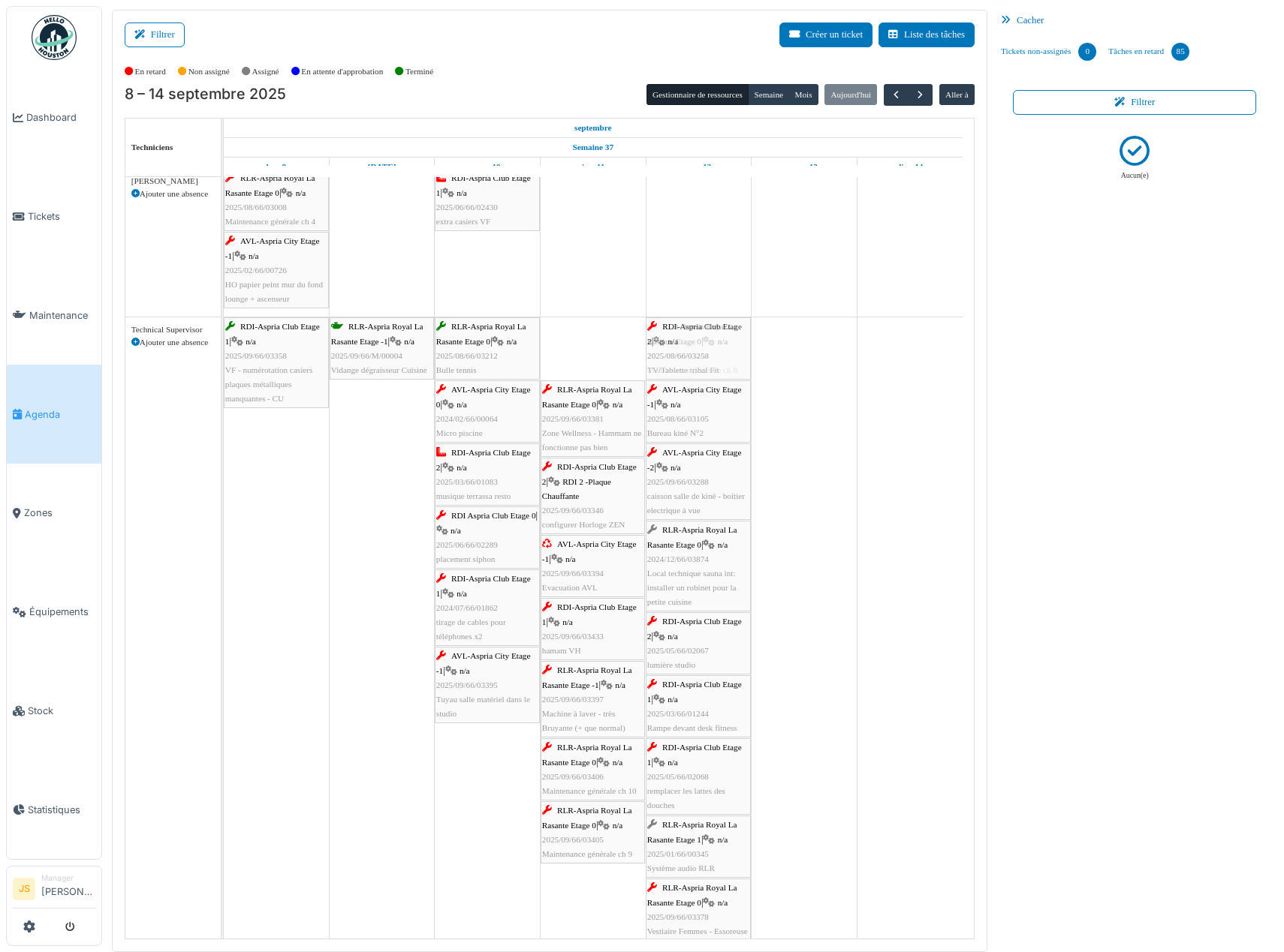
drag, startPoint x: 600, startPoint y: 355, endPoint x: 660, endPoint y: 355, distance: 60.0
click at [224, 356] on div "RDI-Aspria Club Etage 1 | n/a 2025/09/66/03358 VF - numérotation casiers plaque…" at bounding box center [224, 640] width 0 height 646
drag, startPoint x: 584, startPoint y: 353, endPoint x: 641, endPoint y: 352, distance: 57.0
click at [224, 353] on div "RDI-Aspria Club Etage 1 | n/a 2025/09/66/03358 VF - numérotation casiers plaque…" at bounding box center [224, 671] width 0 height 709
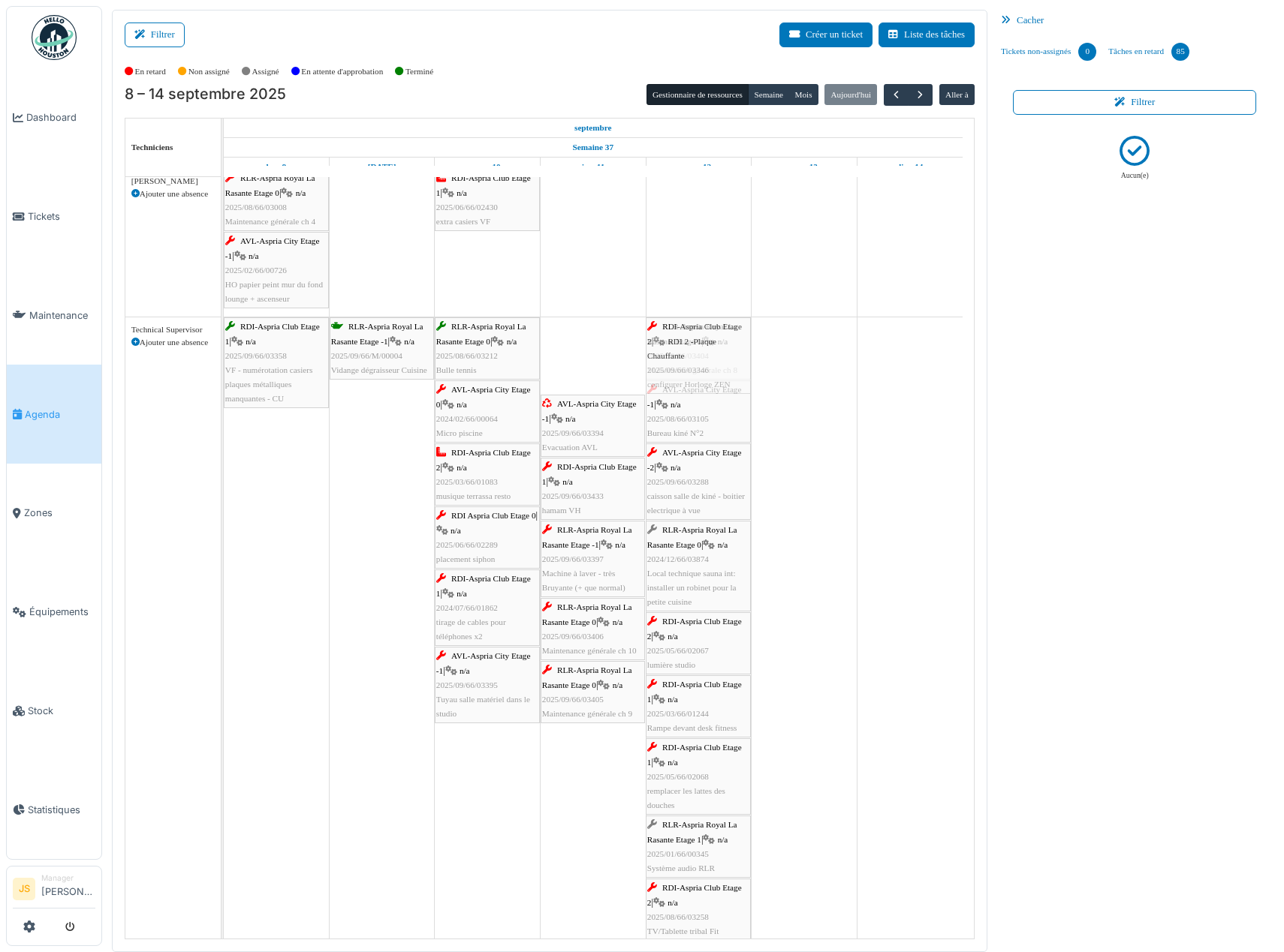
drag, startPoint x: 573, startPoint y: 352, endPoint x: 683, endPoint y: 352, distance: 110.0
click at [224, 354] on div "RDI-Aspria Club Etage 1 | n/a 2025/09/66/03358 VF - numérotation casiers plaque…" at bounding box center [224, 710] width 0 height 787
drag, startPoint x: 596, startPoint y: 360, endPoint x: 615, endPoint y: 363, distance: 19.2
click at [224, 364] on div "RDI-Aspria Club Etage 1 | n/a 2025/09/66/03358 VF - numérotation casiers plaque…" at bounding box center [224, 749] width 0 height 864
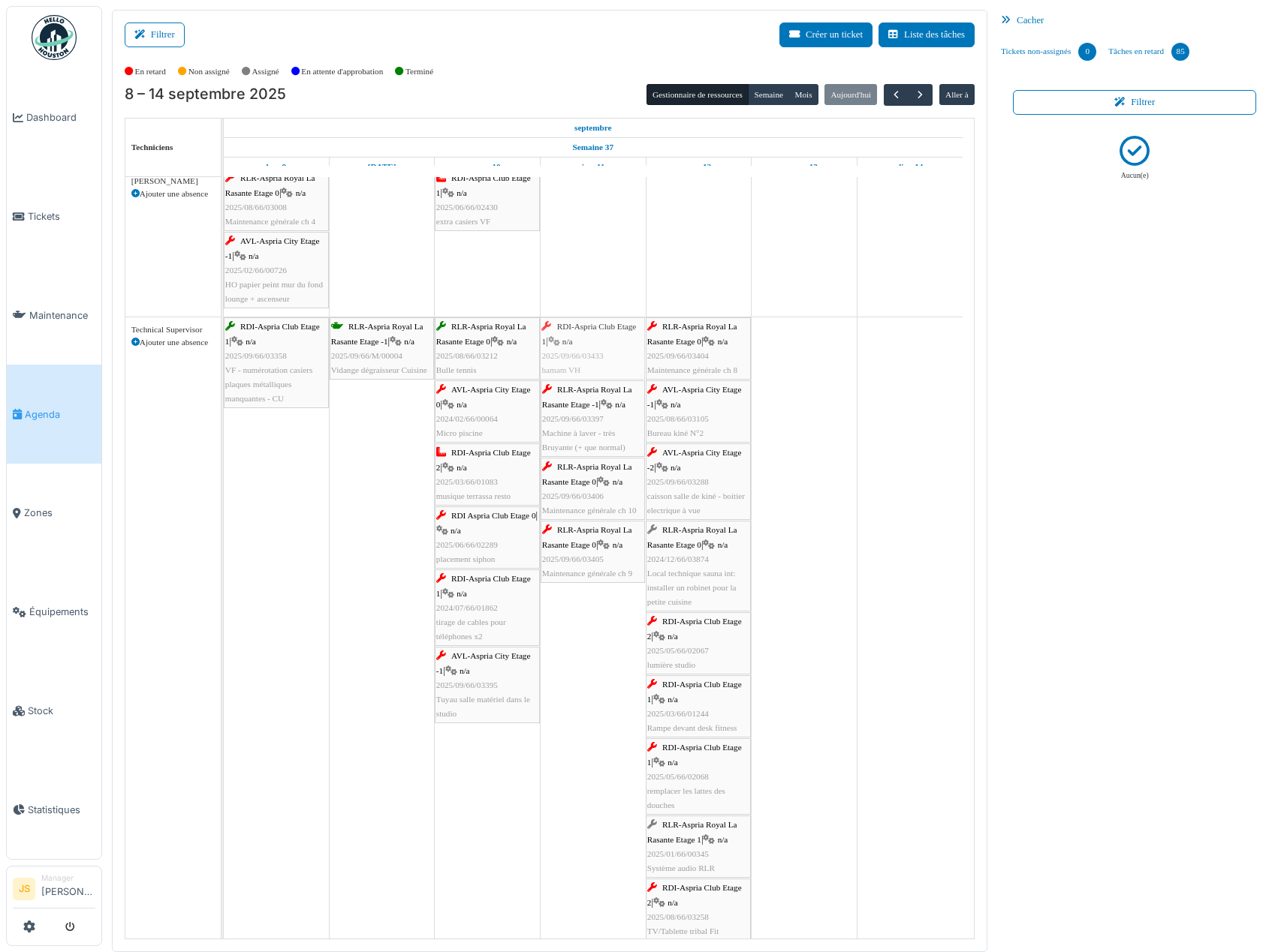
drag, startPoint x: 592, startPoint y: 363, endPoint x: 691, endPoint y: 363, distance: 99.0
click at [224, 363] on div "RDI-Aspria Club Etage 1 | n/a 2025/09/66/03358 VF - numérotation casiers plaque…" at bounding box center [224, 781] width 0 height 927
drag, startPoint x: 588, startPoint y: 362, endPoint x: 656, endPoint y: 363, distance: 68.0
click at [224, 363] on div "RDI-Aspria Club Etage 1 | n/a 2025/09/66/03358 VF - numérotation casiers plaque…" at bounding box center [224, 812] width 0 height 990
click at [224, 360] on div "RDI-Aspria Club Etage 1 | n/a 2025/09/66/03358 VF - numérotation casiers plaque…" at bounding box center [224, 850] width 0 height 1067
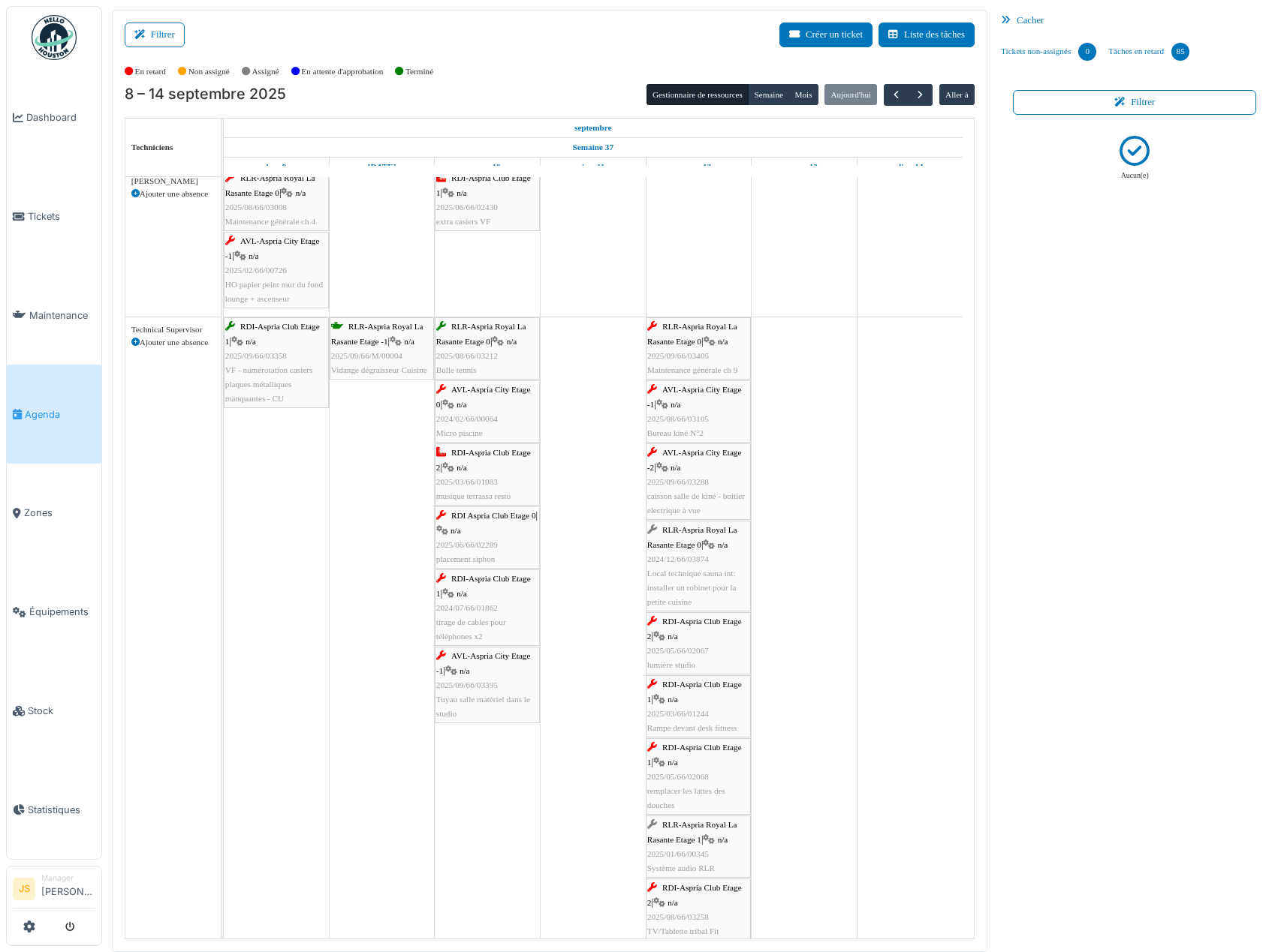
drag, startPoint x: 606, startPoint y: 362, endPoint x: 661, endPoint y: 362, distance: 55.0
click at [224, 362] on div "RDI-Aspria Club Etage 1 | n/a 2025/09/66/03358 VF - numérotation casiers plaque…" at bounding box center [224, 882] width 0 height 1130
drag, startPoint x: 504, startPoint y: 403, endPoint x: 643, endPoint y: 416, distance: 139.6
click at [224, 419] on div "RDI-Aspria Club Etage 1 | n/a 2025/09/66/03358 VF - numérotation casiers plaque…" at bounding box center [224, 913] width 0 height 1193
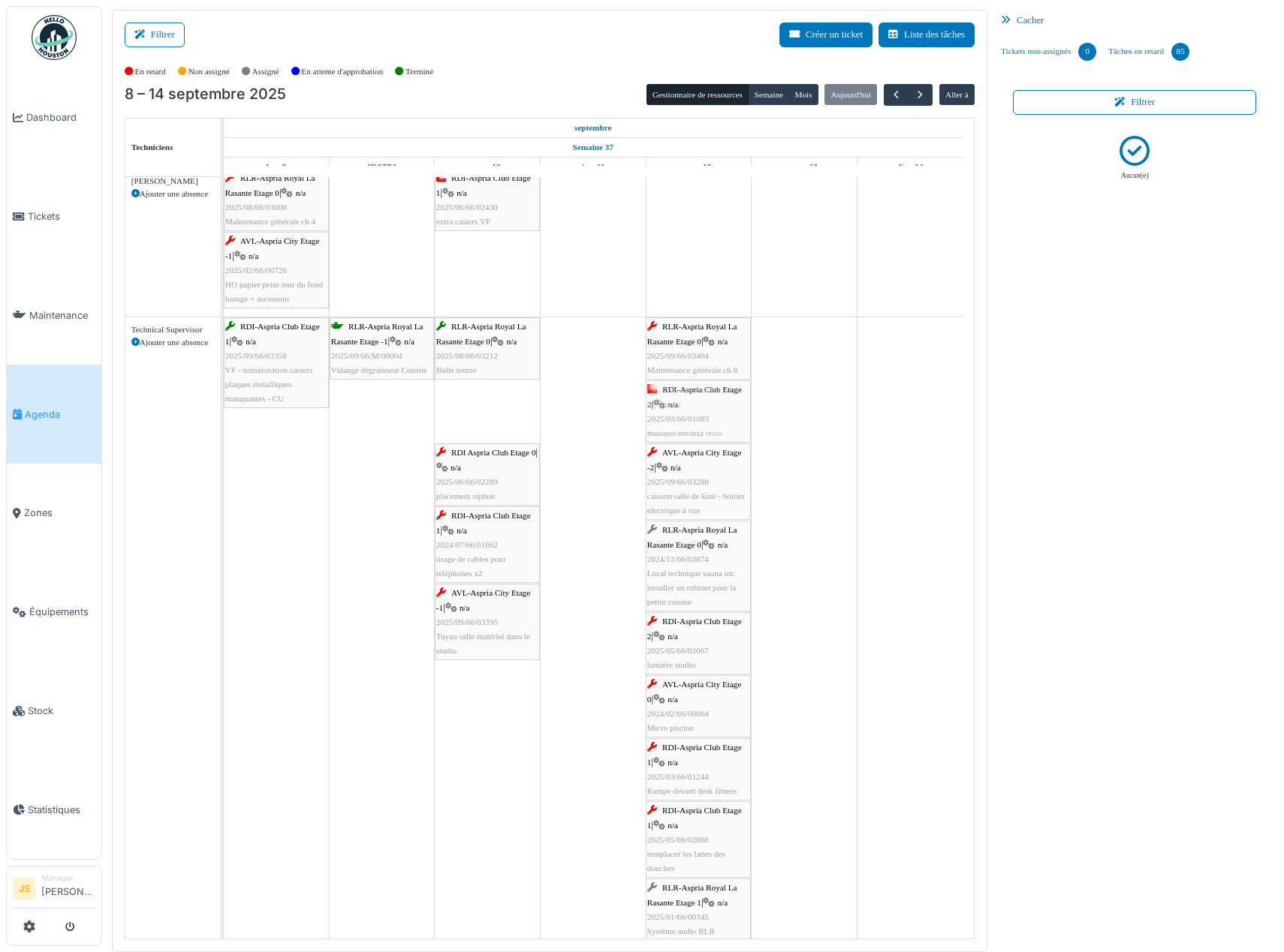
drag, startPoint x: 493, startPoint y: 421, endPoint x: 615, endPoint y: 417, distance: 122.1
click at [224, 425] on div "RDI-Aspria Club Etage 1 | n/a 2025/09/66/03358 VF - numérotation casiers plaque…" at bounding box center [224, 945] width 0 height 1256
drag, startPoint x: 474, startPoint y: 419, endPoint x: 524, endPoint y: 419, distance: 50.0
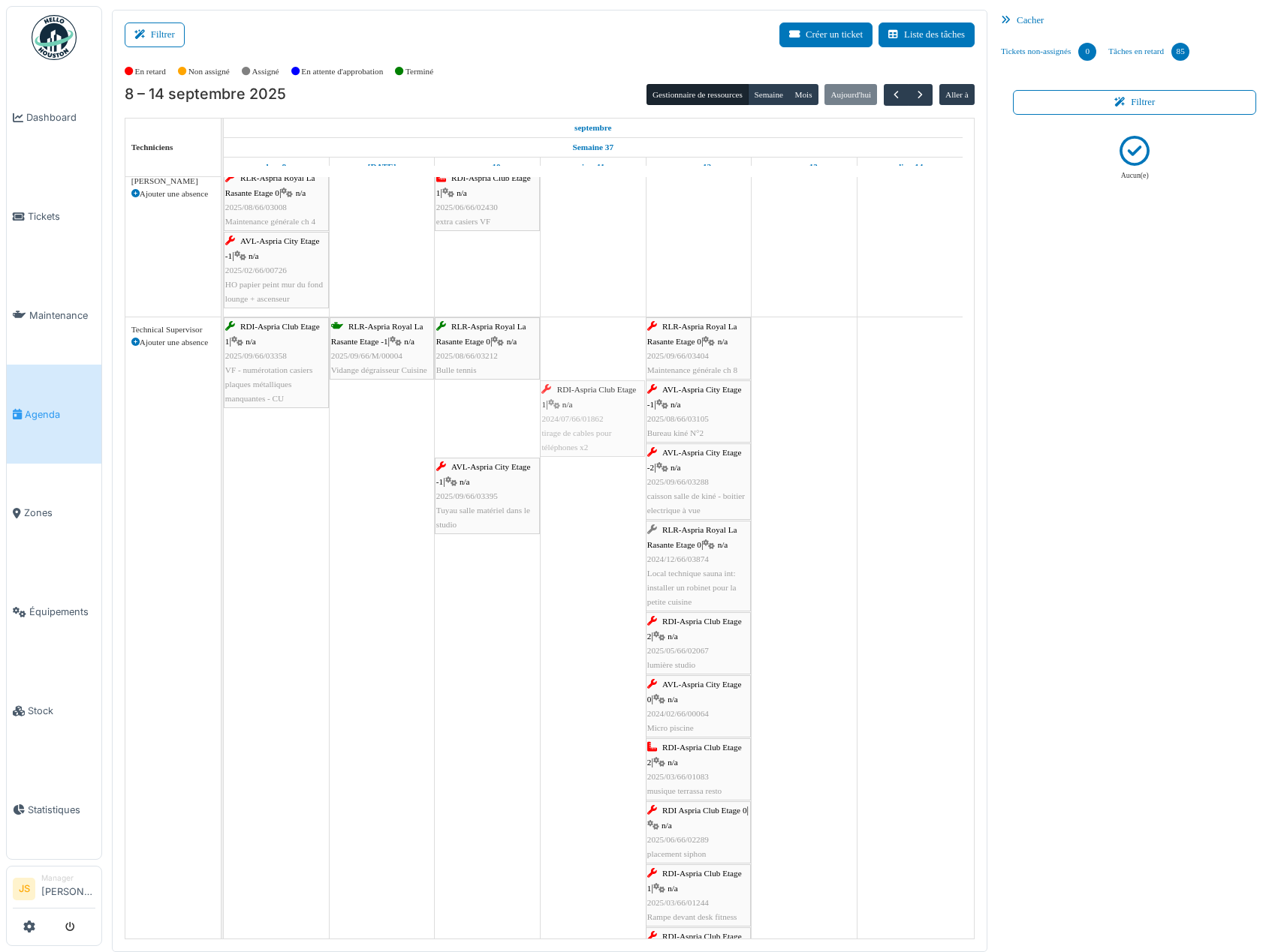
drag, startPoint x: 479, startPoint y: 419, endPoint x: 696, endPoint y: 419, distance: 217.0
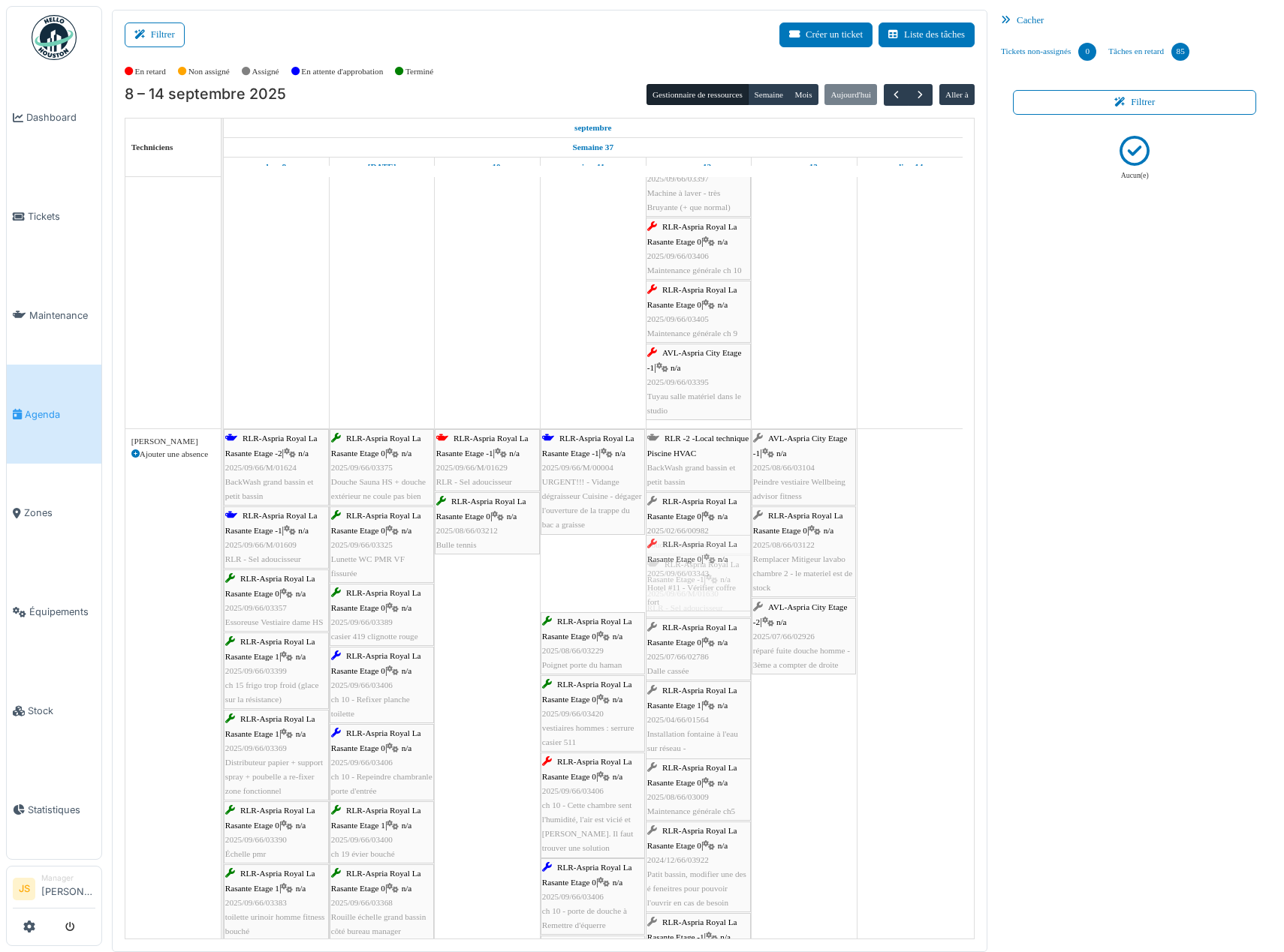
drag, startPoint x: 576, startPoint y: 582, endPoint x: 659, endPoint y: 580, distance: 83.0
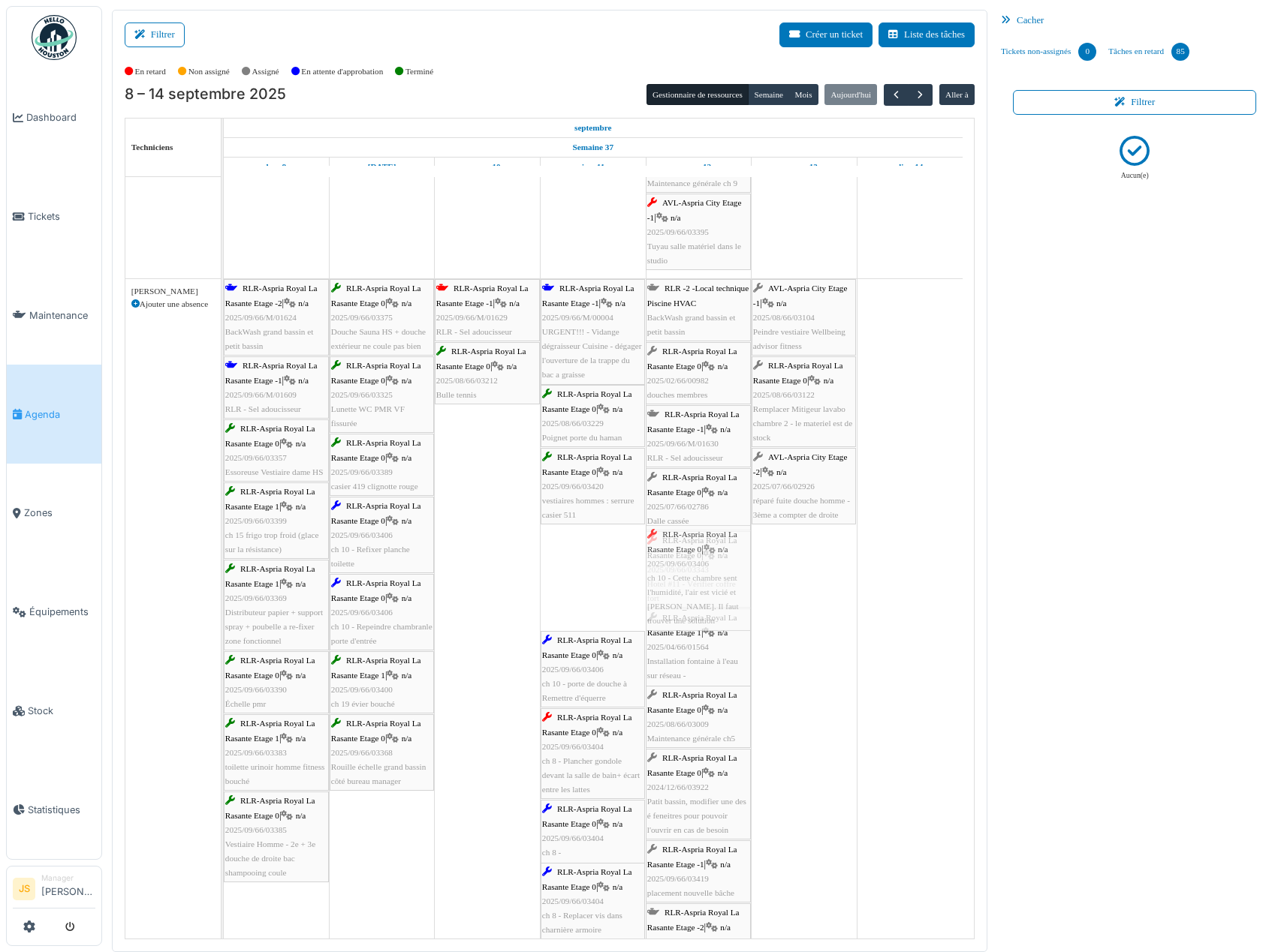
drag, startPoint x: 595, startPoint y: 593, endPoint x: 670, endPoint y: 591, distance: 75.0
click at [224, 591] on div "RLR-Aspria Royal La Rasante Etage -2 | n/a 2025/09/66/M/01624 BackWash grand ba…" at bounding box center [224, 821] width 0 height 1084
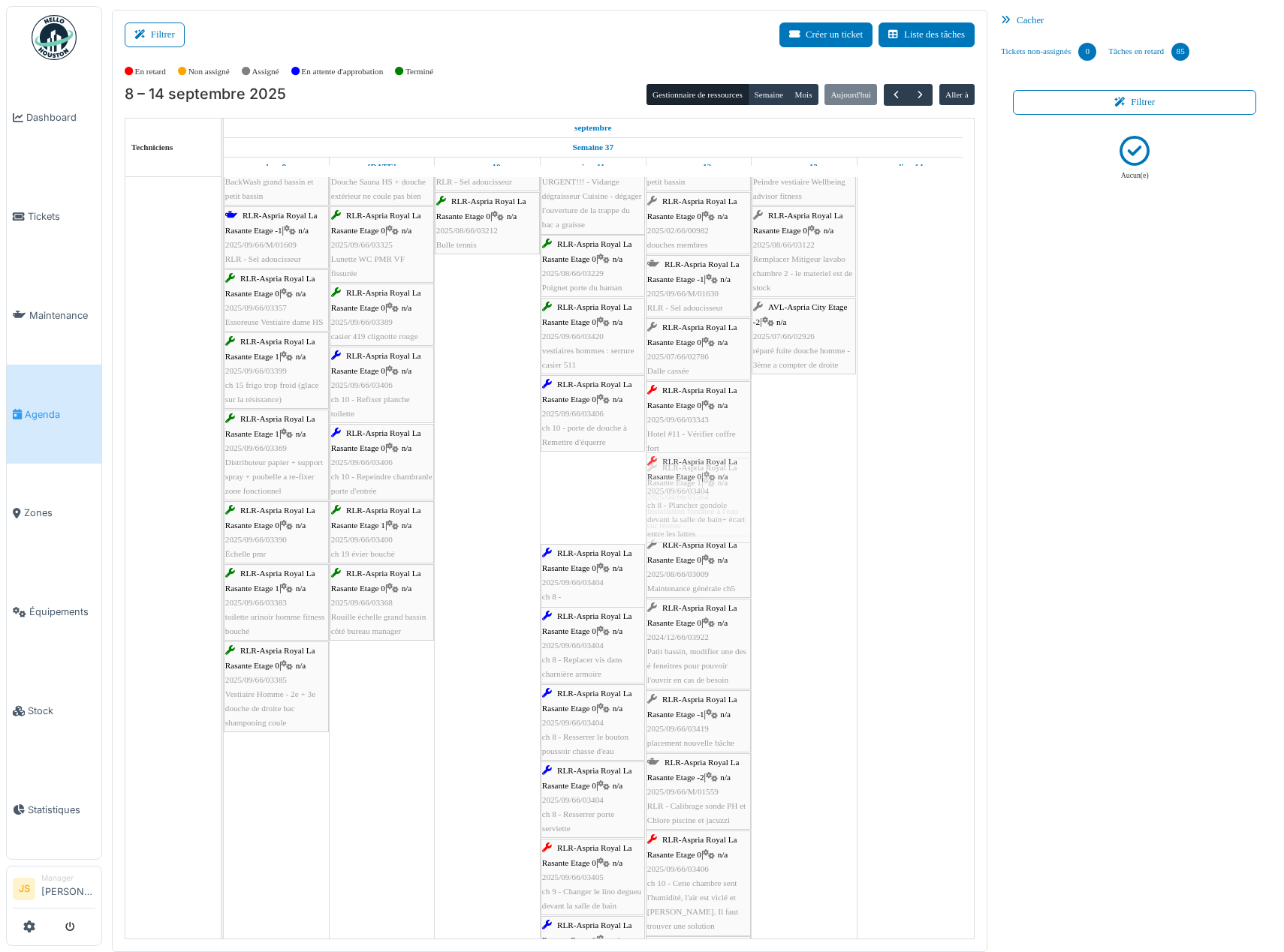
drag, startPoint x: 581, startPoint y: 507, endPoint x: 696, endPoint y: 507, distance: 115.0
click at [224, 507] on div "RLR-Aspria Royal La Rasante Etage -2 | n/a 2025/09/66/M/01624 BackWash grand ba…" at bounding box center [224, 617] width 0 height 978
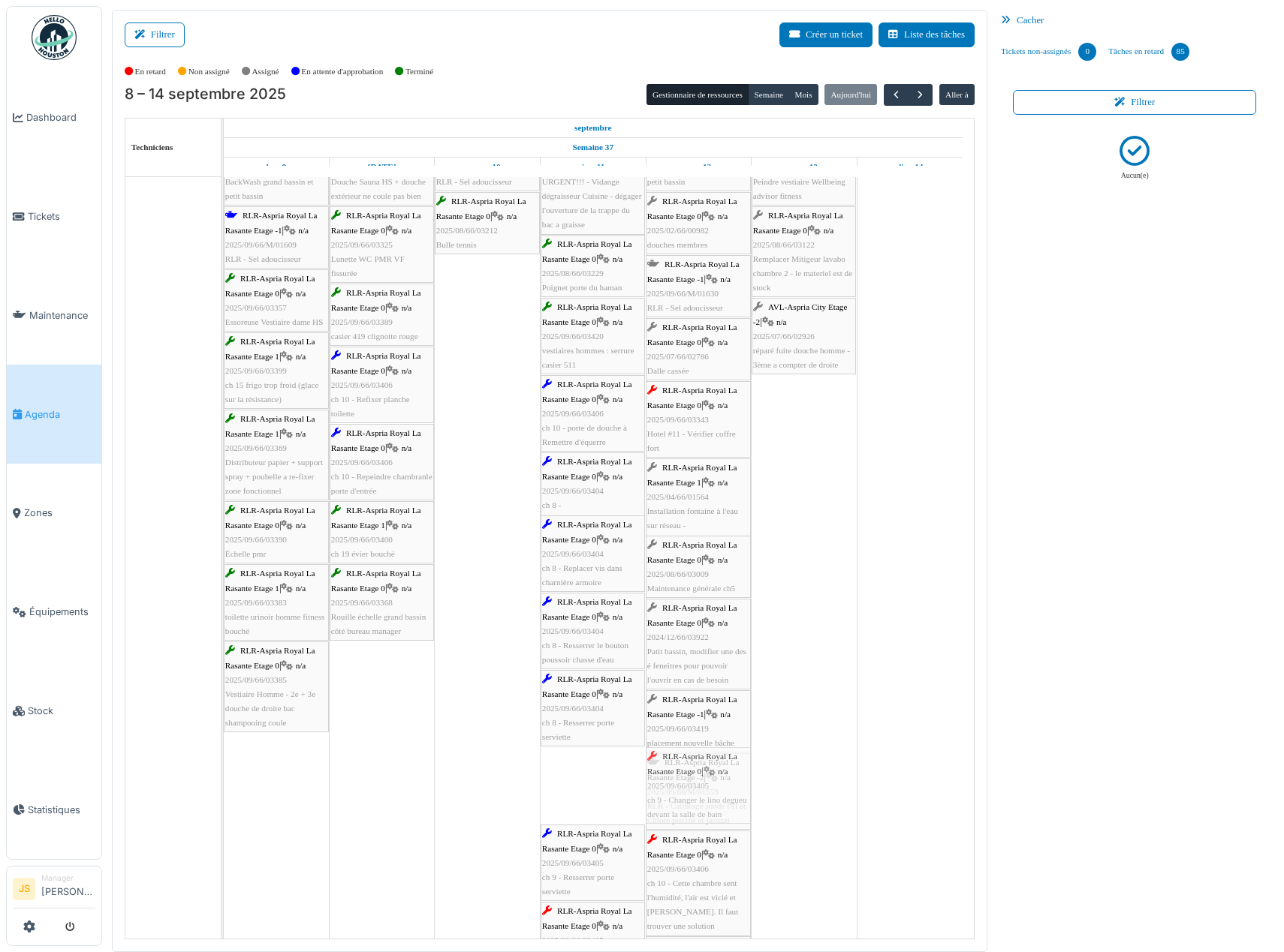
drag, startPoint x: 620, startPoint y: 790, endPoint x: 679, endPoint y: 789, distance: 59.0
click at [224, 789] on div "RLR-Aspria Royal La Rasante Etage -2 | n/a 2025/09/66/M/01624 BackWash grand ba…" at bounding box center [224, 652] width 0 height 1047
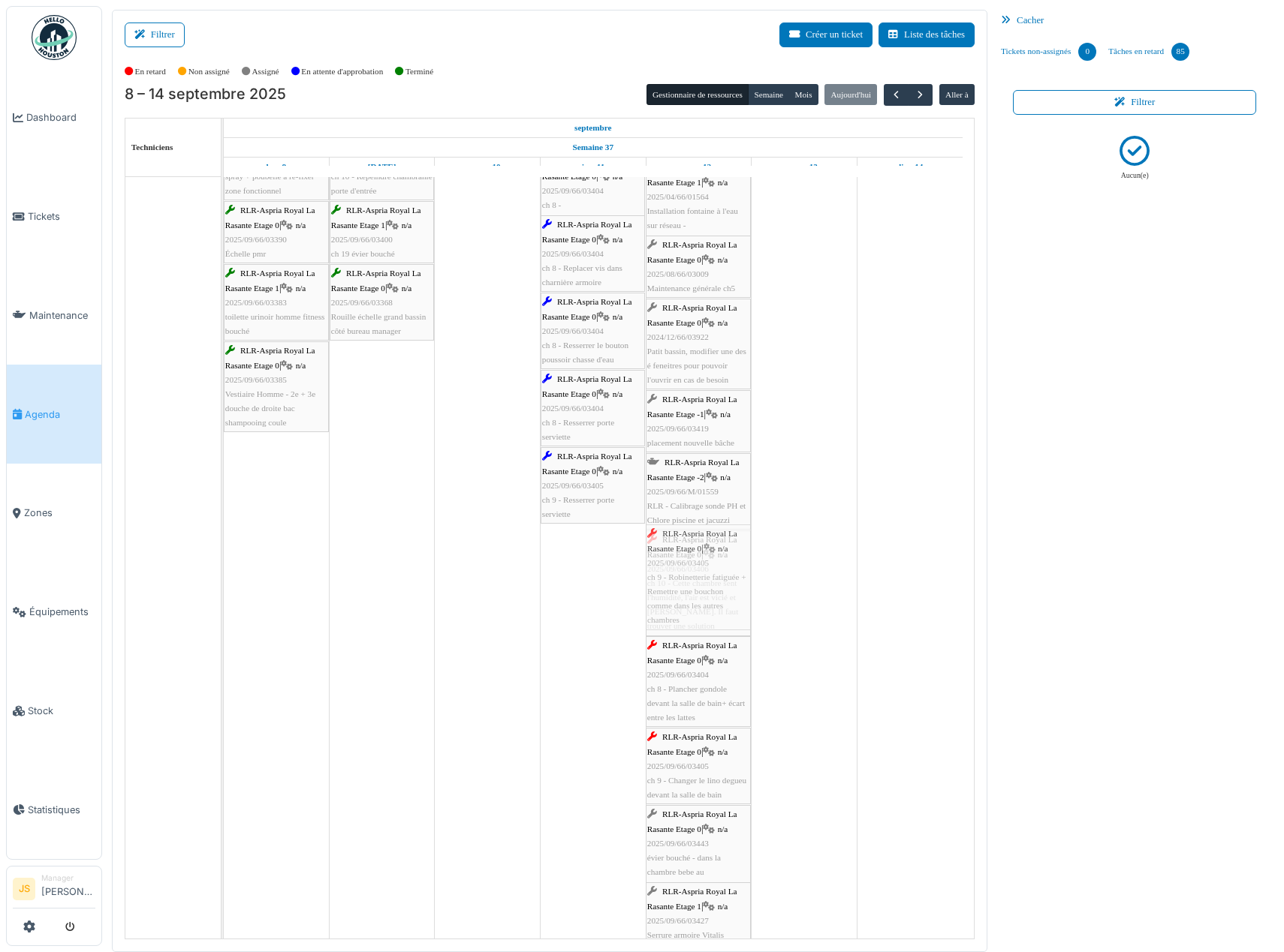
click at [224, 614] on div "RLR-Aspria Royal La Rasante Etage -2 | n/a 2025/09/66/M/01624 BackWash grand ba…" at bounding box center [224, 391] width 0 height 1124
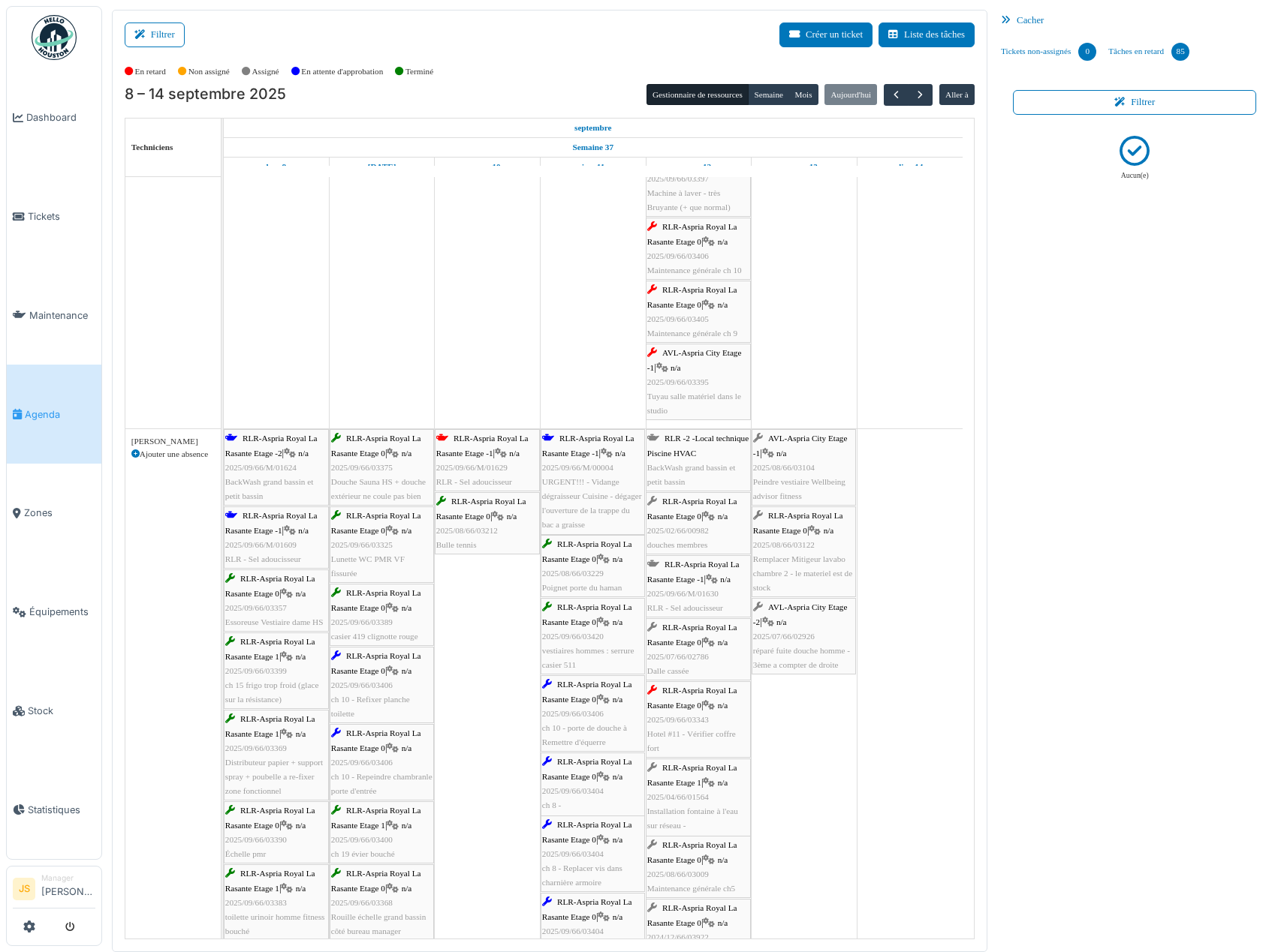
click at [472, 463] on span "2025/09/66/M/01629" at bounding box center [472, 467] width 71 height 9
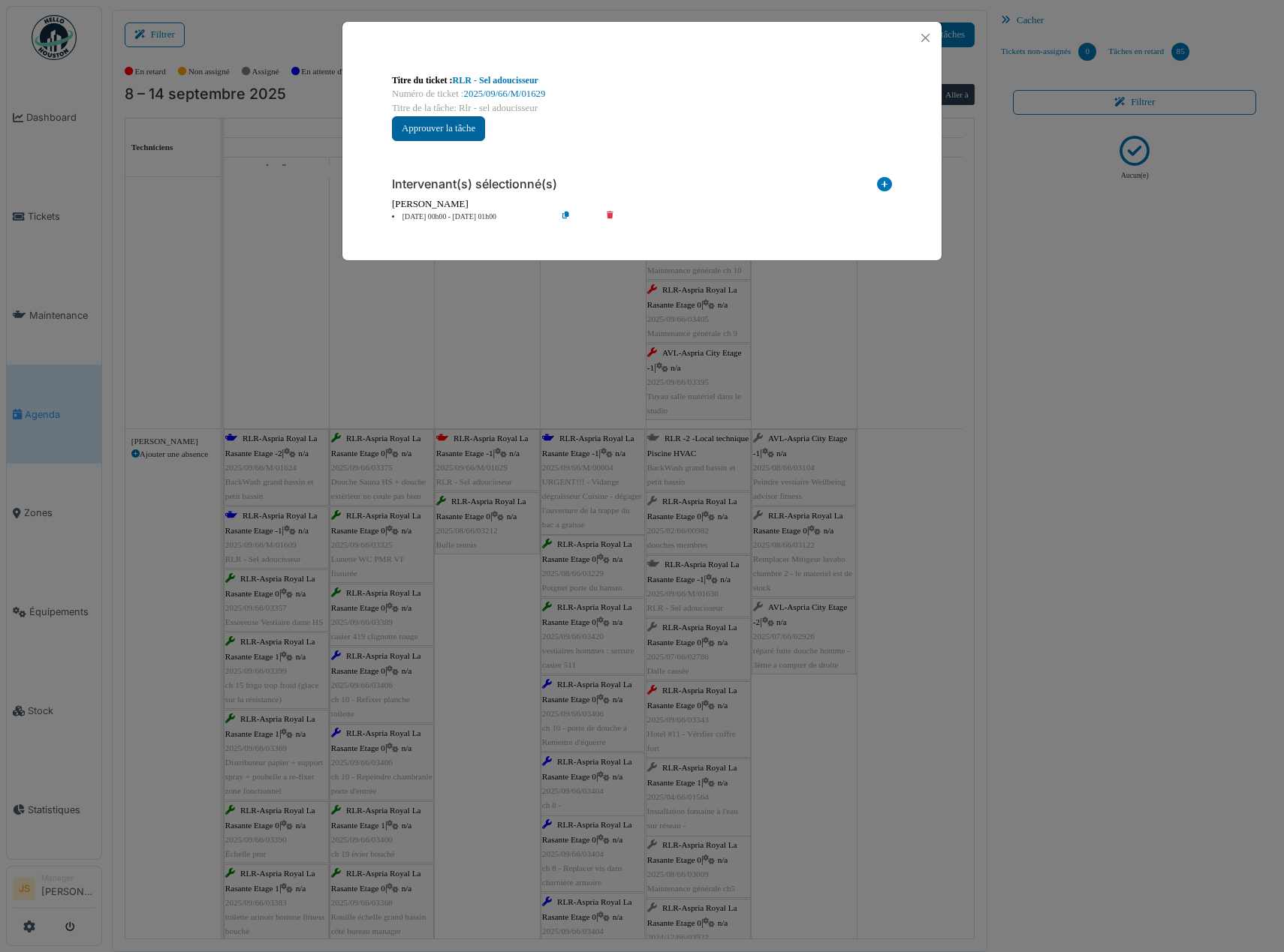
click at [457, 134] on button "Approuver la tâche" at bounding box center [438, 128] width 93 height 25
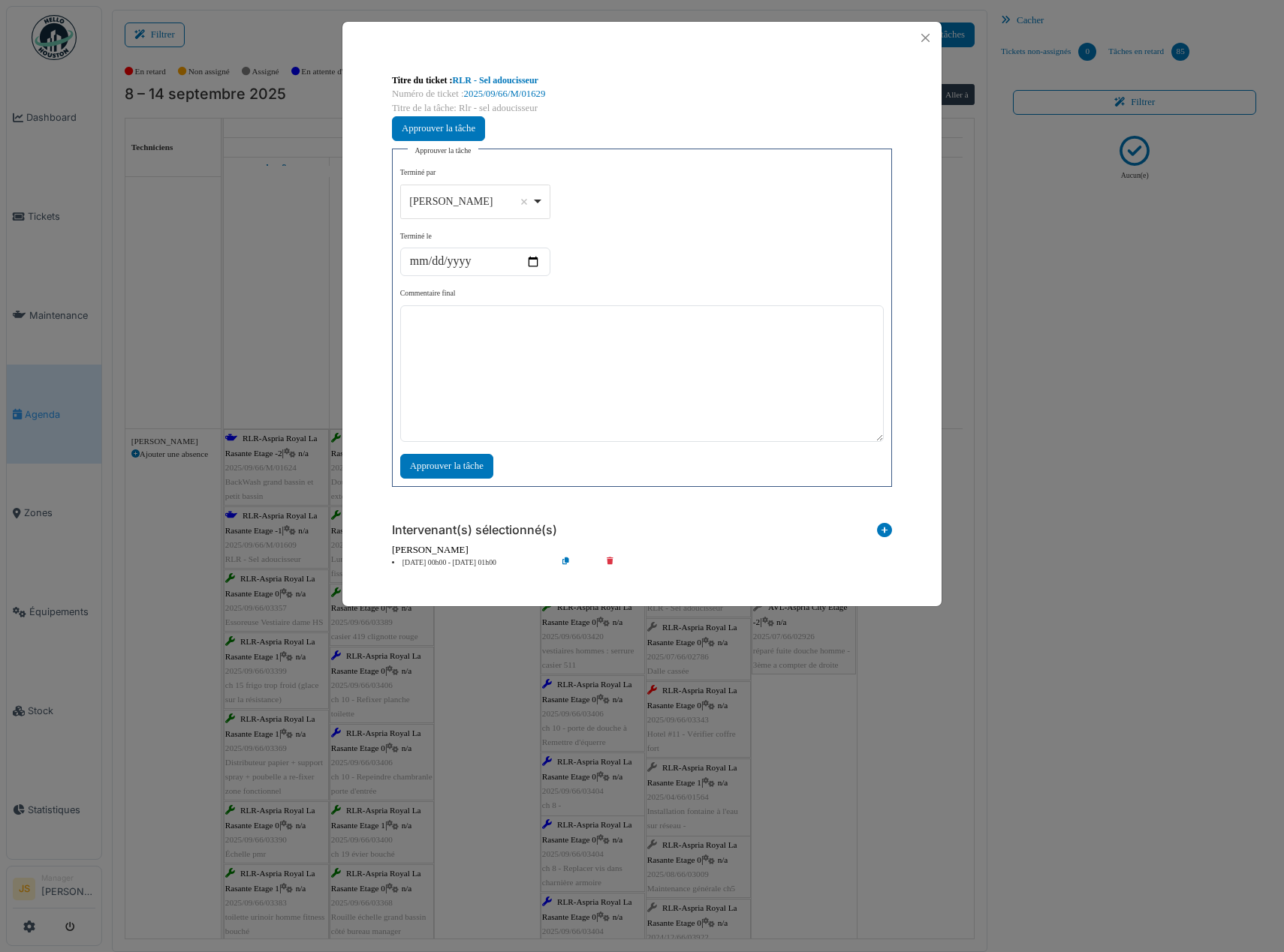
click at [537, 198] on div "Alexandre Michailidis Remove item" at bounding box center [474, 201] width 137 height 22
select select "****"
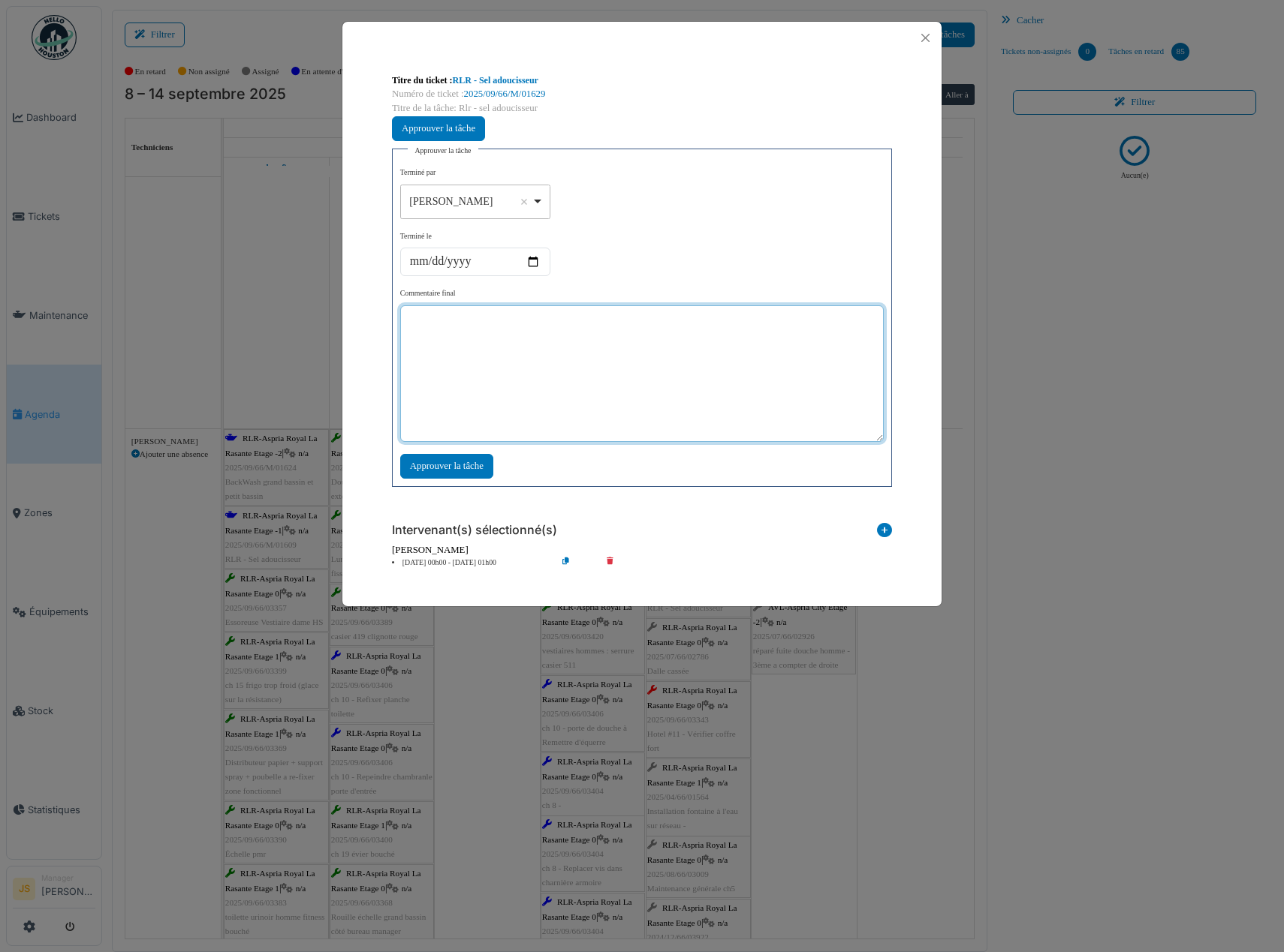
click at [521, 393] on textarea at bounding box center [641, 374] width 483 height 137
type textarea "***"
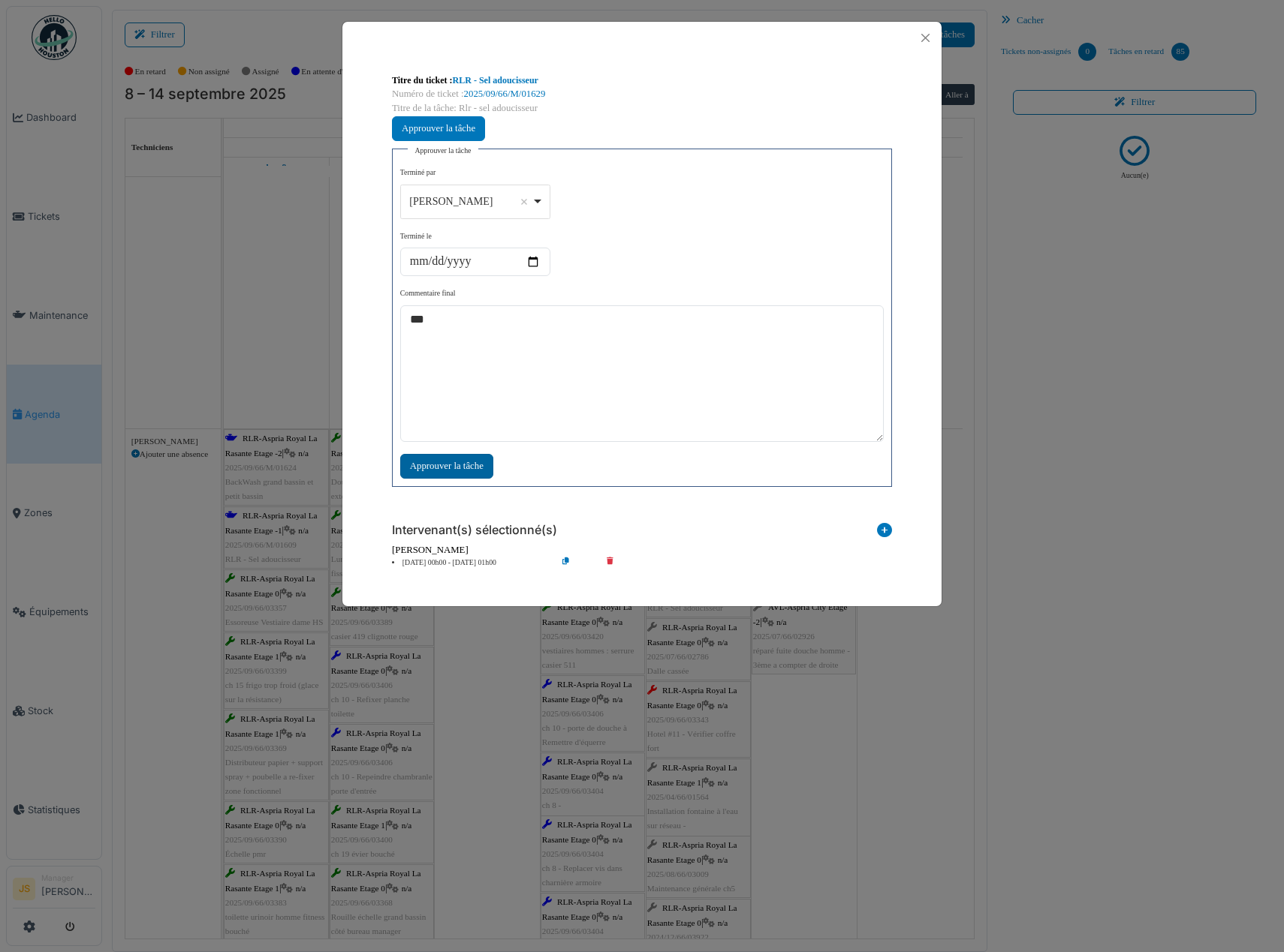
click at [482, 467] on div "Approuver la tâche" at bounding box center [446, 467] width 93 height 25
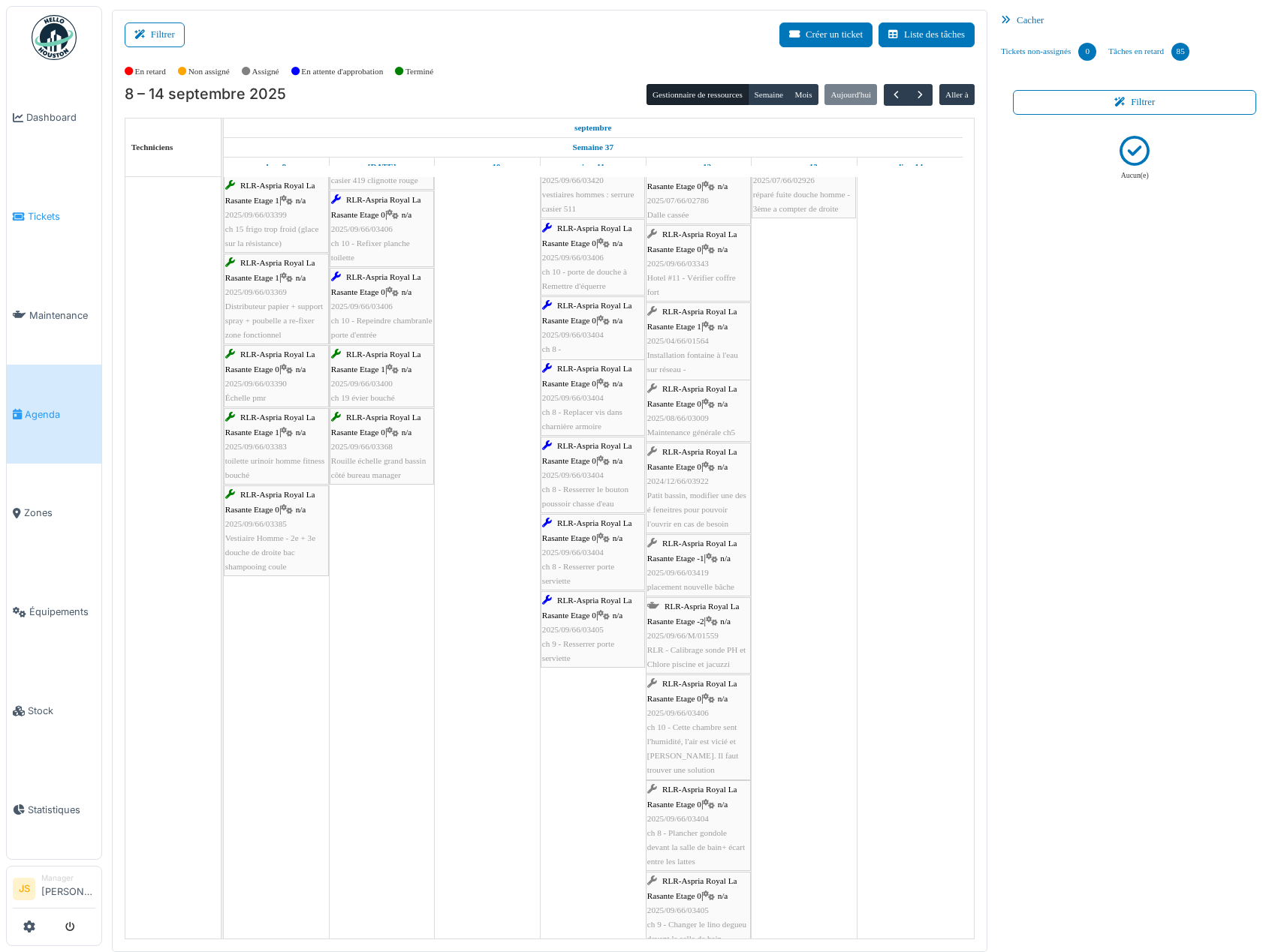
click at [48, 213] on span "Tickets" at bounding box center [61, 216] width 68 height 14
